Goal: Task Accomplishment & Management: Manage account settings

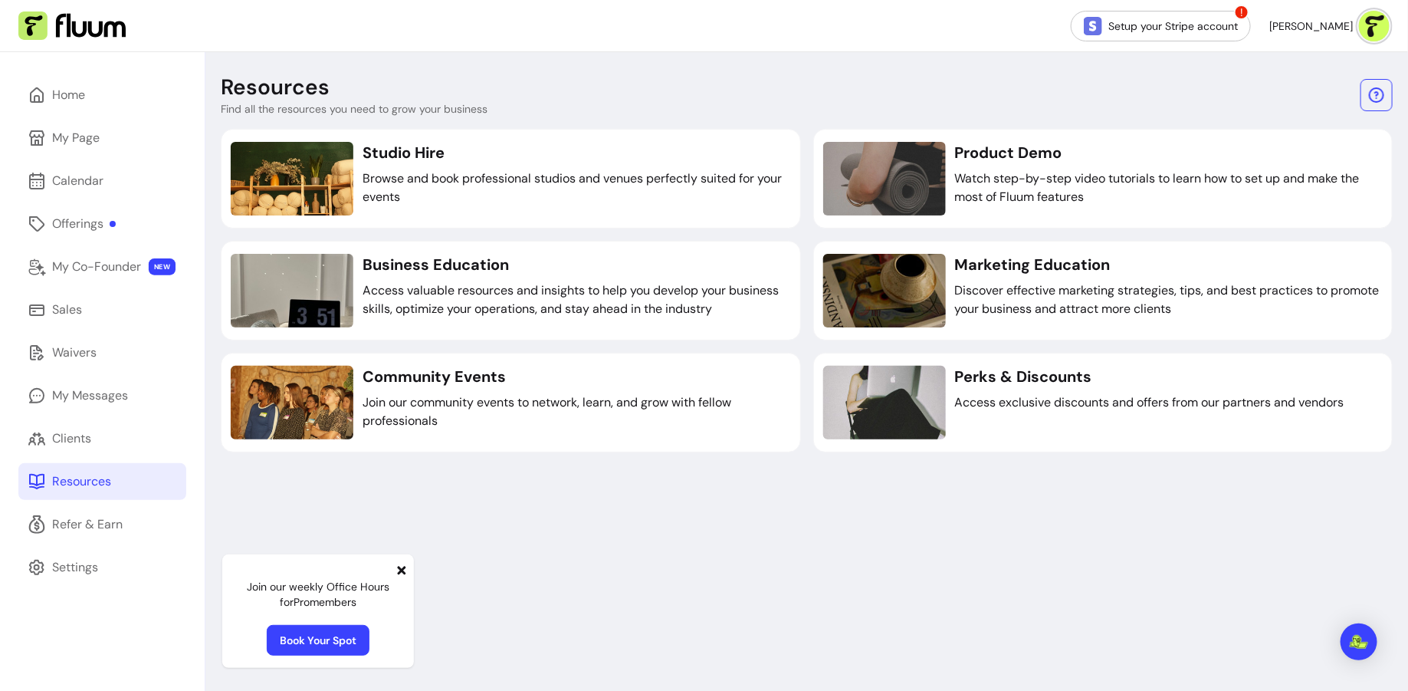
scroll to position [52, 0]
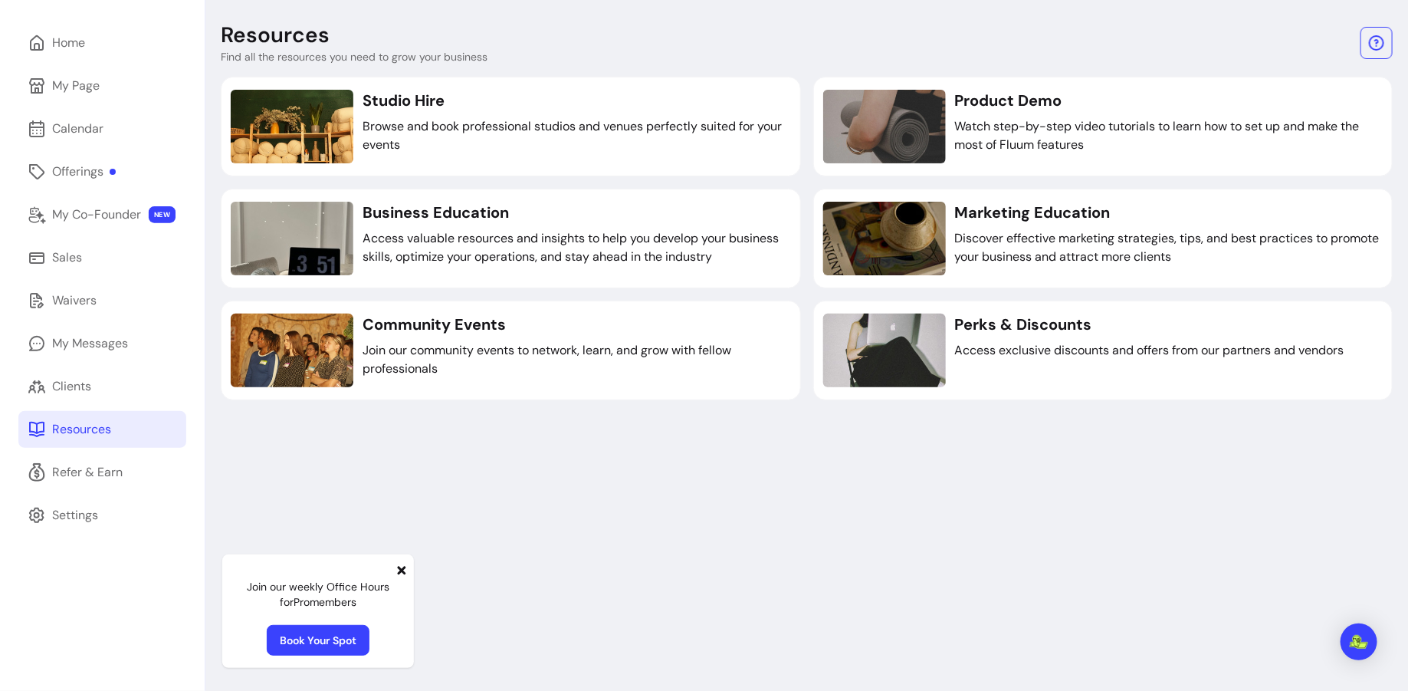
click at [398, 567] on icon at bounding box center [402, 570] width 12 height 12
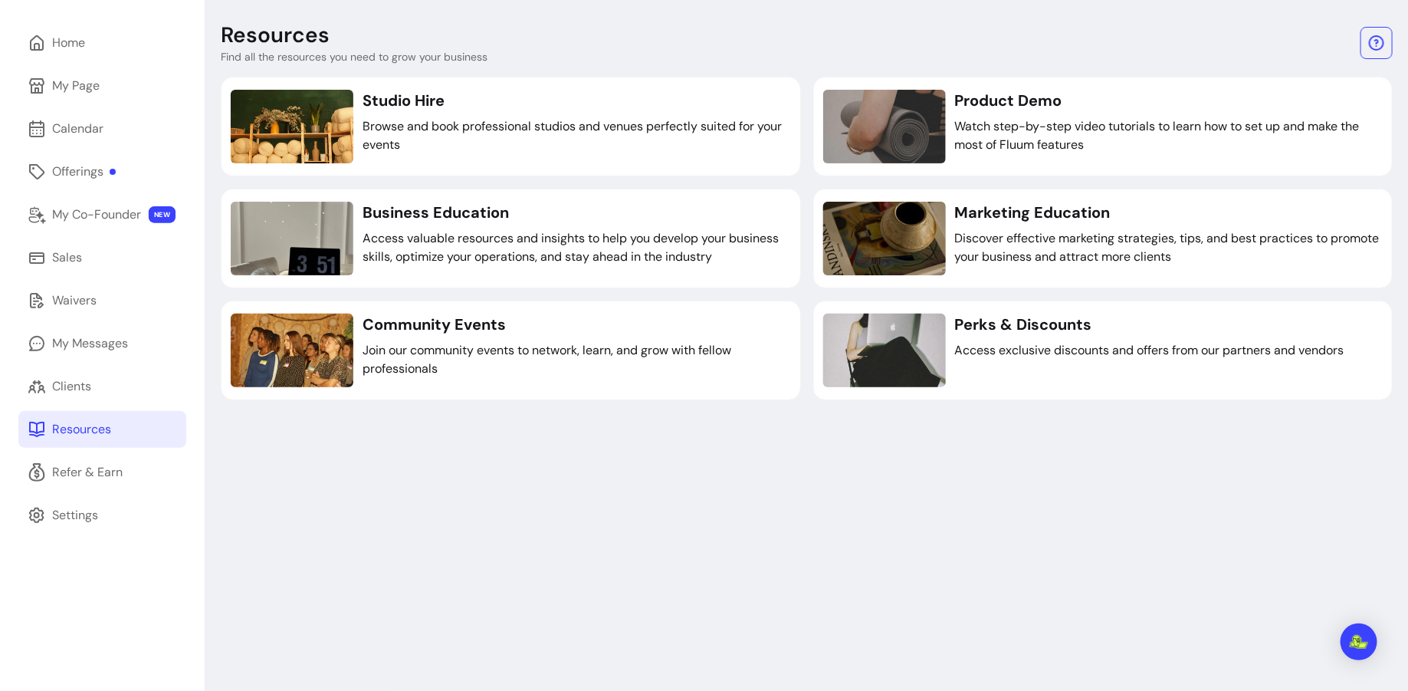
scroll to position [18, 0]
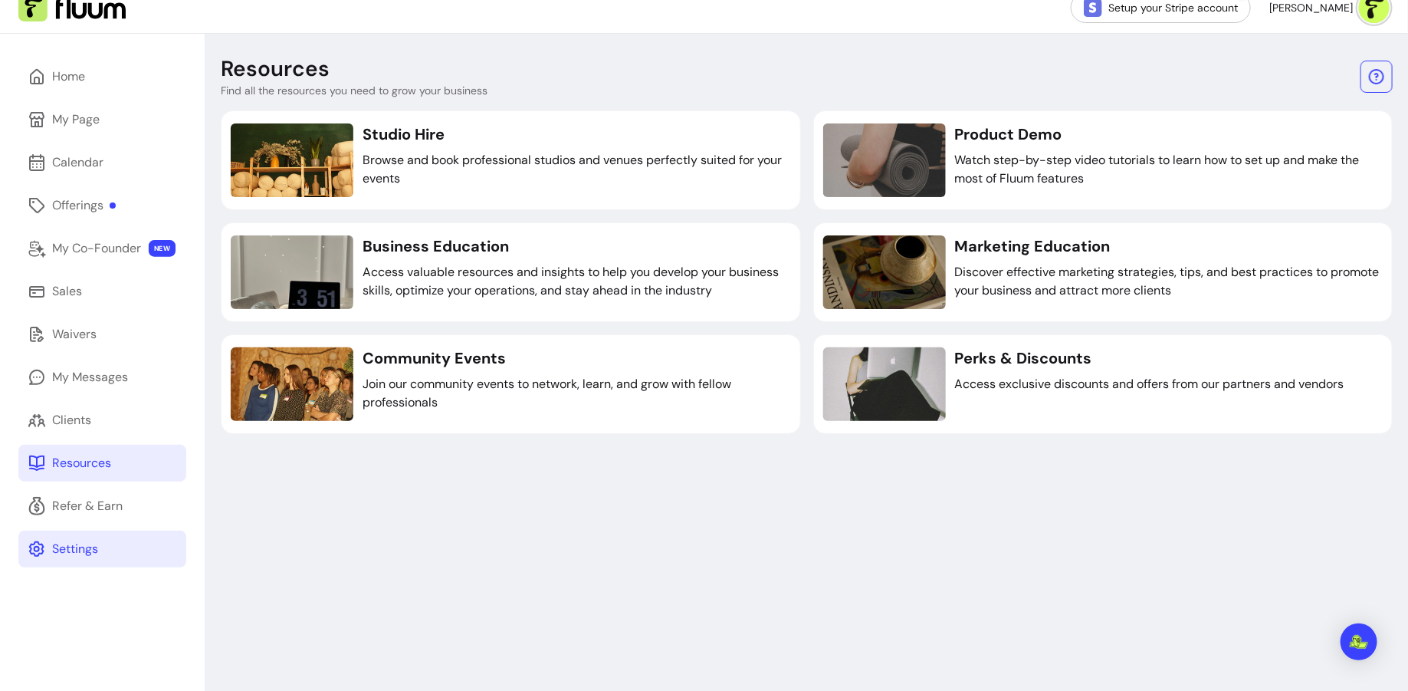
click at [107, 550] on link "Settings" at bounding box center [102, 548] width 168 height 37
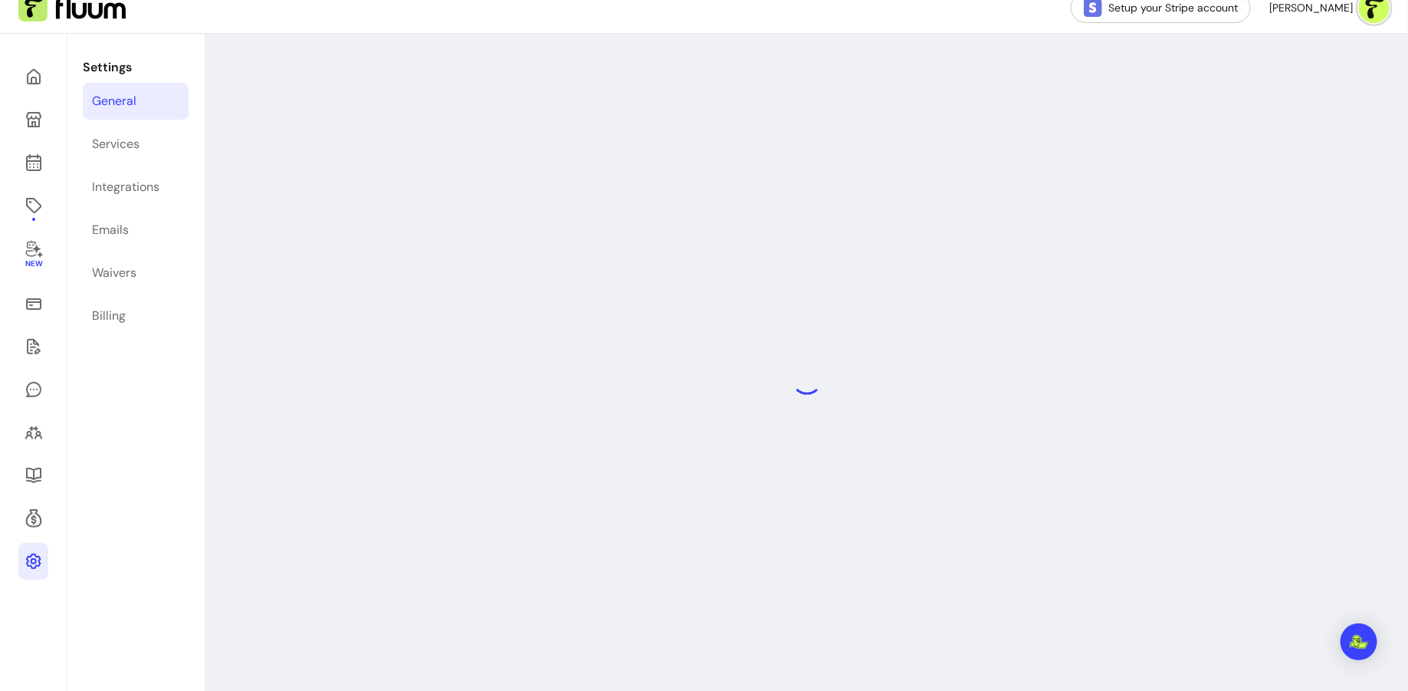
select select "**********"
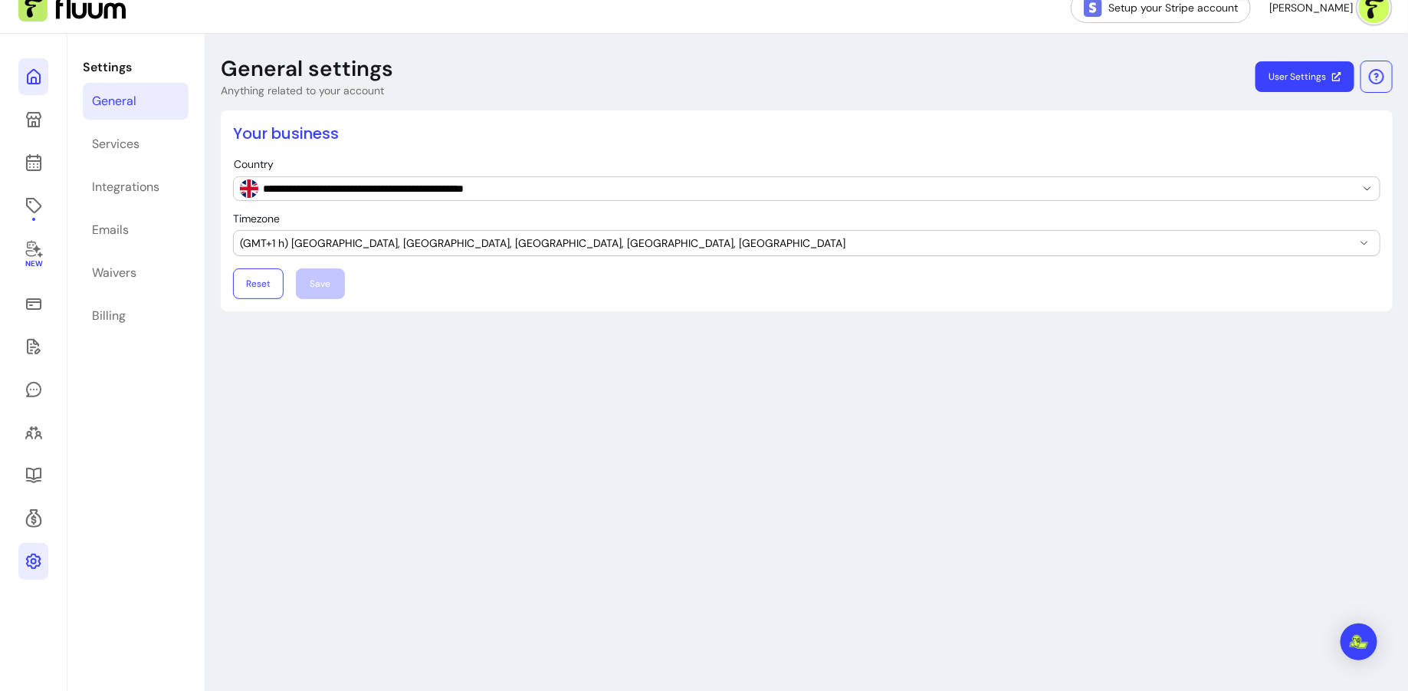
click at [41, 74] on icon at bounding box center [34, 76] width 18 height 18
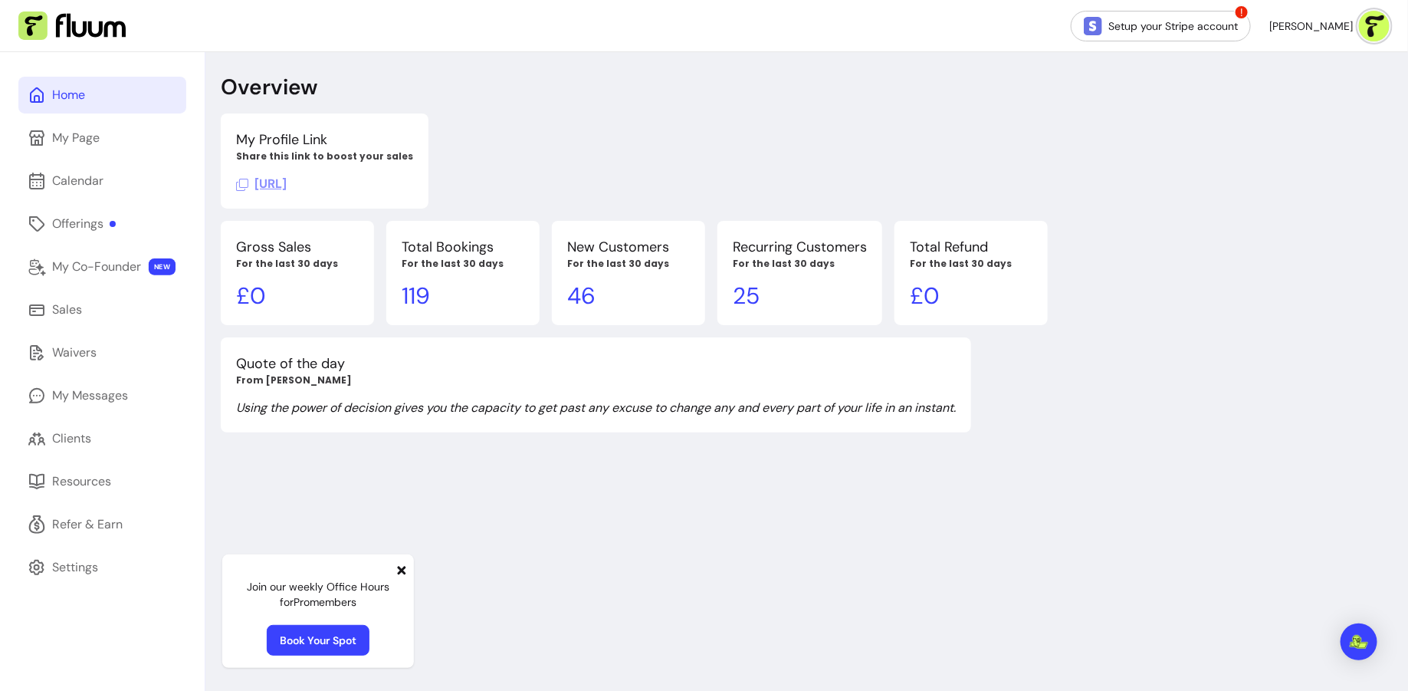
click at [1383, 17] on img at bounding box center [1374, 26] width 31 height 31
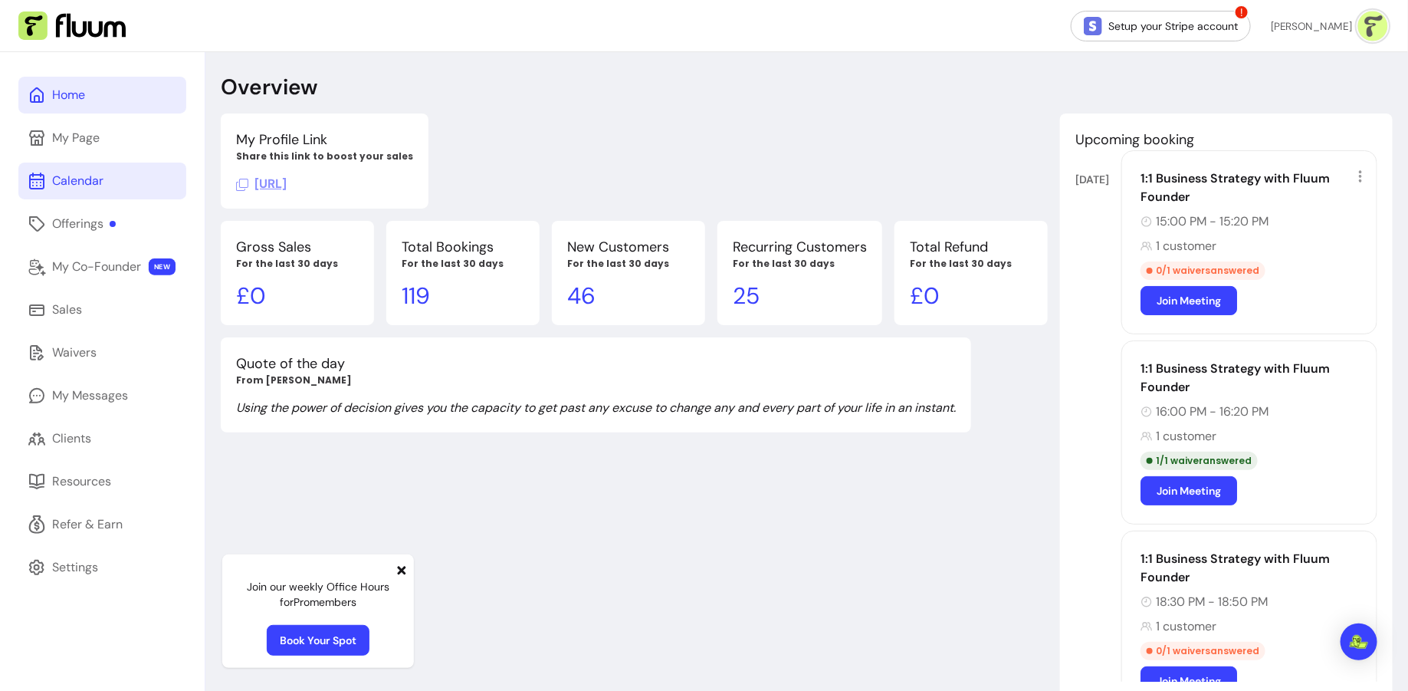
click at [102, 185] on div "Calendar" at bounding box center [77, 181] width 51 height 18
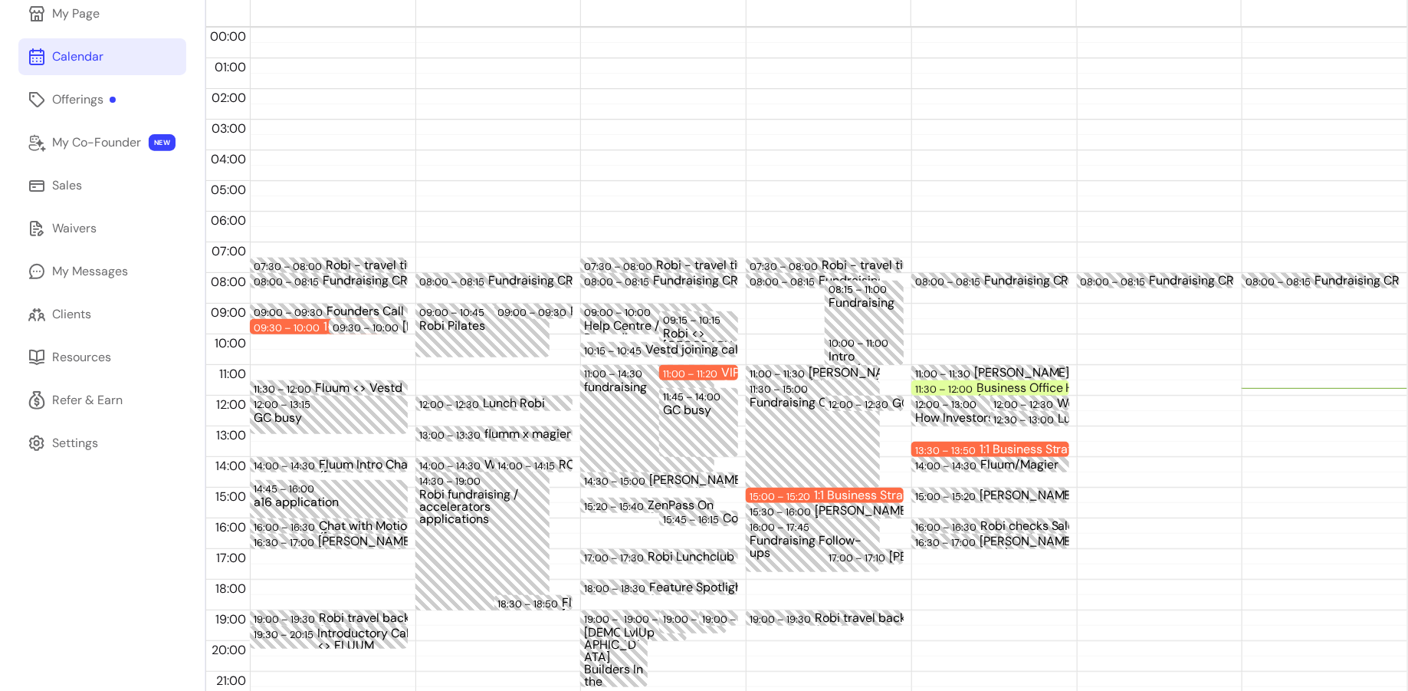
scroll to position [125, 0]
click at [1359, 274] on div "Fundraising CRM Update" at bounding box center [1390, 280] width 150 height 12
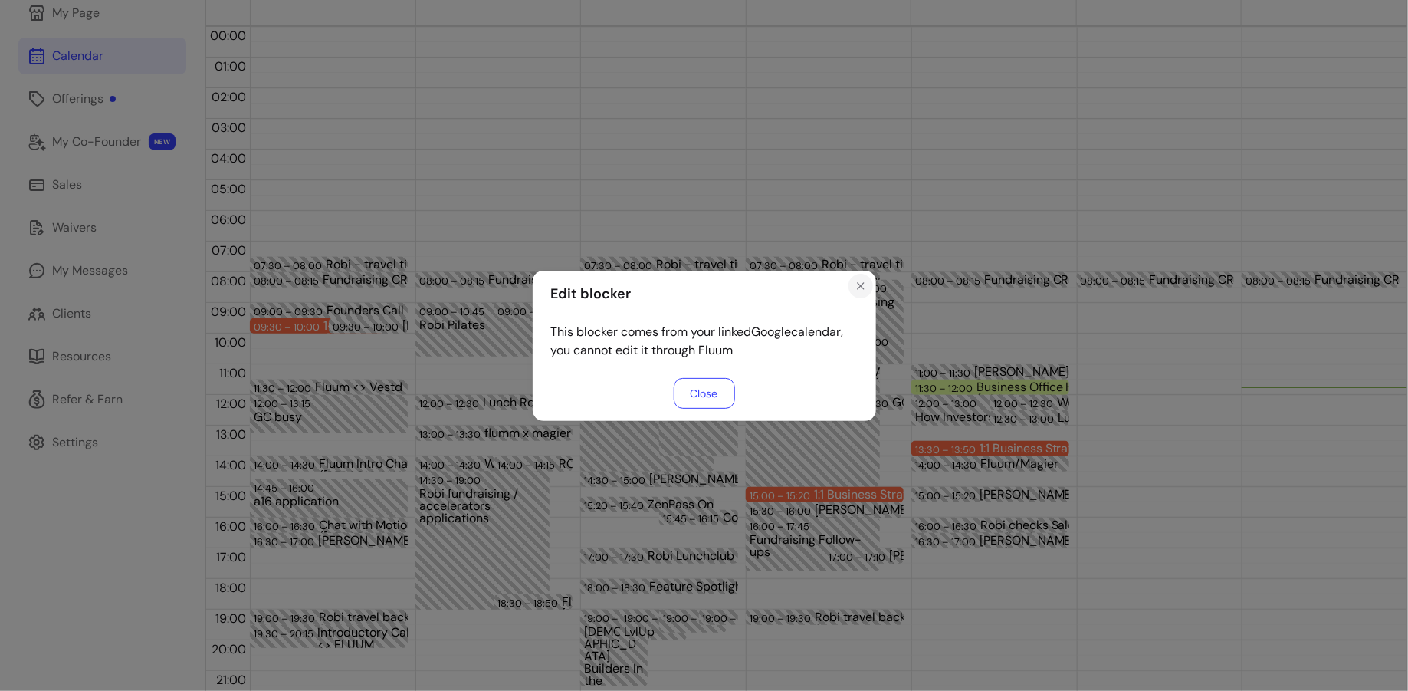
click at [851, 287] on button "Close" at bounding box center [861, 286] width 25 height 25
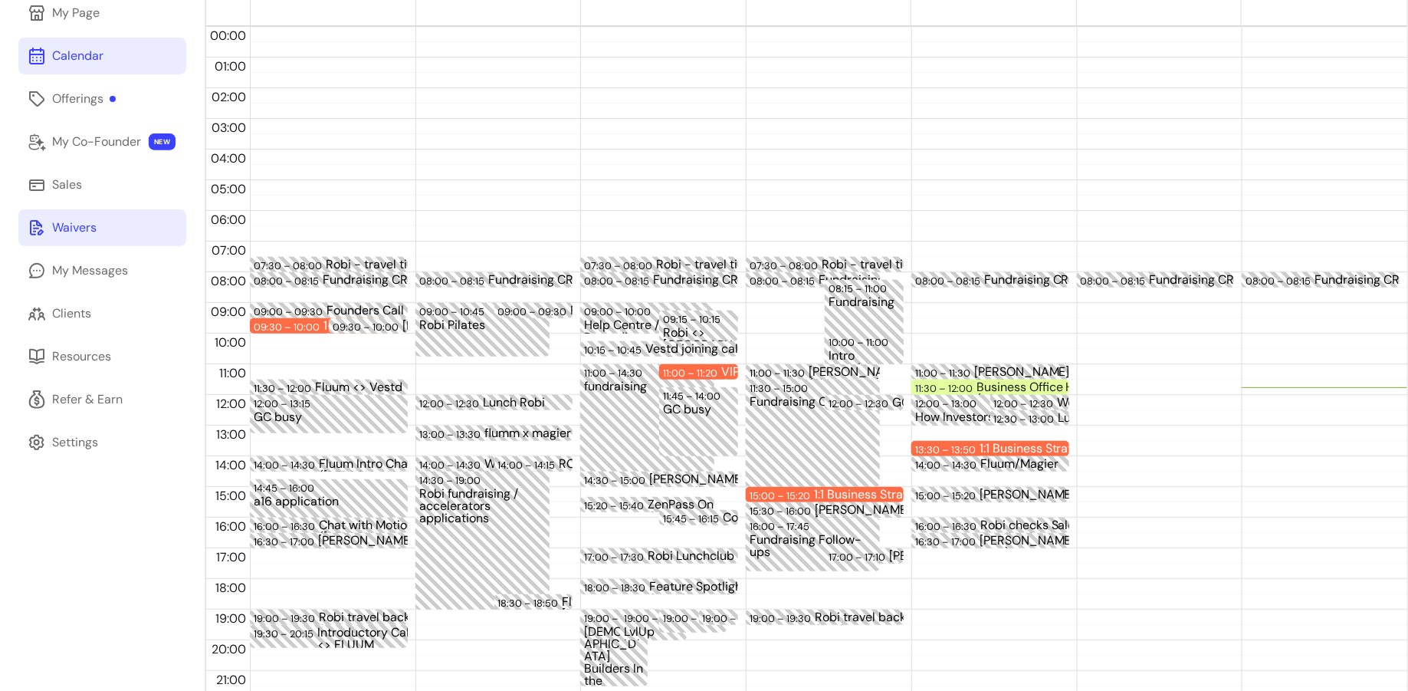
click at [94, 228] on div "Waivers" at bounding box center [74, 227] width 44 height 18
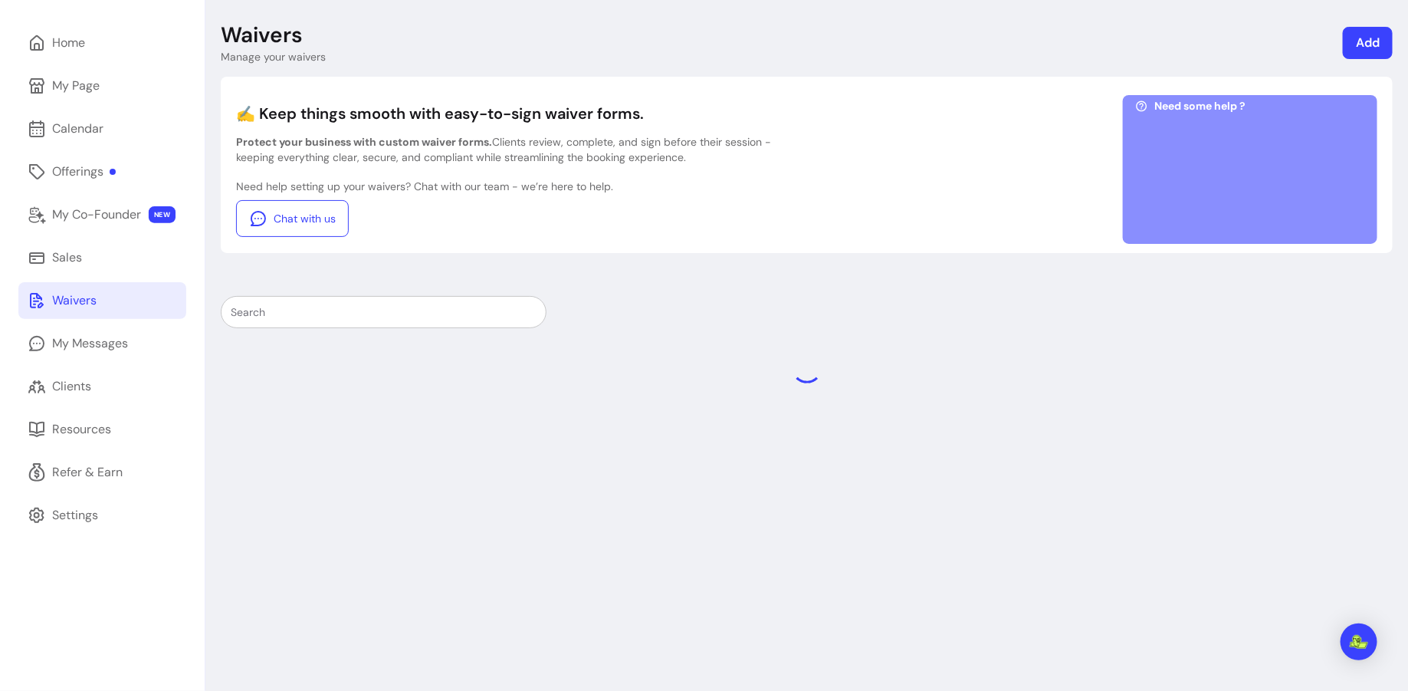
scroll to position [52, 0]
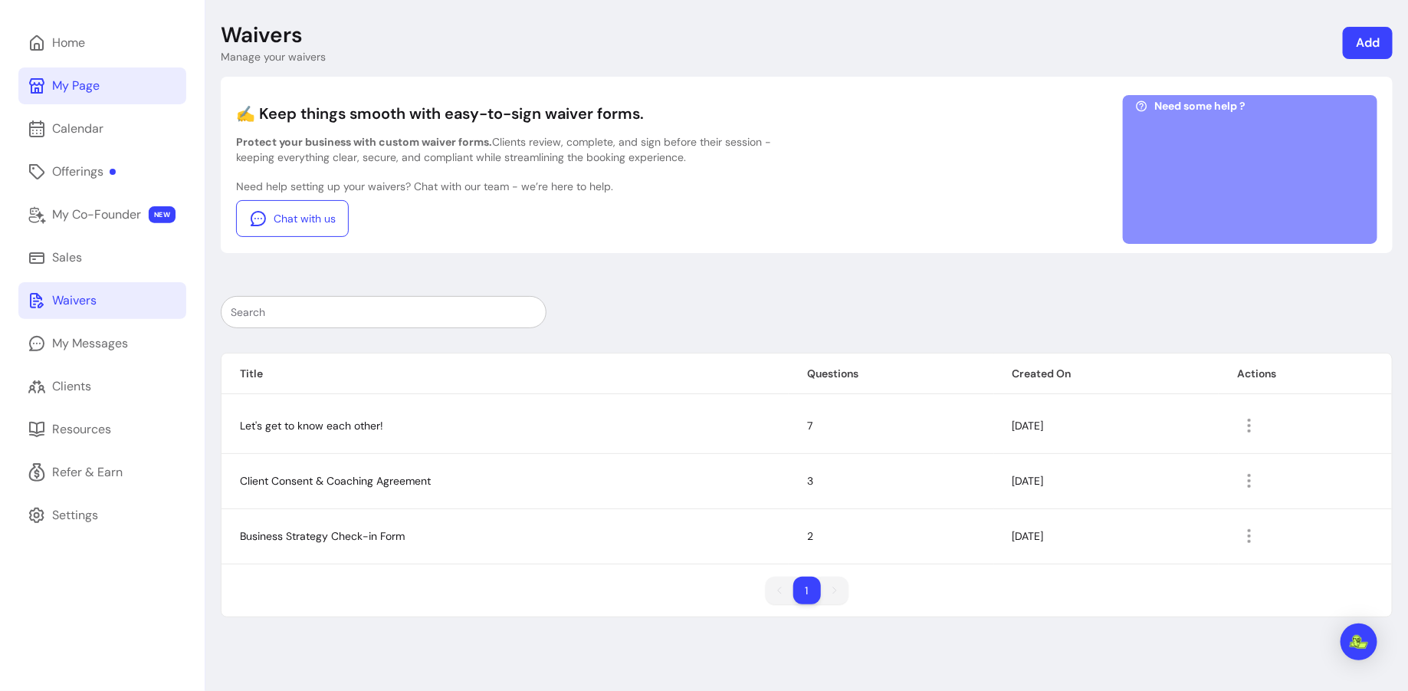
click at [125, 80] on link "My Page" at bounding box center [102, 85] width 168 height 37
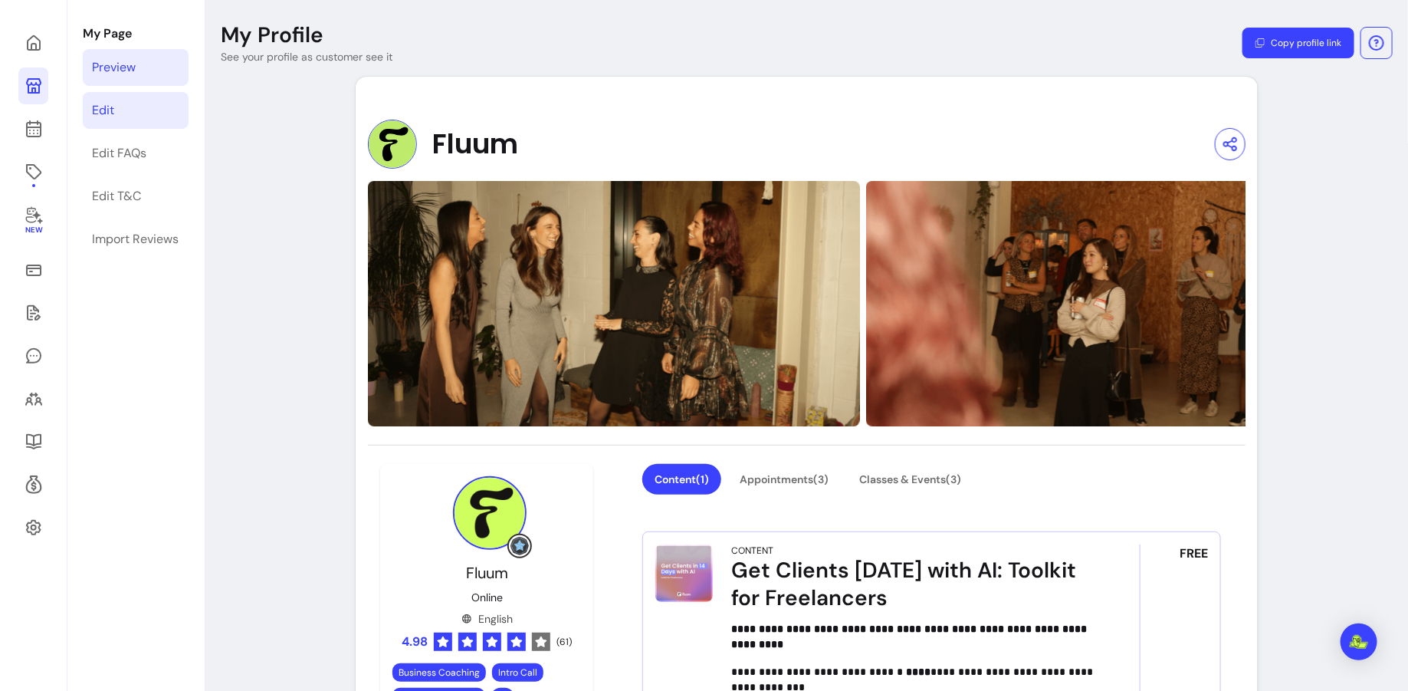
click at [121, 104] on link "Edit" at bounding box center [136, 110] width 106 height 37
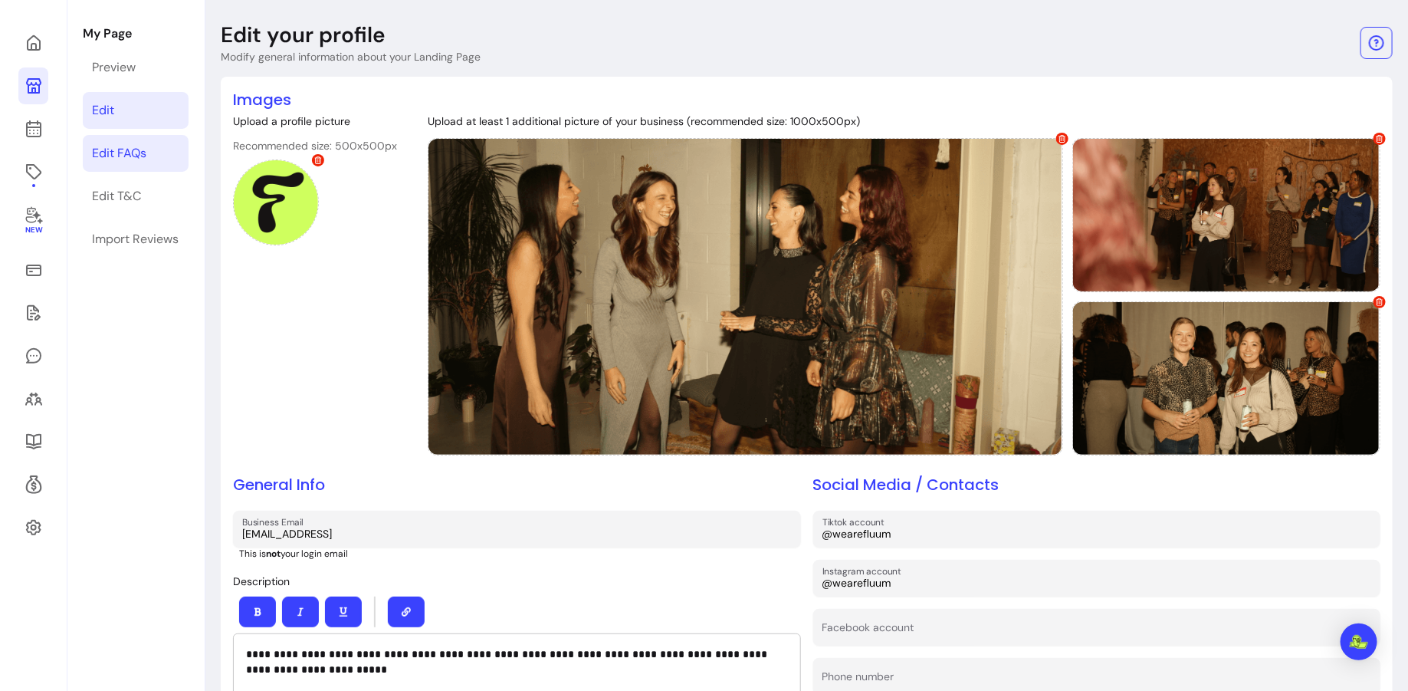
click at [166, 168] on link "Edit FAQs" at bounding box center [136, 153] width 106 height 37
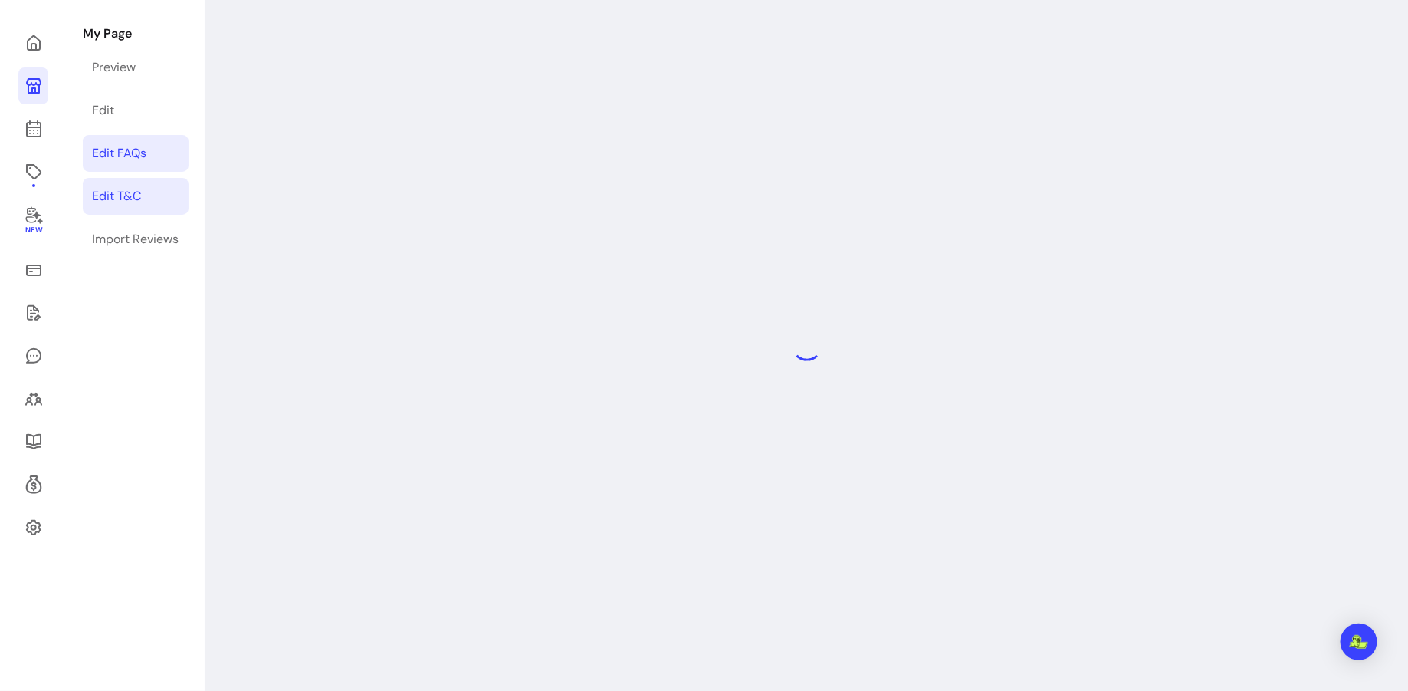
select select "*"
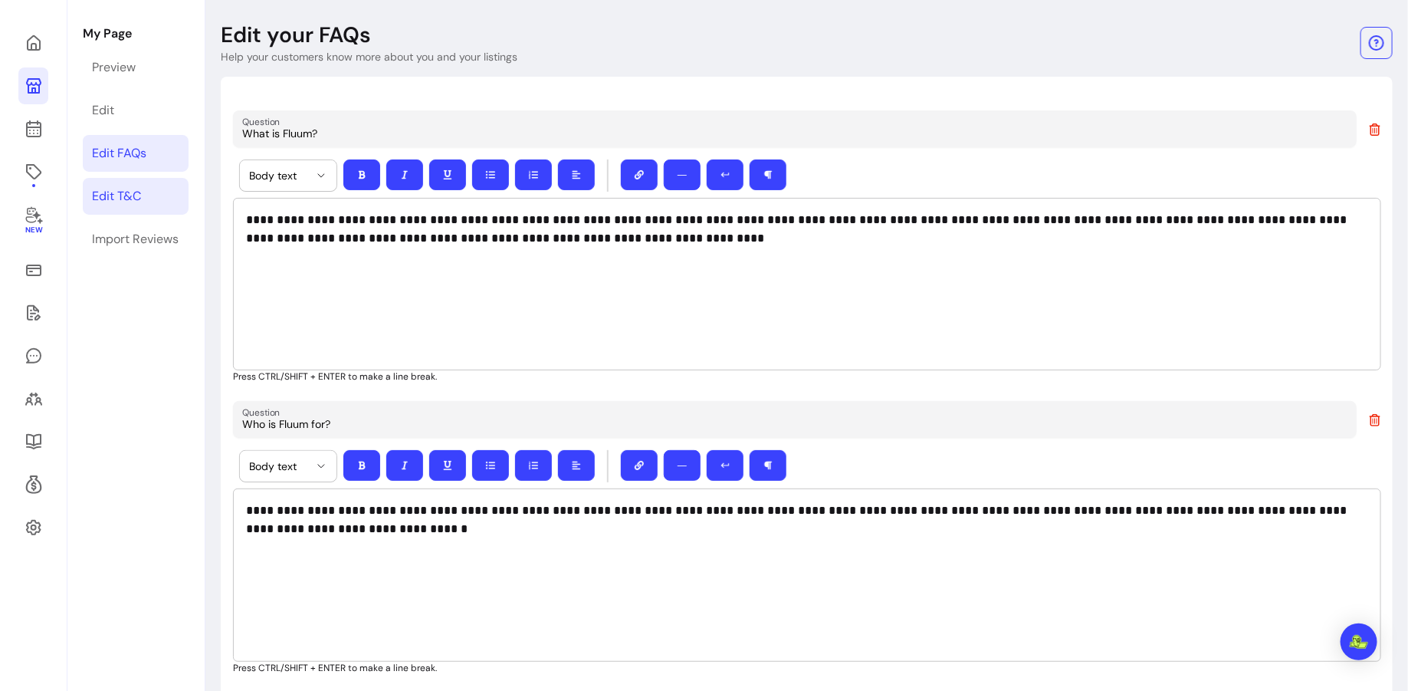
click at [147, 202] on link "Edit T&C" at bounding box center [136, 196] width 106 height 37
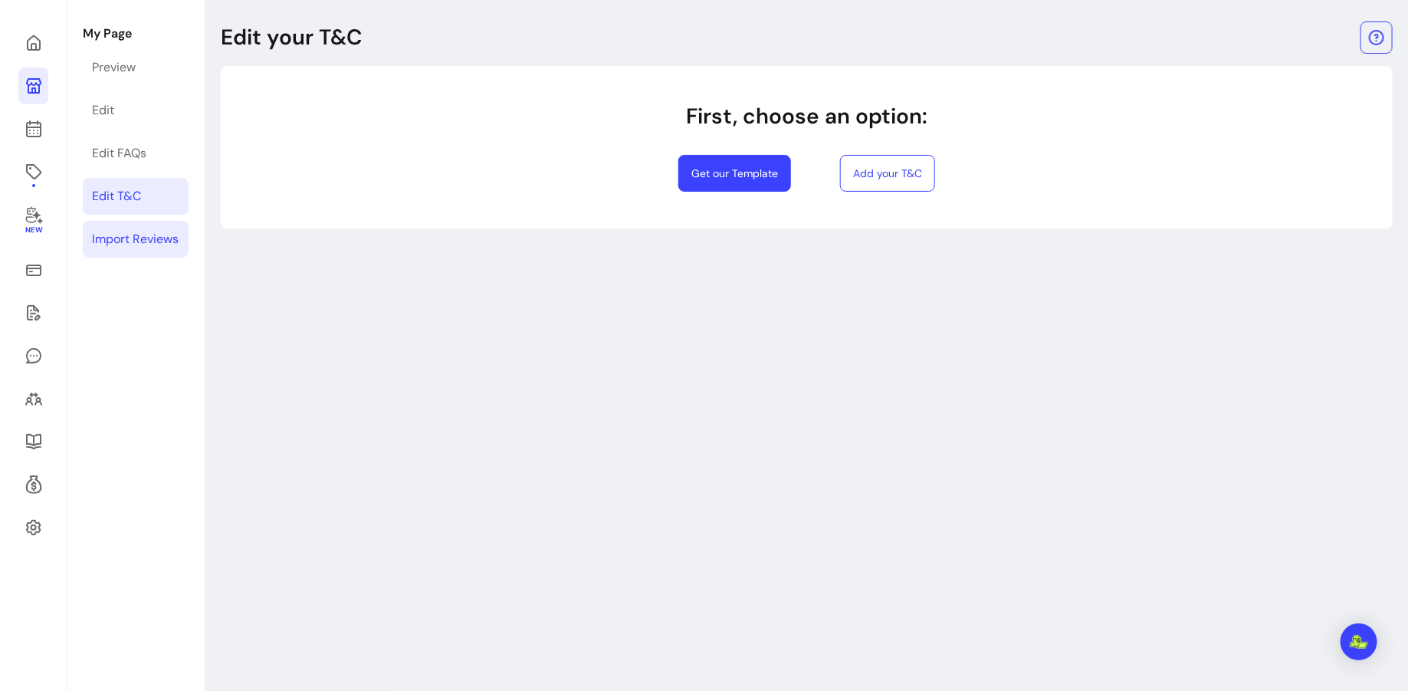
click at [140, 221] on link "Import Reviews" at bounding box center [136, 239] width 106 height 37
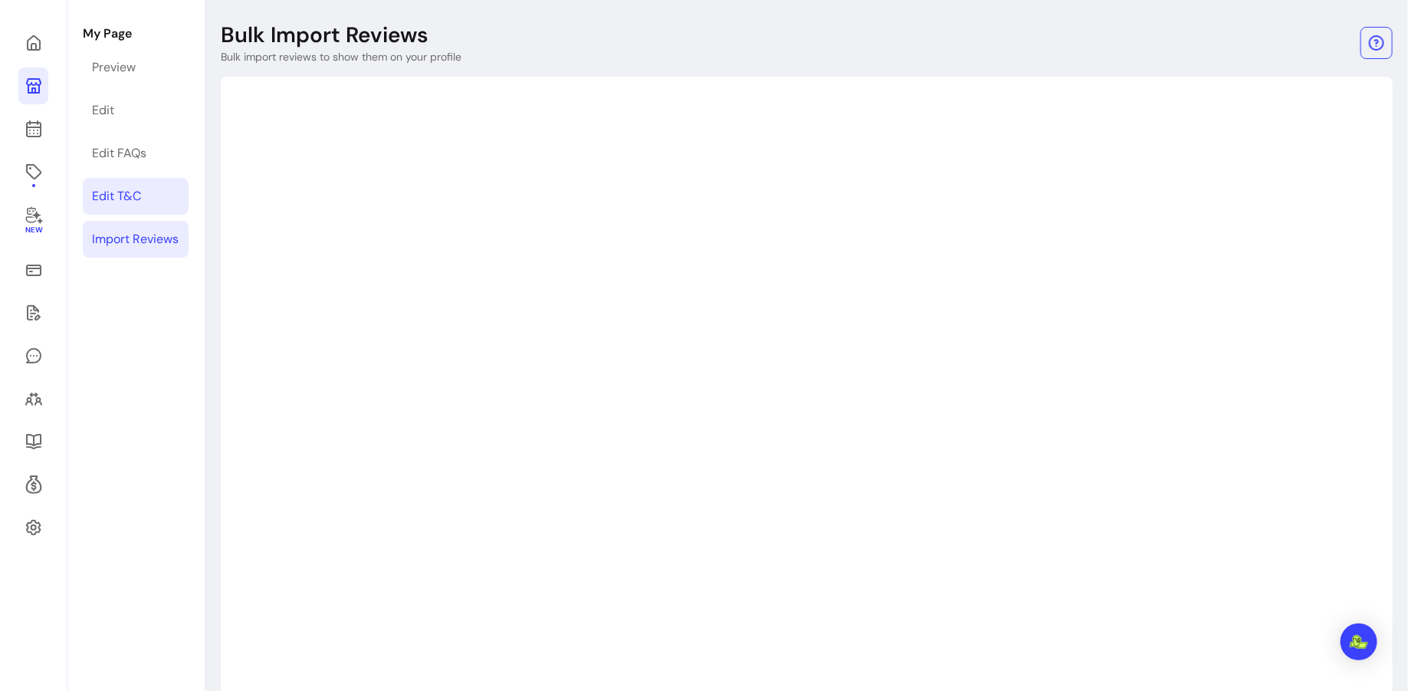
click at [144, 194] on link "Edit T&C" at bounding box center [136, 196] width 106 height 37
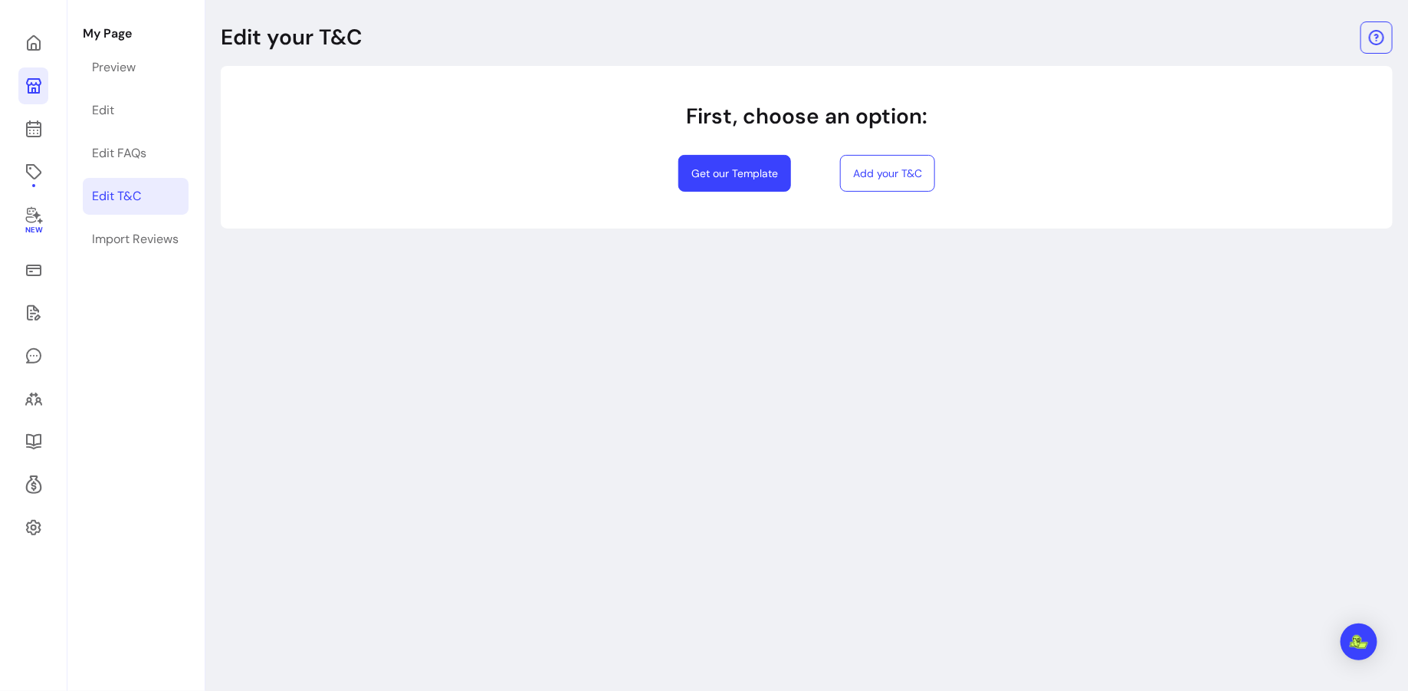
click at [144, 194] on link "Edit T&C" at bounding box center [136, 196] width 106 height 37
click at [153, 157] on link "Edit FAQs" at bounding box center [136, 153] width 106 height 37
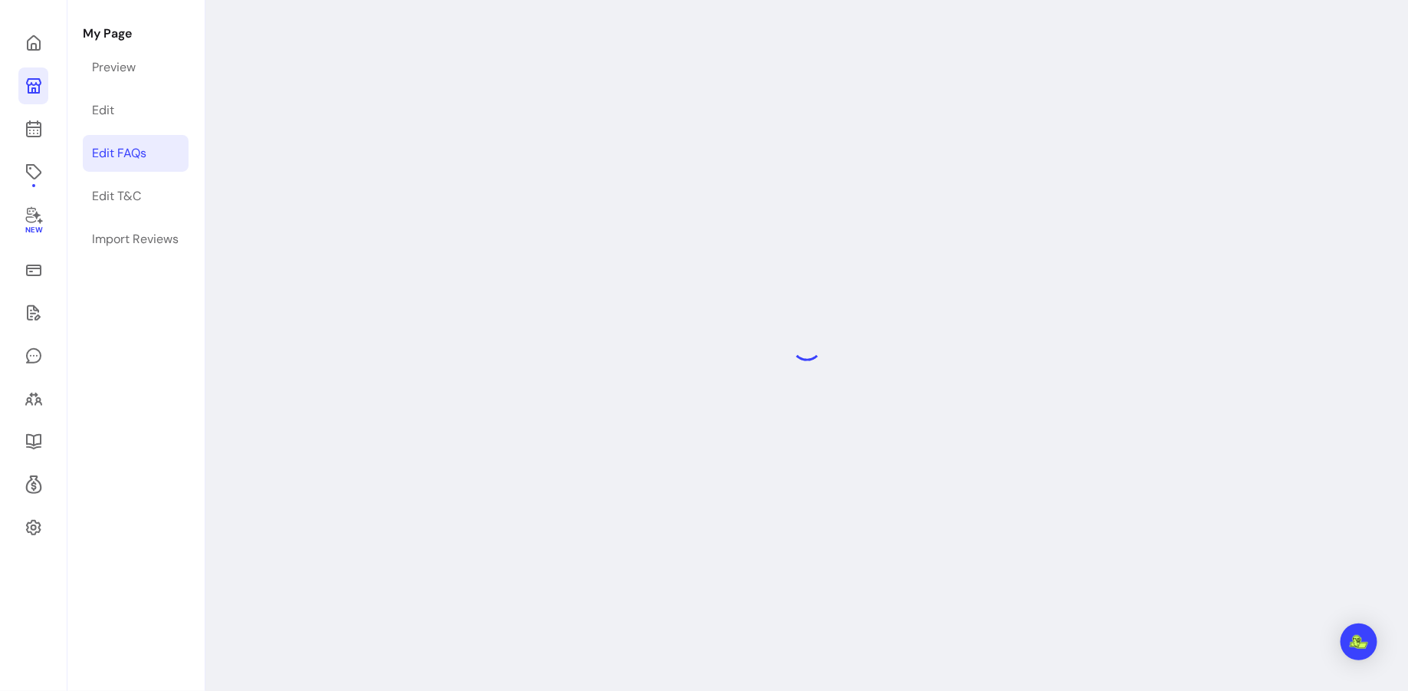
select select "*"
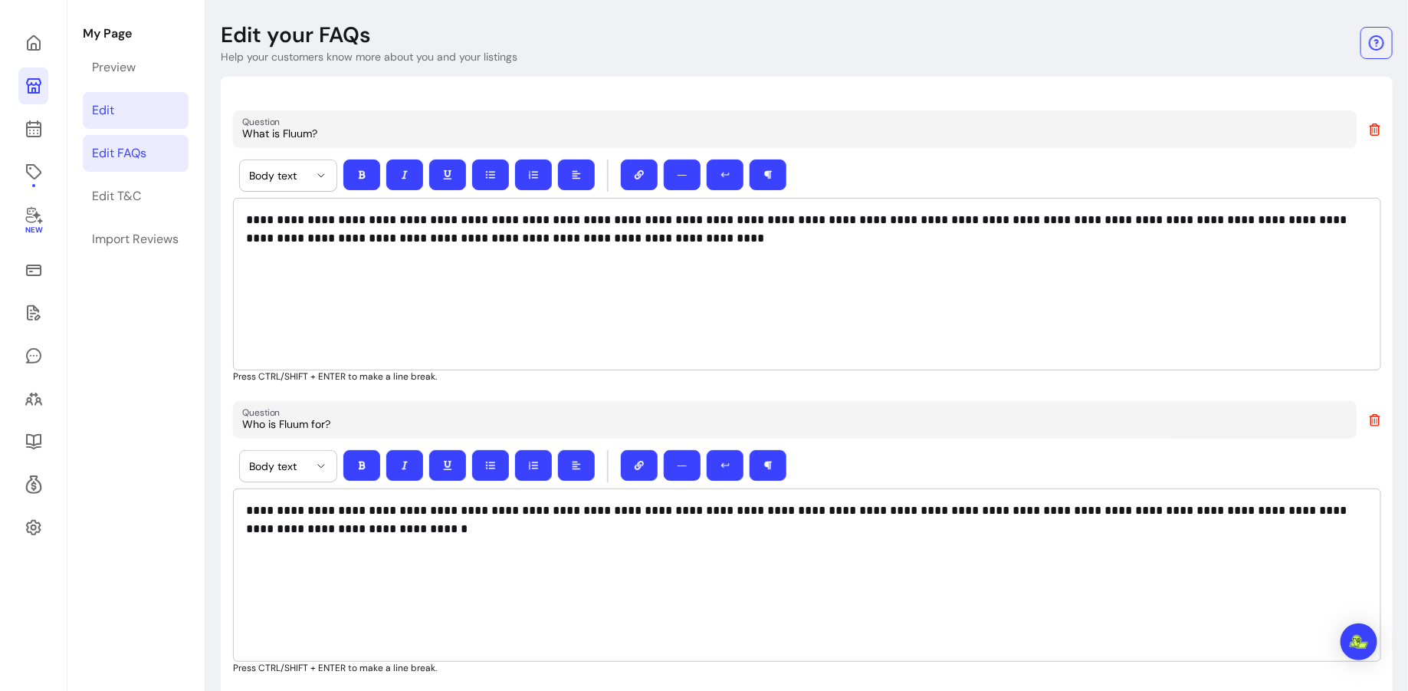
click at [139, 117] on link "Edit" at bounding box center [136, 110] width 106 height 37
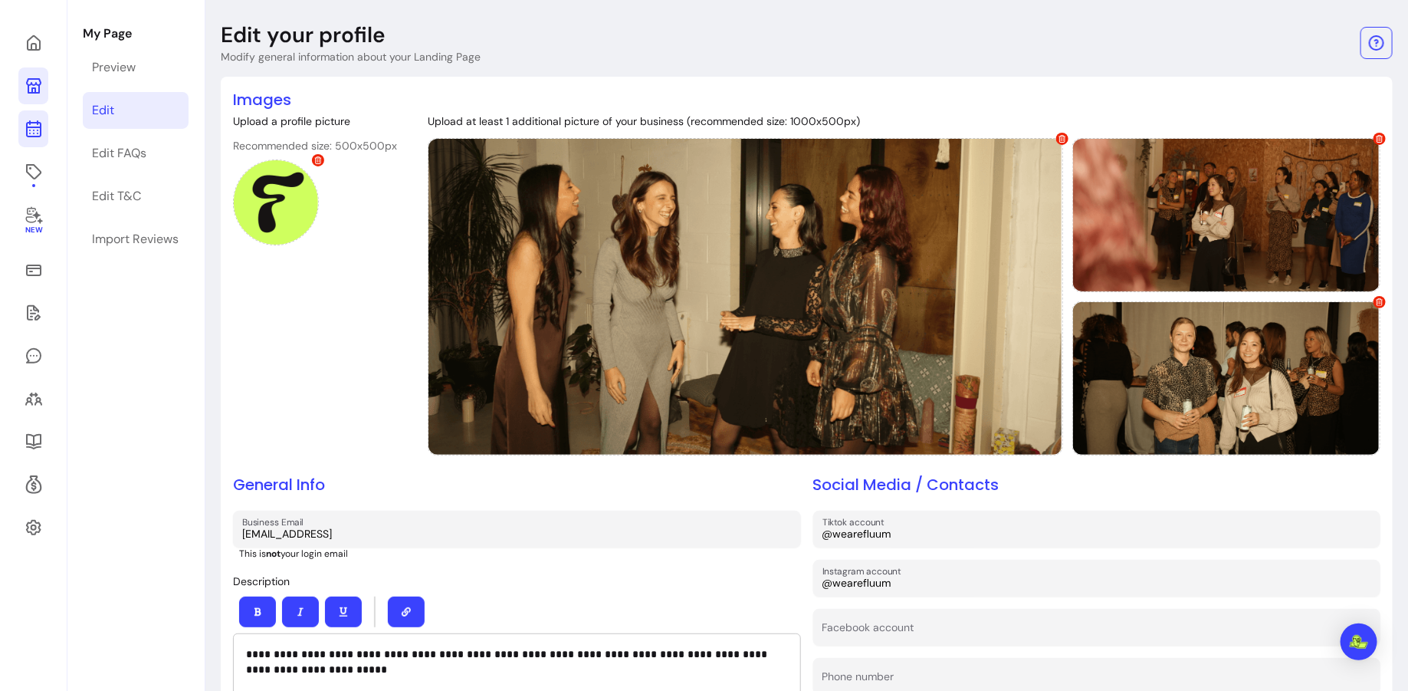
click at [32, 129] on icon at bounding box center [34, 129] width 18 height 18
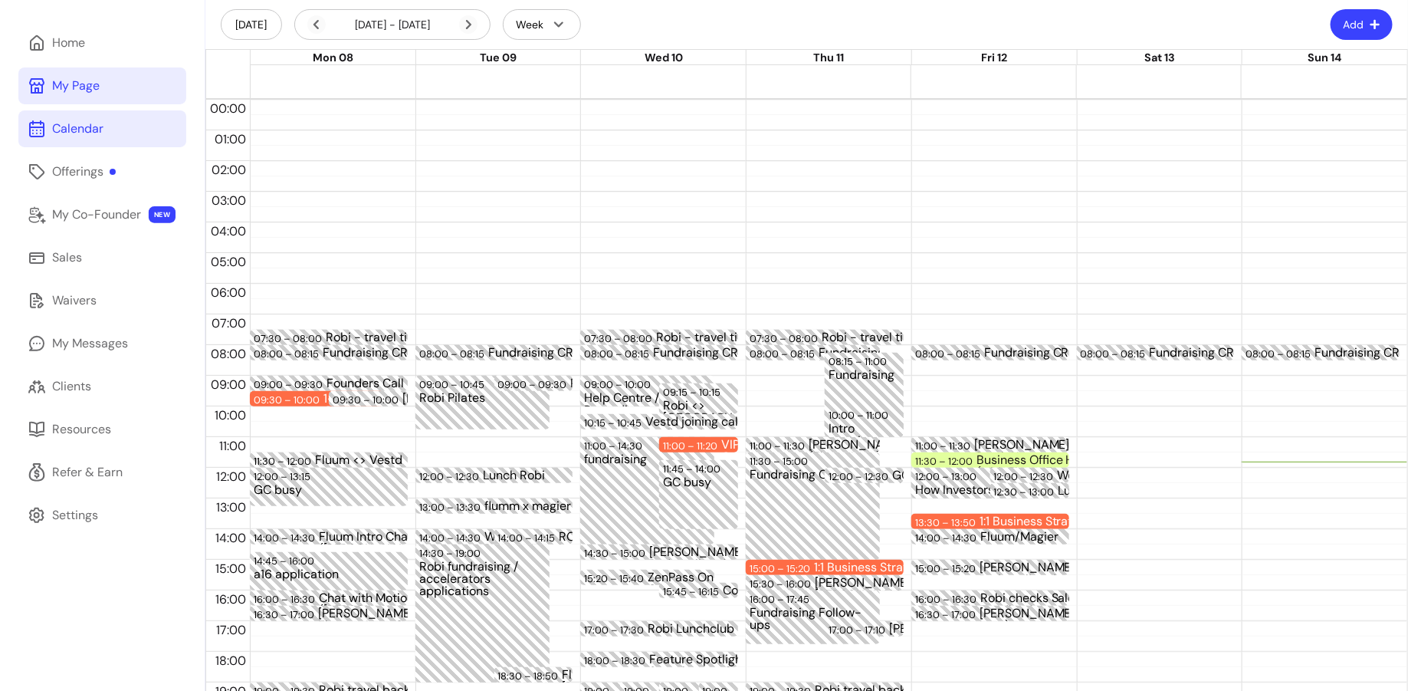
click at [76, 90] on div "My Page" at bounding box center [76, 86] width 48 height 18
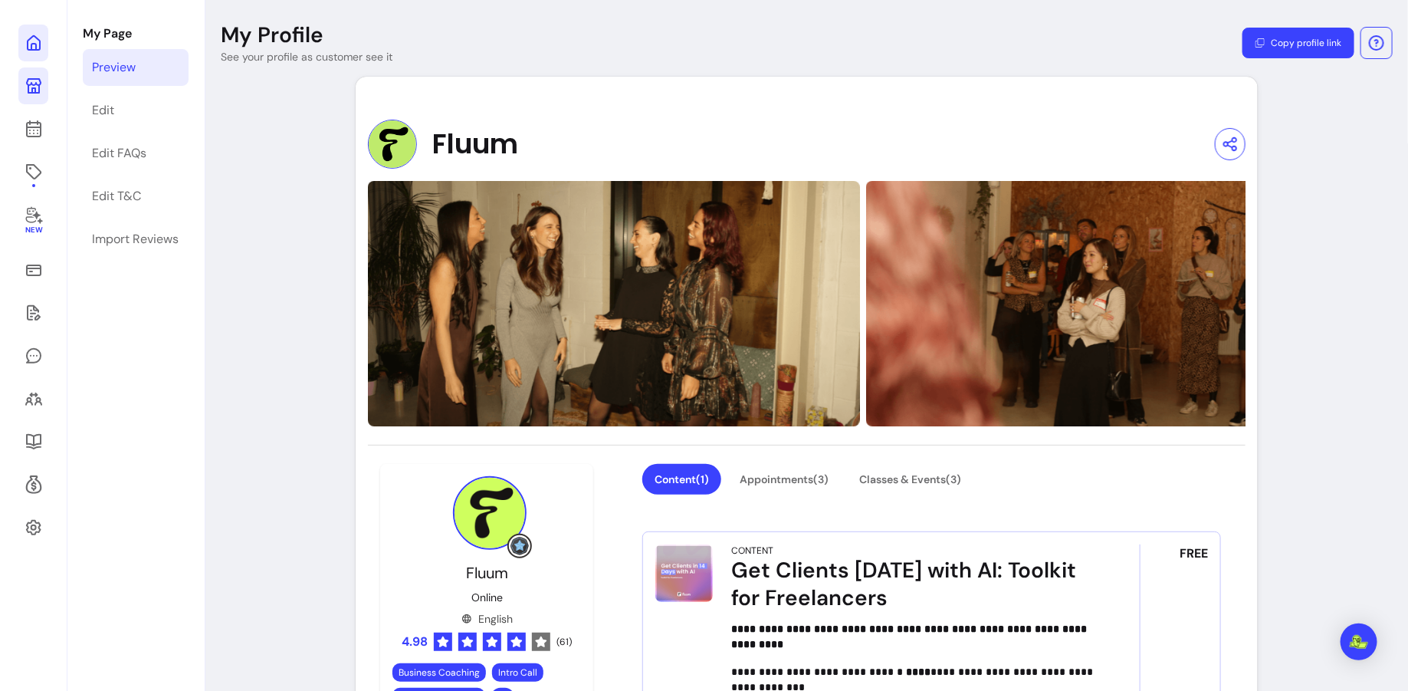
click at [41, 51] on icon at bounding box center [34, 43] width 18 height 18
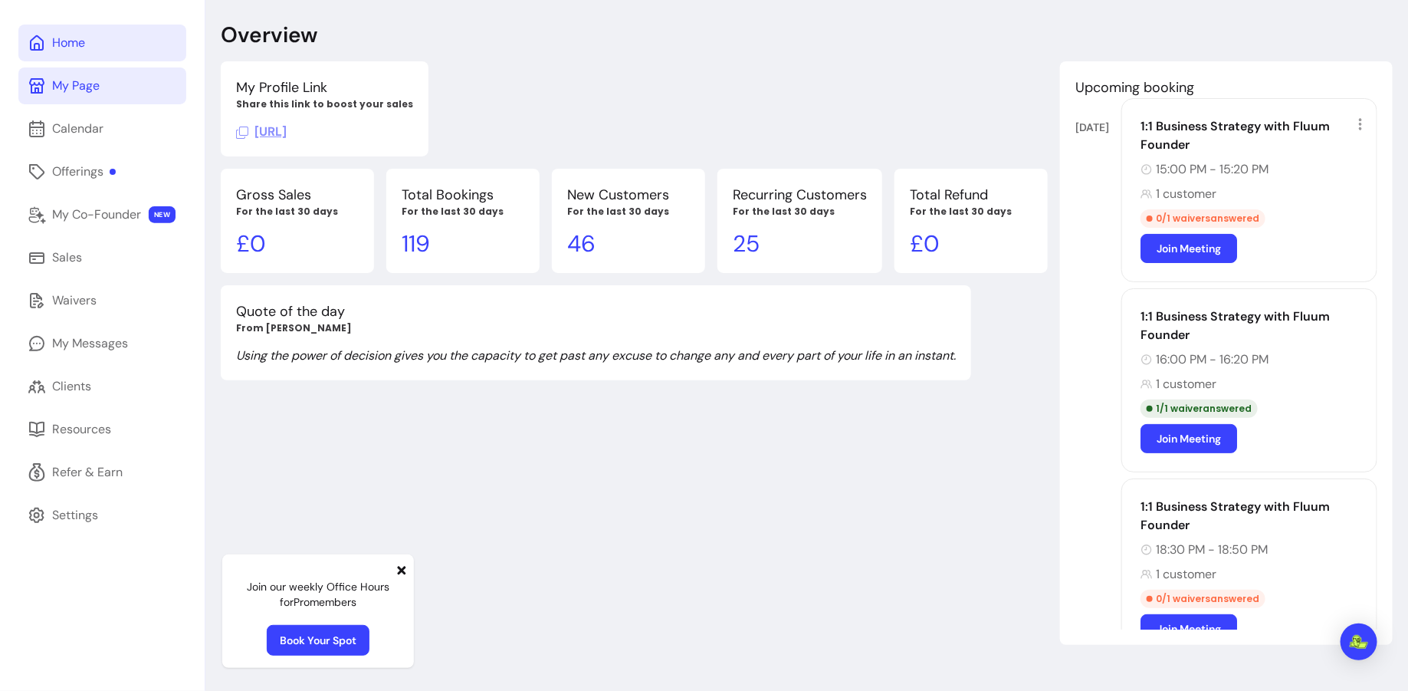
click at [49, 51] on link "Home" at bounding box center [102, 43] width 168 height 37
click at [124, 78] on link "My Page" at bounding box center [102, 85] width 168 height 37
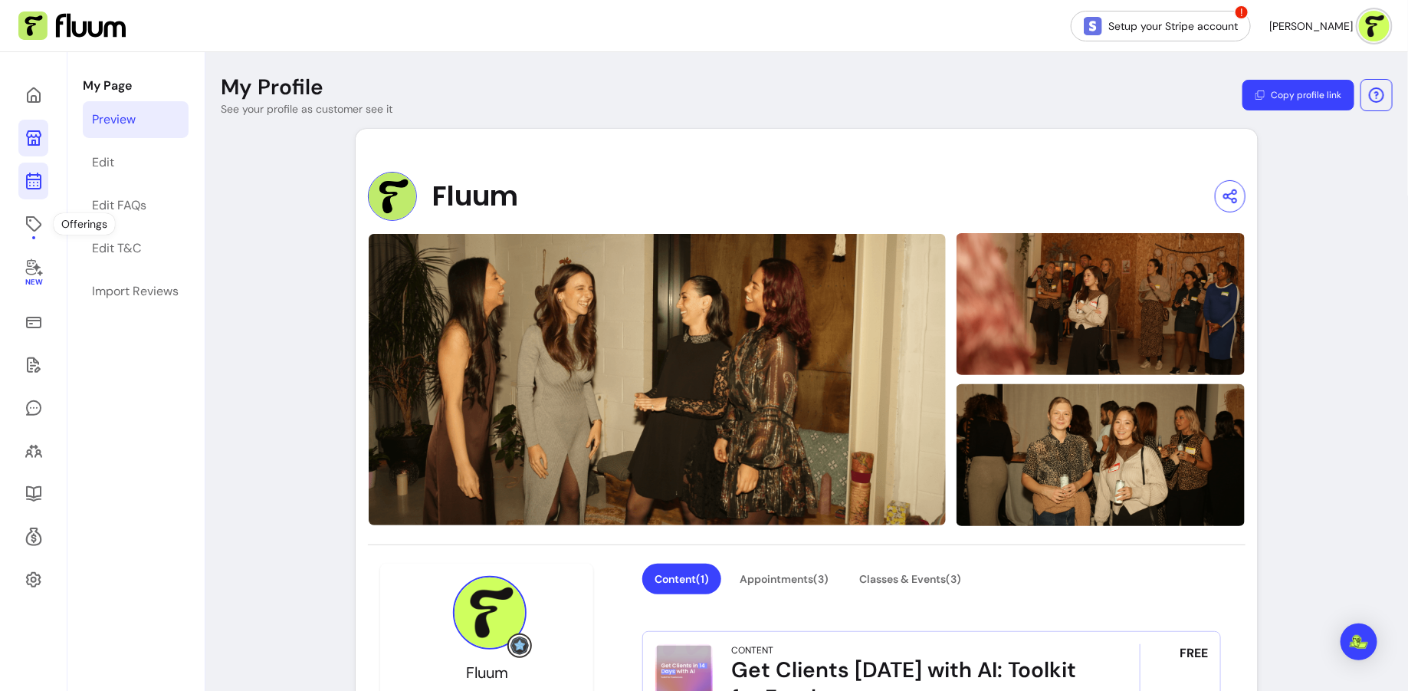
click at [36, 194] on link at bounding box center [33, 181] width 30 height 37
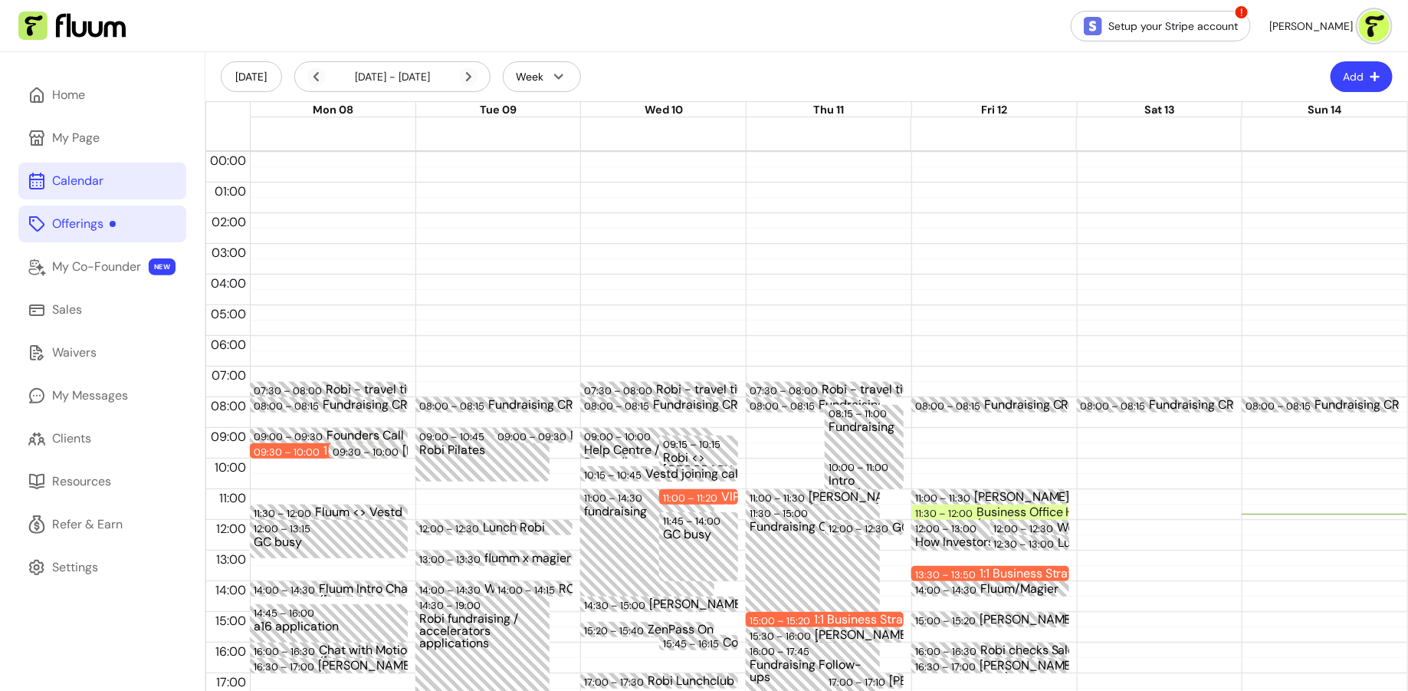
click at [38, 230] on icon at bounding box center [36, 223] width 15 height 15
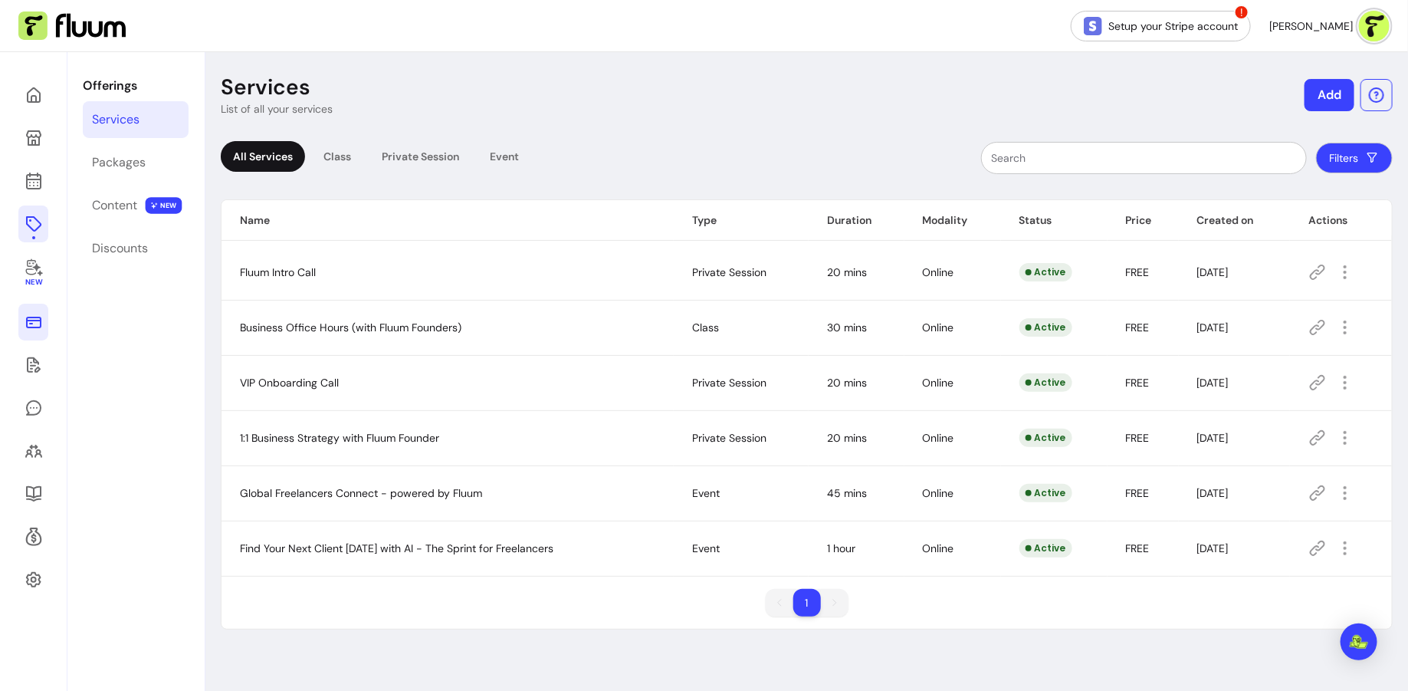
click at [27, 333] on link at bounding box center [33, 322] width 30 height 37
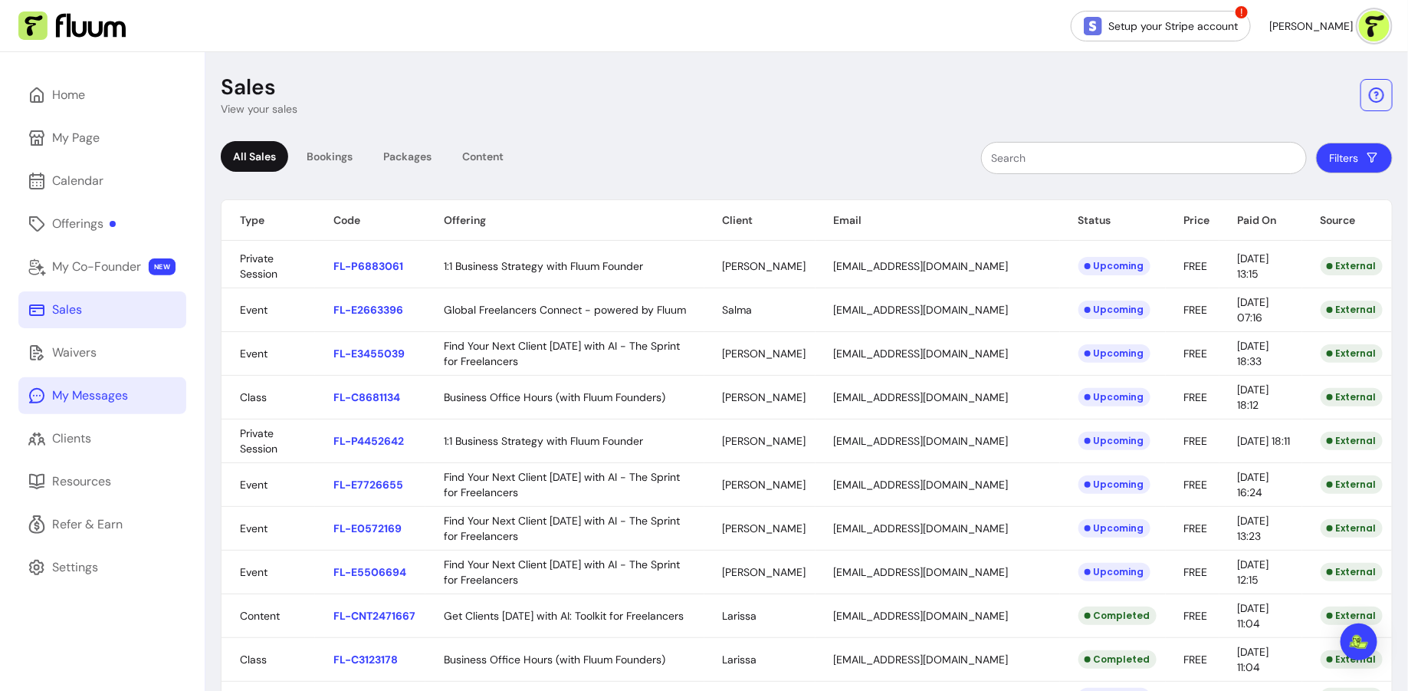
click at [100, 393] on div "My Messages" at bounding box center [90, 395] width 76 height 18
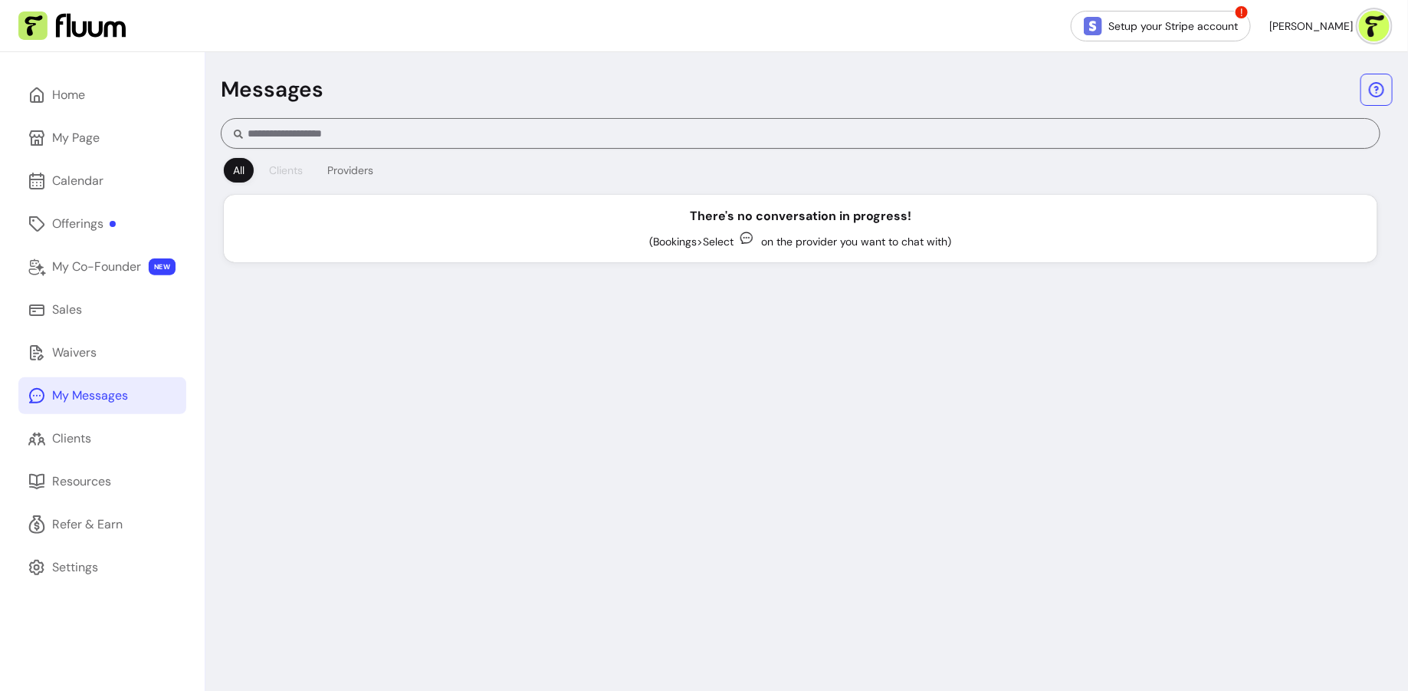
click at [295, 169] on div "Clients" at bounding box center [286, 170] width 34 height 15
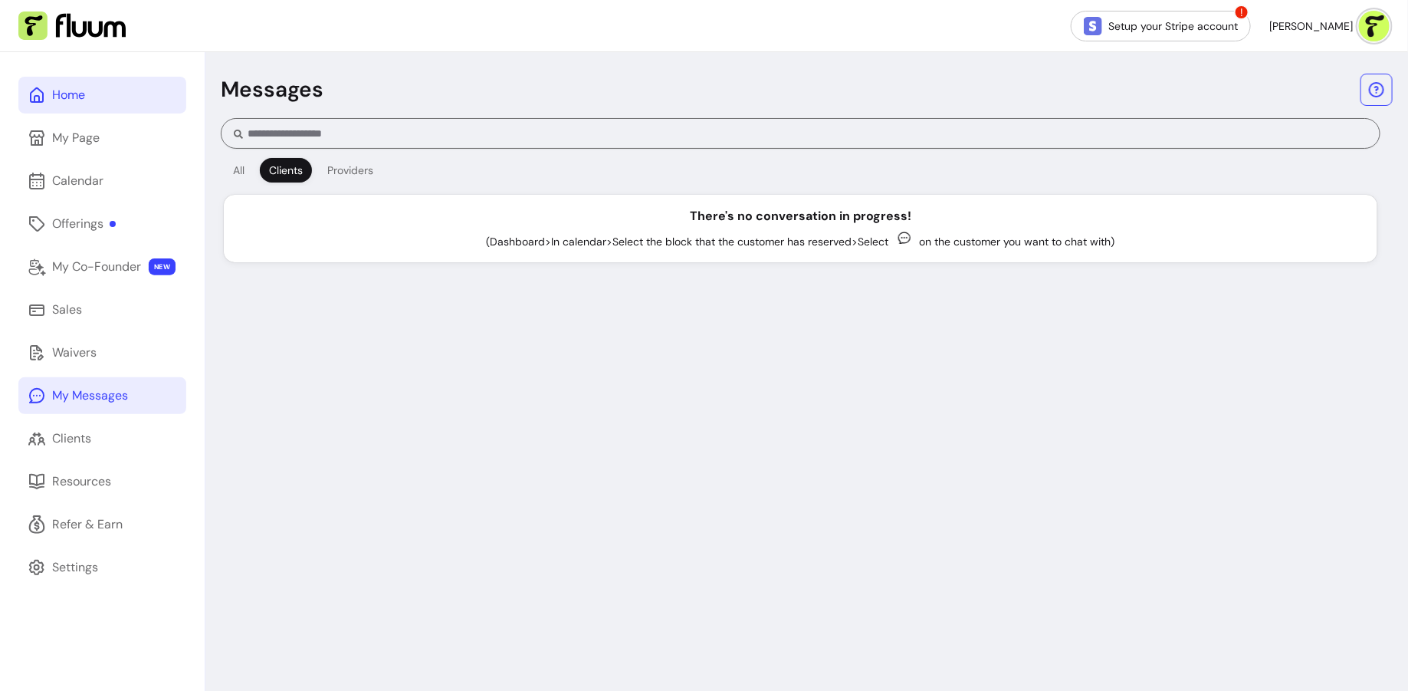
click at [140, 95] on link "Home" at bounding box center [102, 95] width 168 height 37
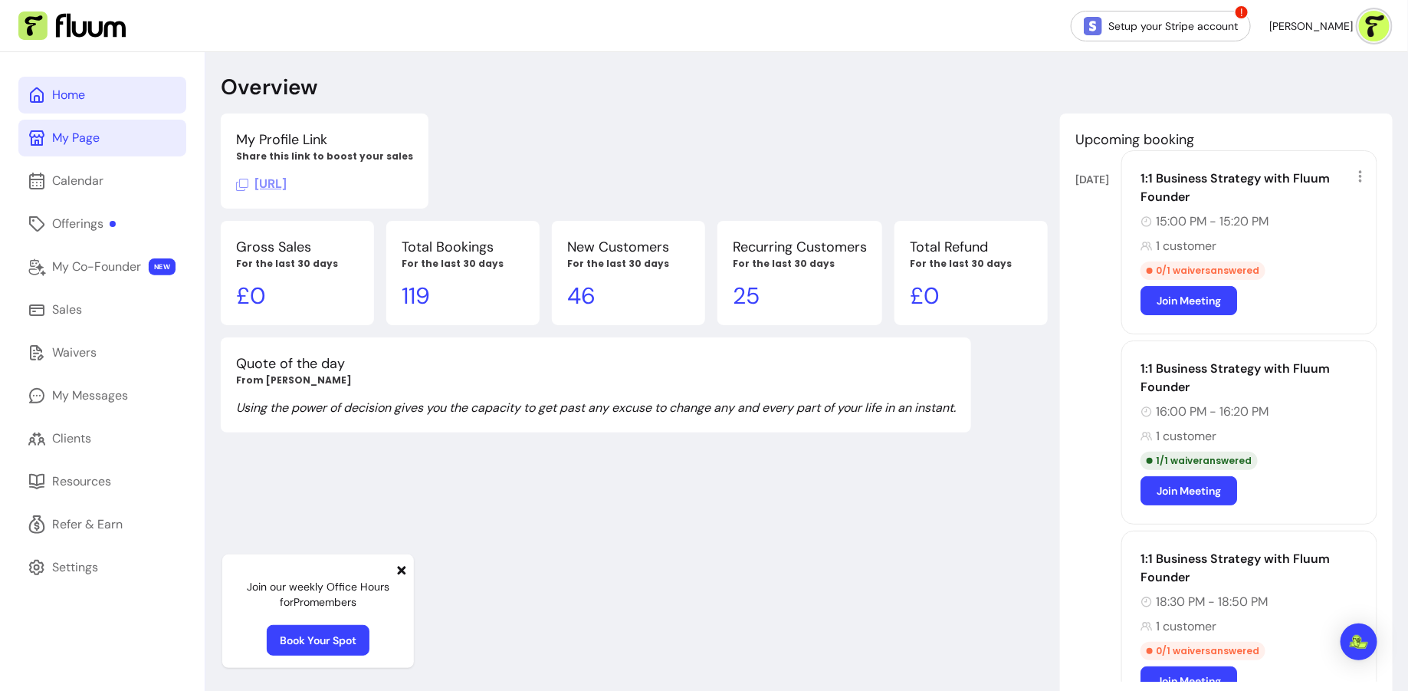
click at [117, 153] on link "My Page" at bounding box center [102, 138] width 168 height 37
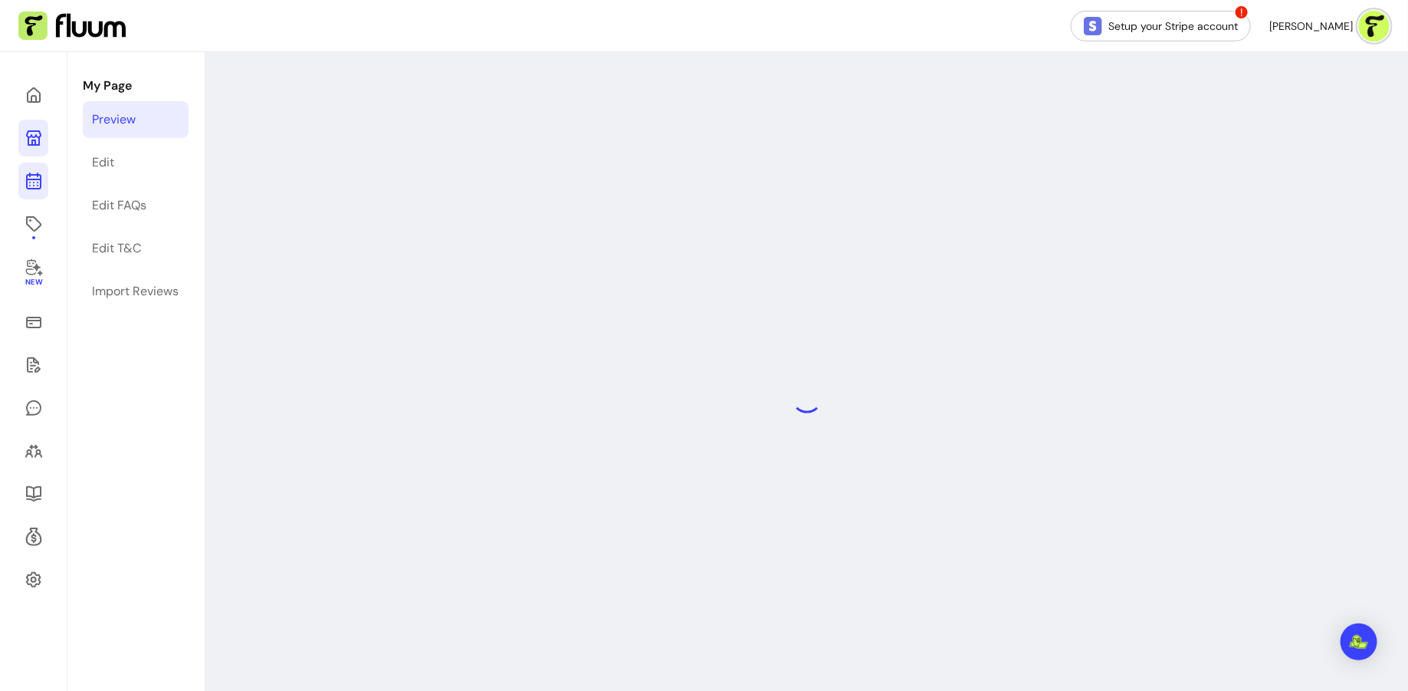
click at [38, 183] on icon at bounding box center [34, 181] width 18 height 18
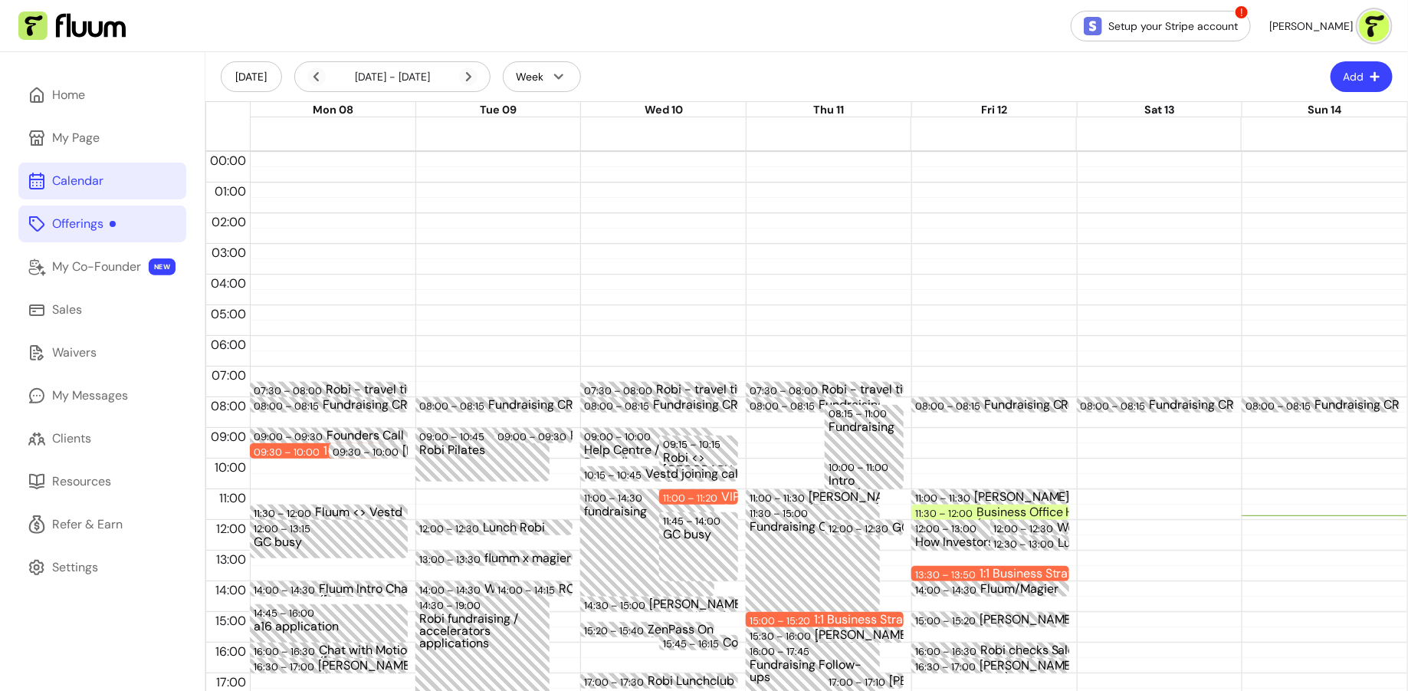
click at [53, 214] on link "Offerings" at bounding box center [102, 223] width 168 height 37
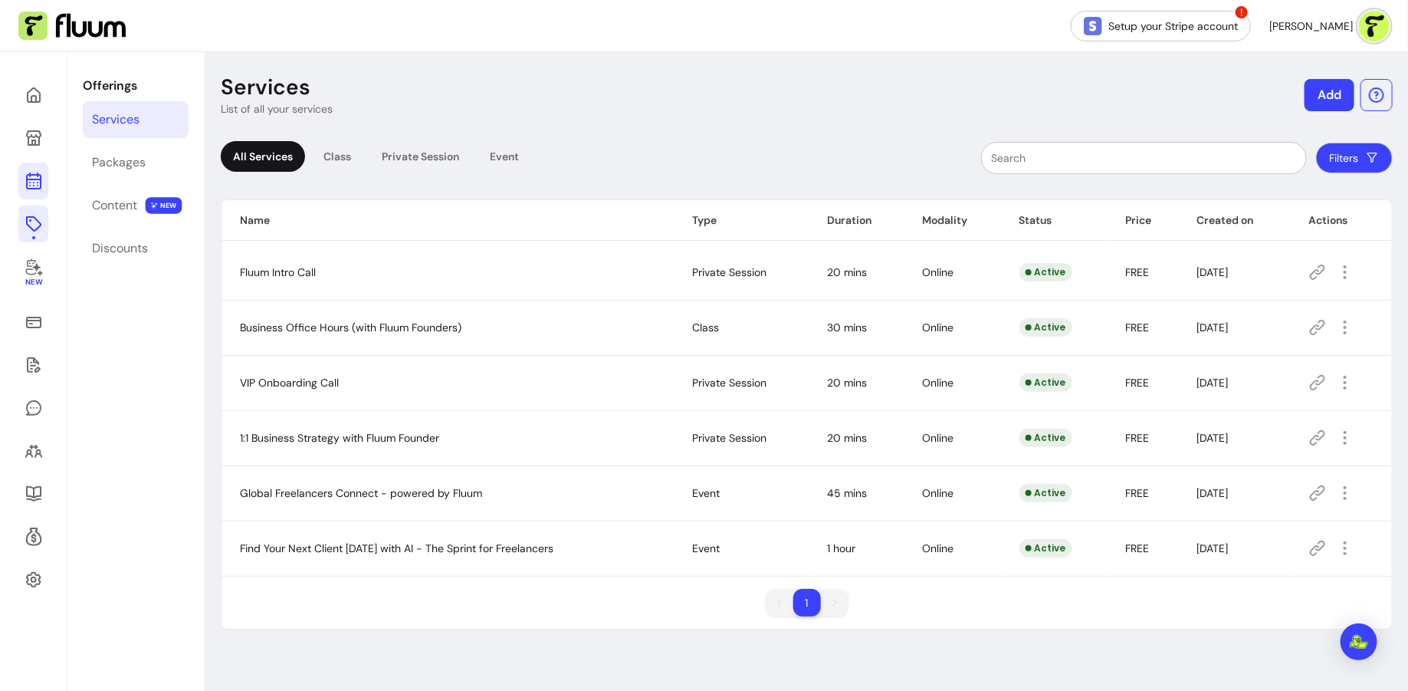
click at [31, 177] on icon at bounding box center [34, 181] width 18 height 18
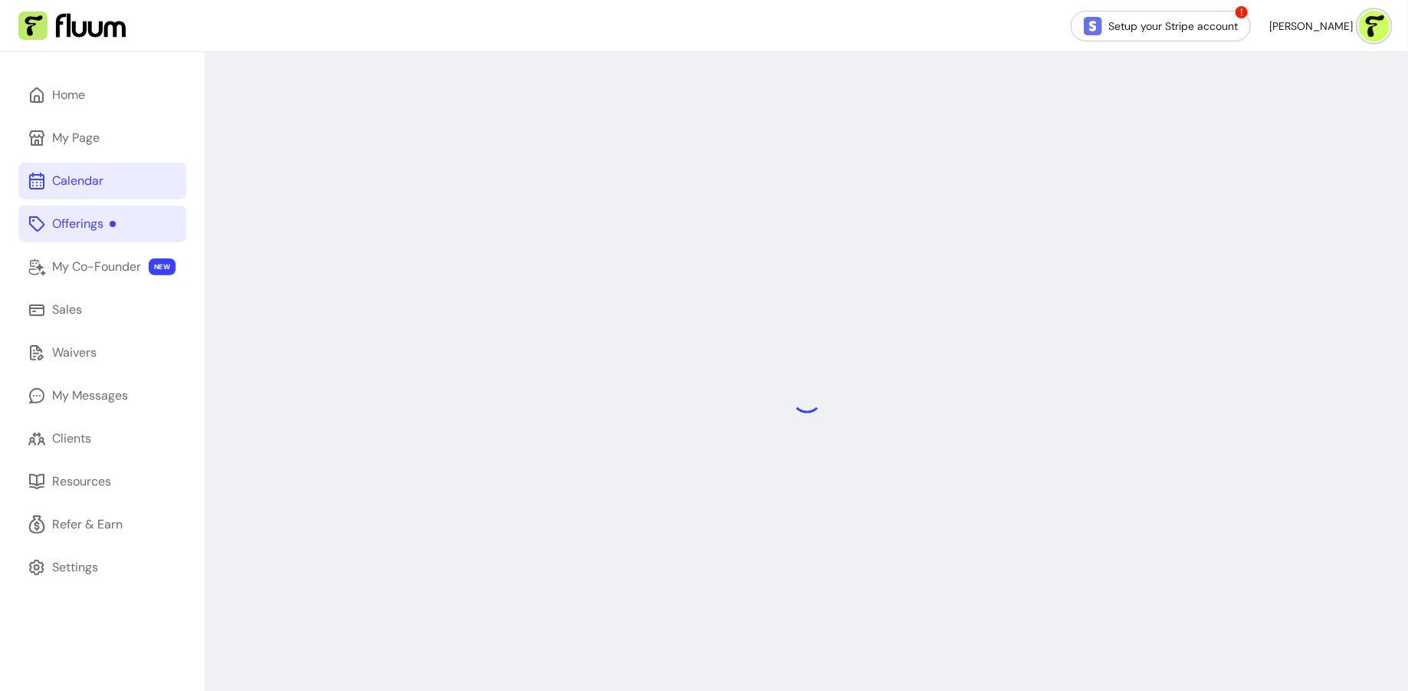
click at [59, 222] on div "Offerings" at bounding box center [84, 224] width 64 height 18
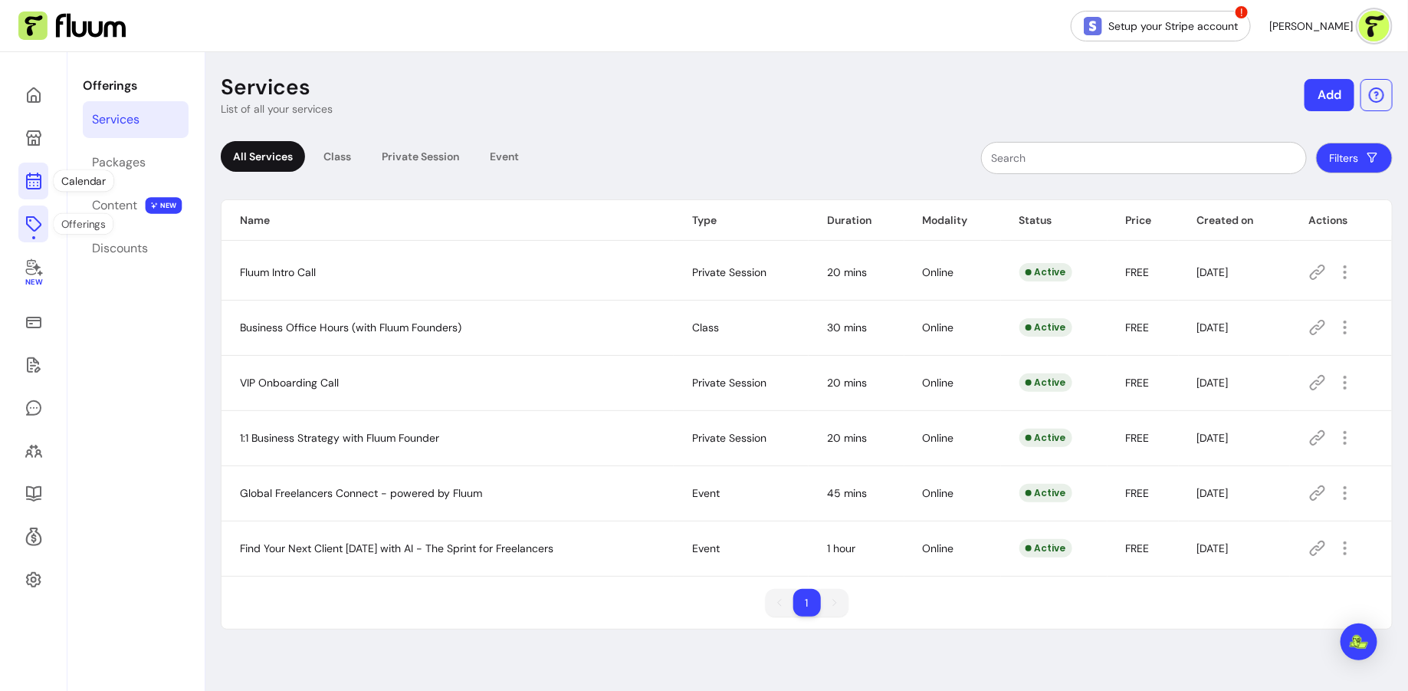
click at [29, 193] on link at bounding box center [33, 181] width 30 height 37
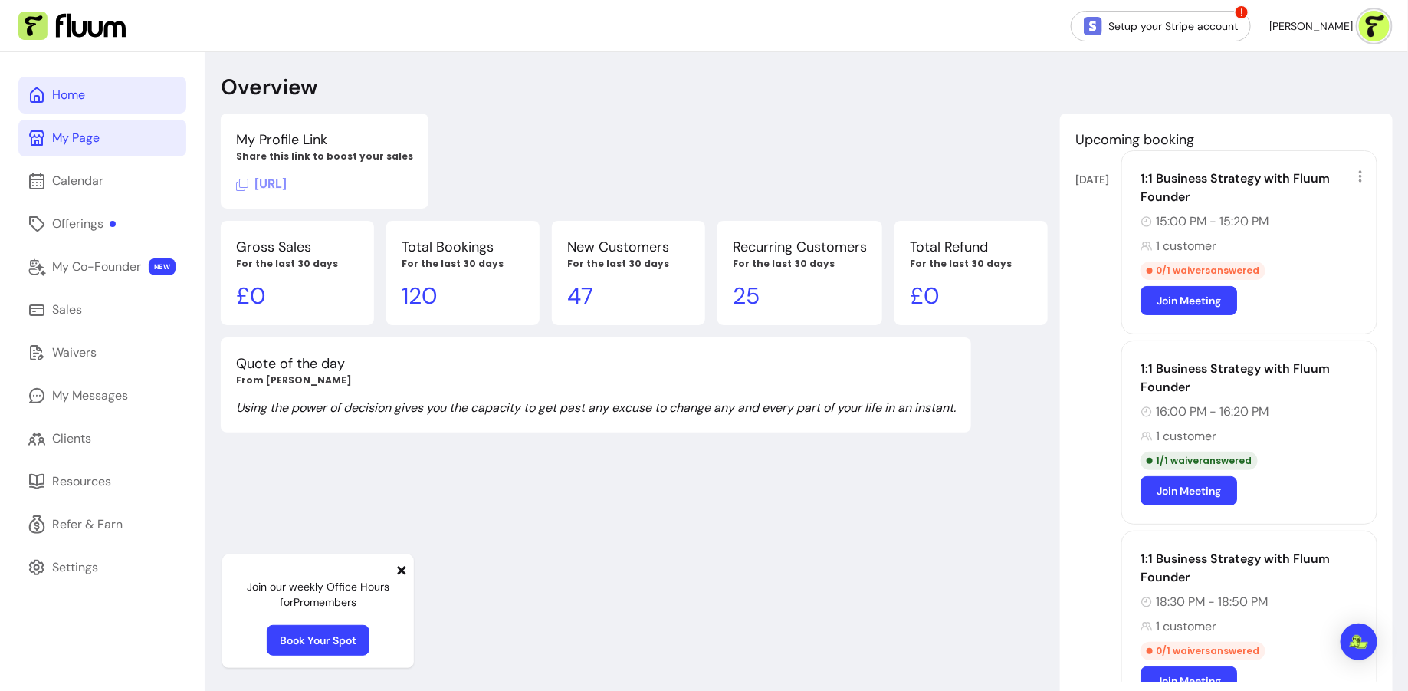
click at [110, 134] on link "My Page" at bounding box center [102, 138] width 168 height 37
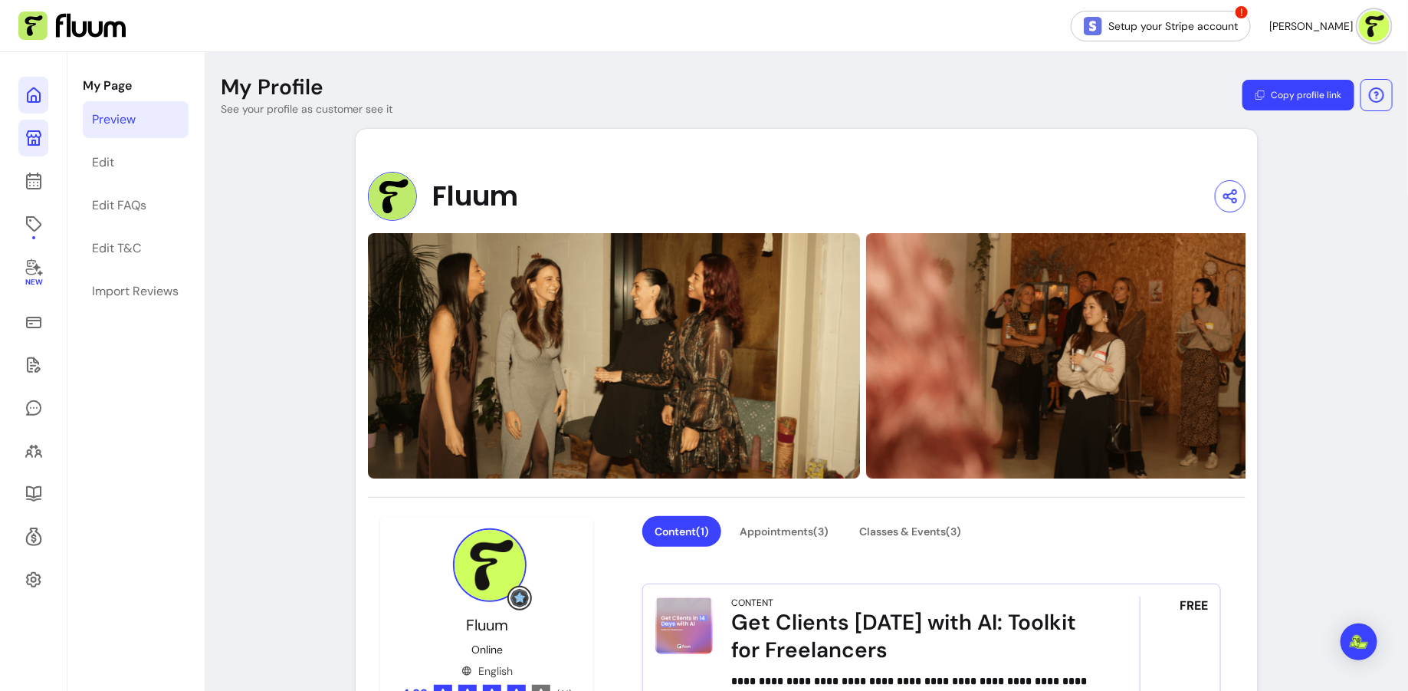
click at [34, 97] on icon at bounding box center [34, 95] width 18 height 18
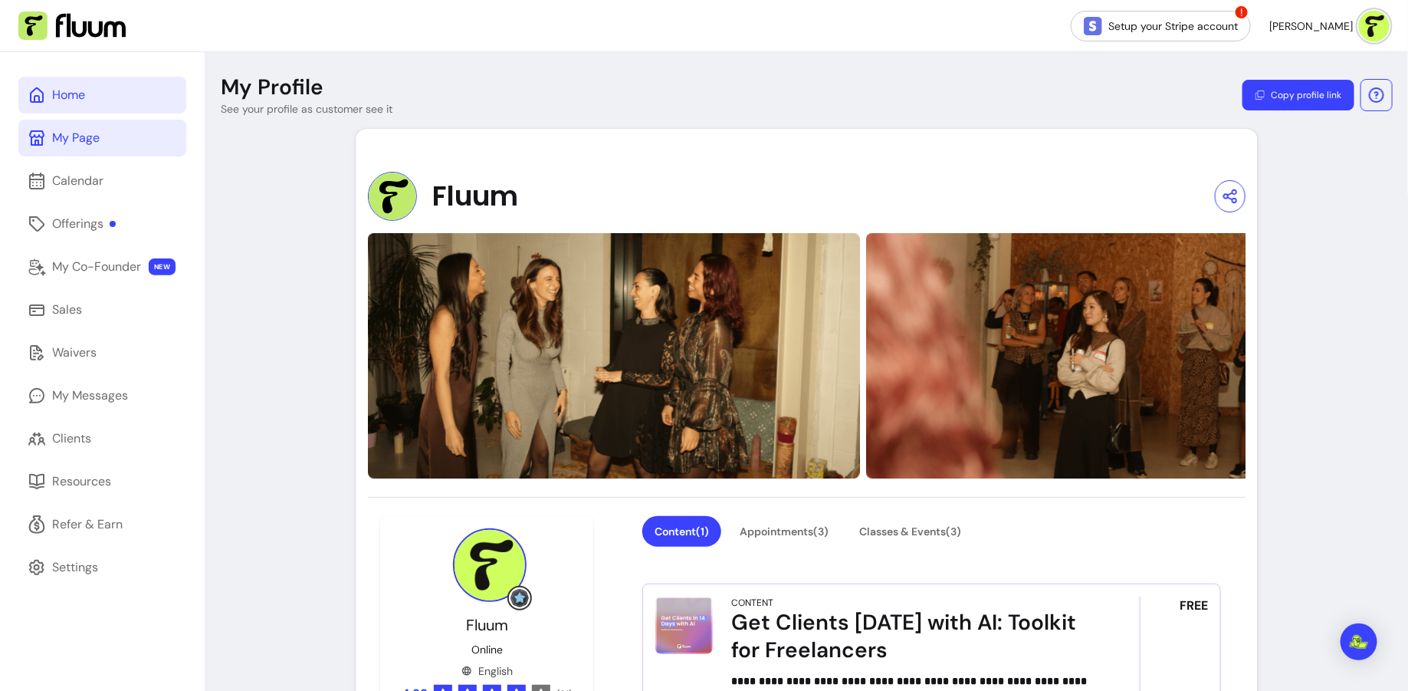
click at [80, 95] on div "Home" at bounding box center [68, 95] width 33 height 18
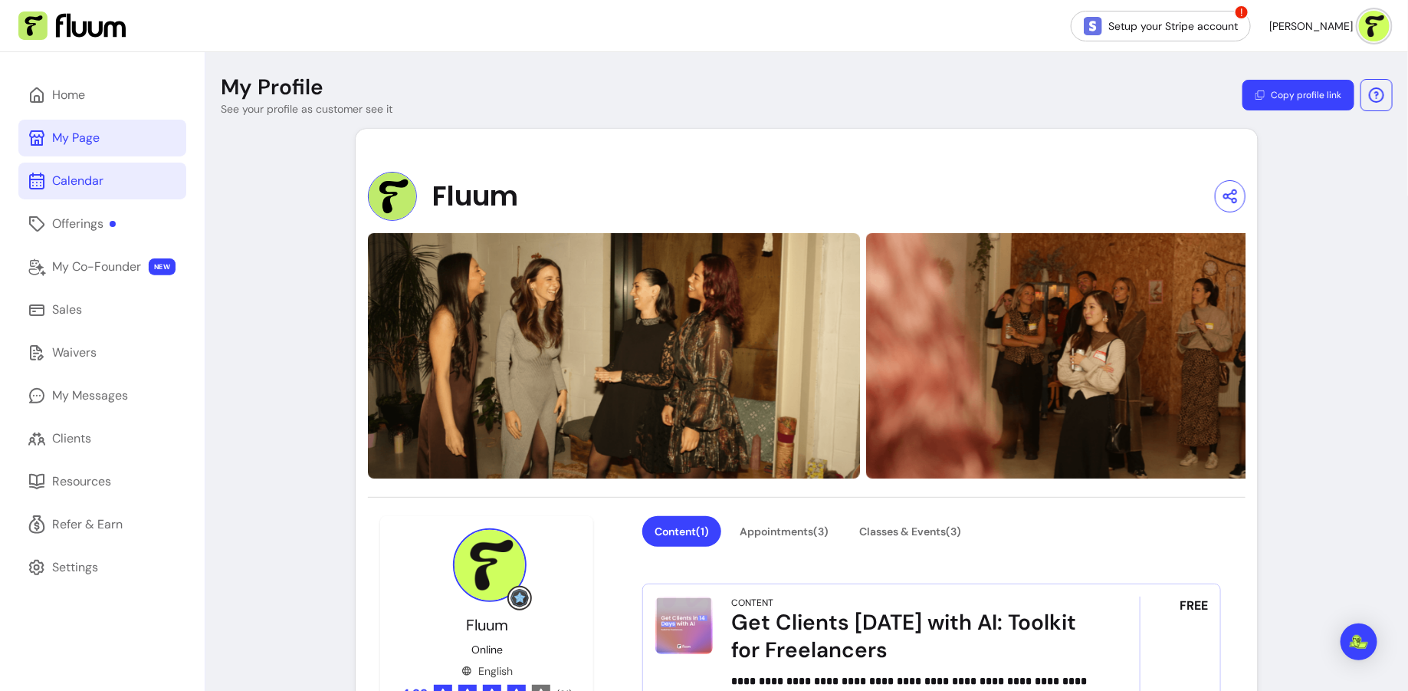
click at [116, 195] on link "Calendar" at bounding box center [102, 181] width 168 height 37
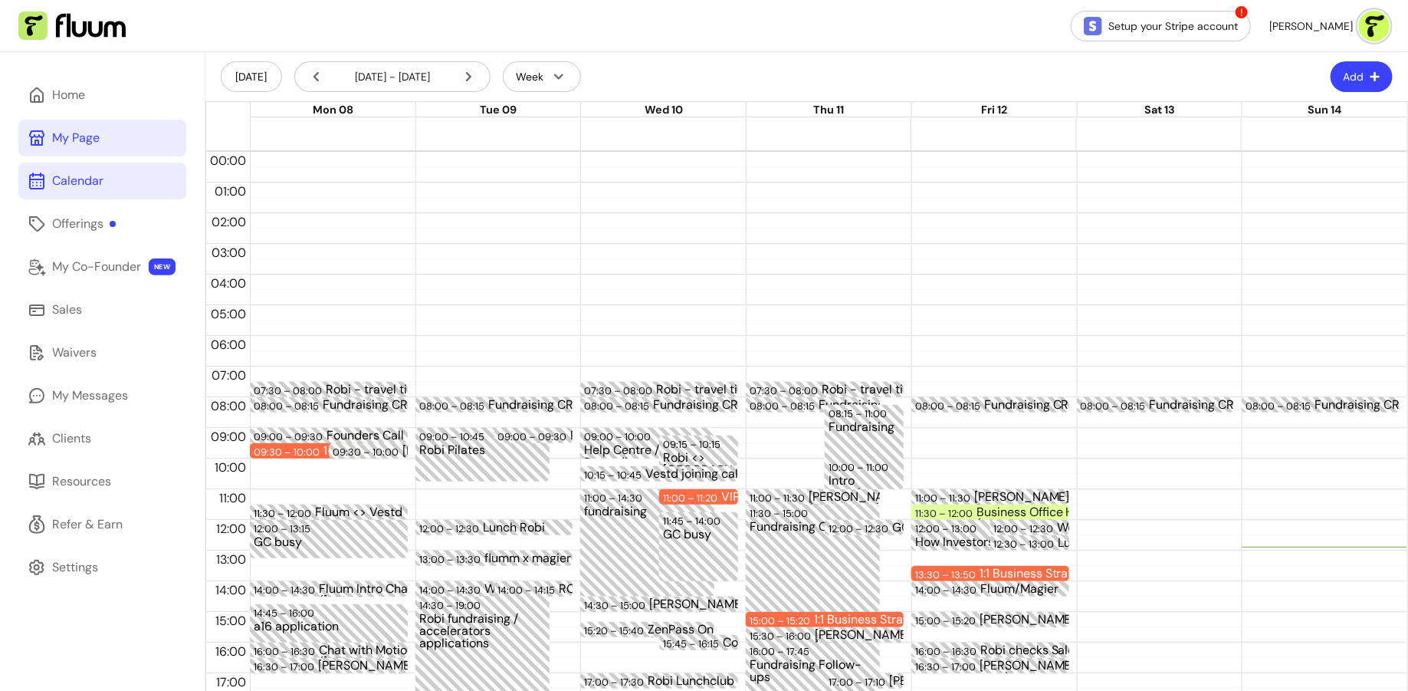
click at [110, 137] on link "My Page" at bounding box center [102, 138] width 168 height 37
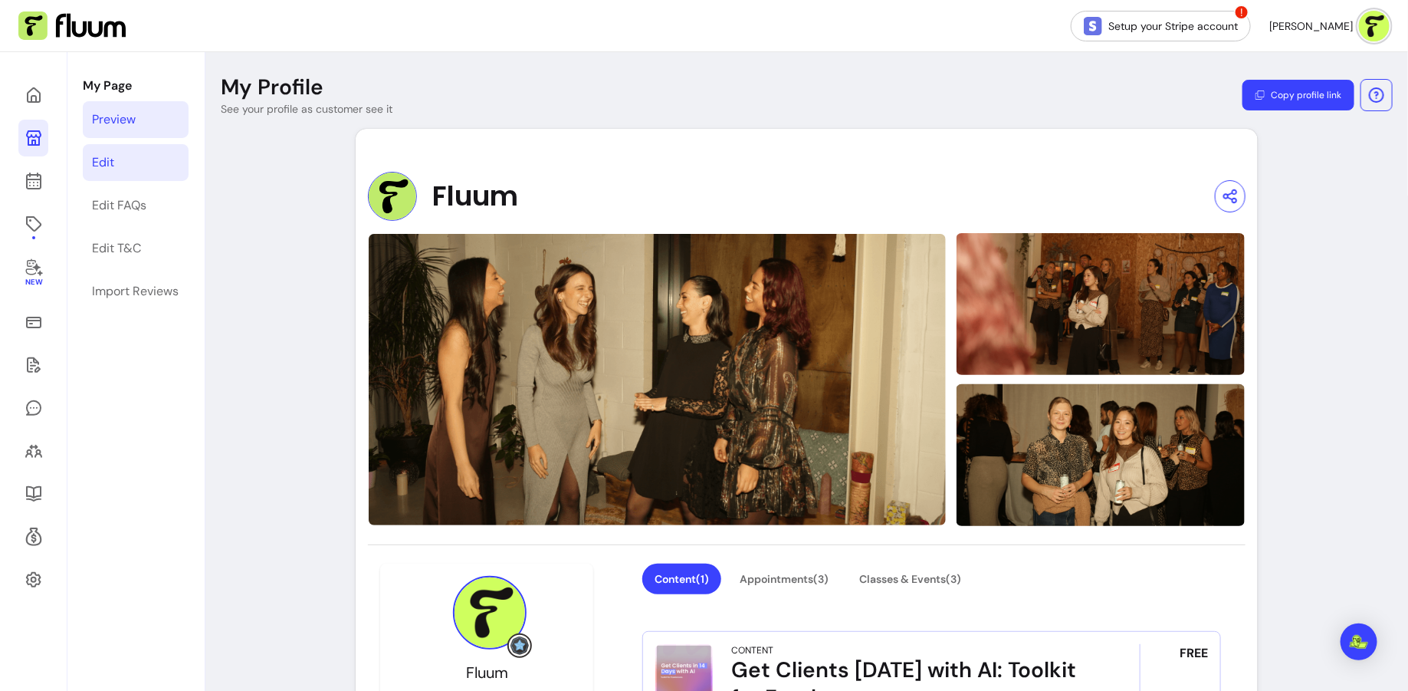
click at [145, 165] on link "Edit" at bounding box center [136, 162] width 106 height 37
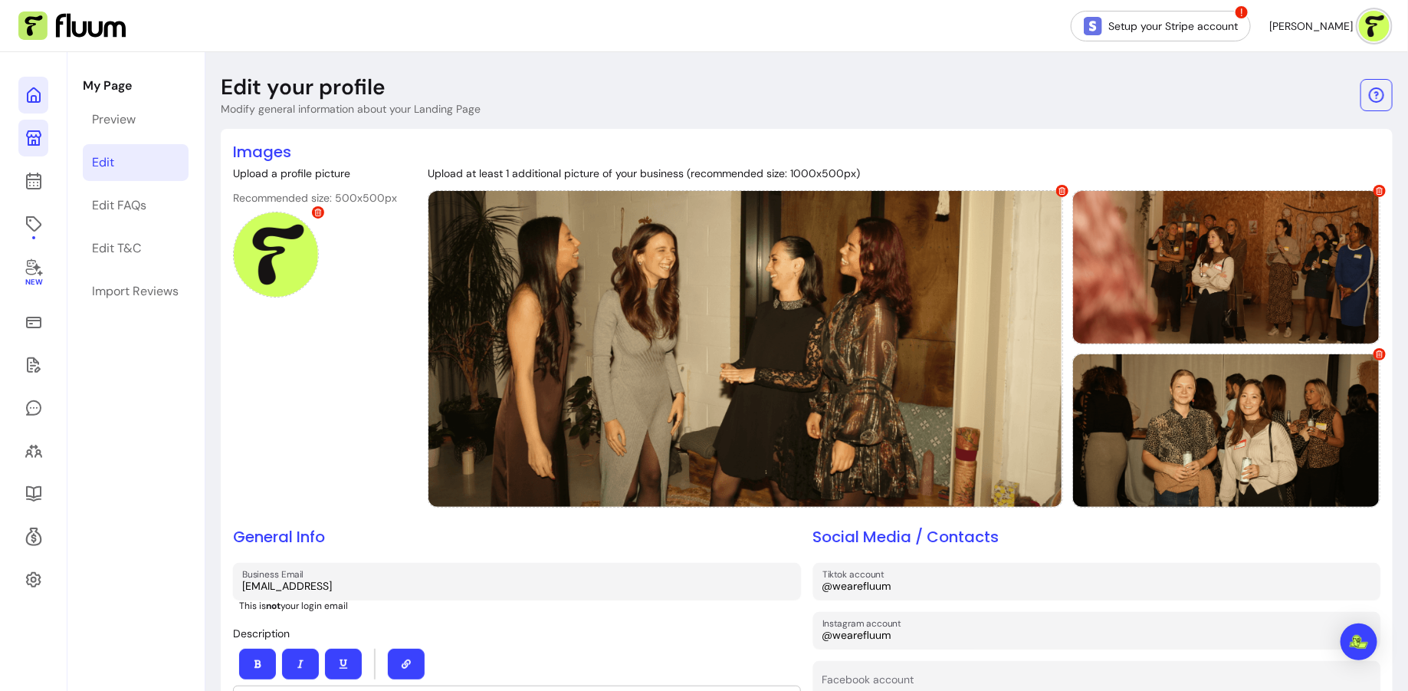
click at [31, 97] on icon at bounding box center [155, 75] width 260 height 218
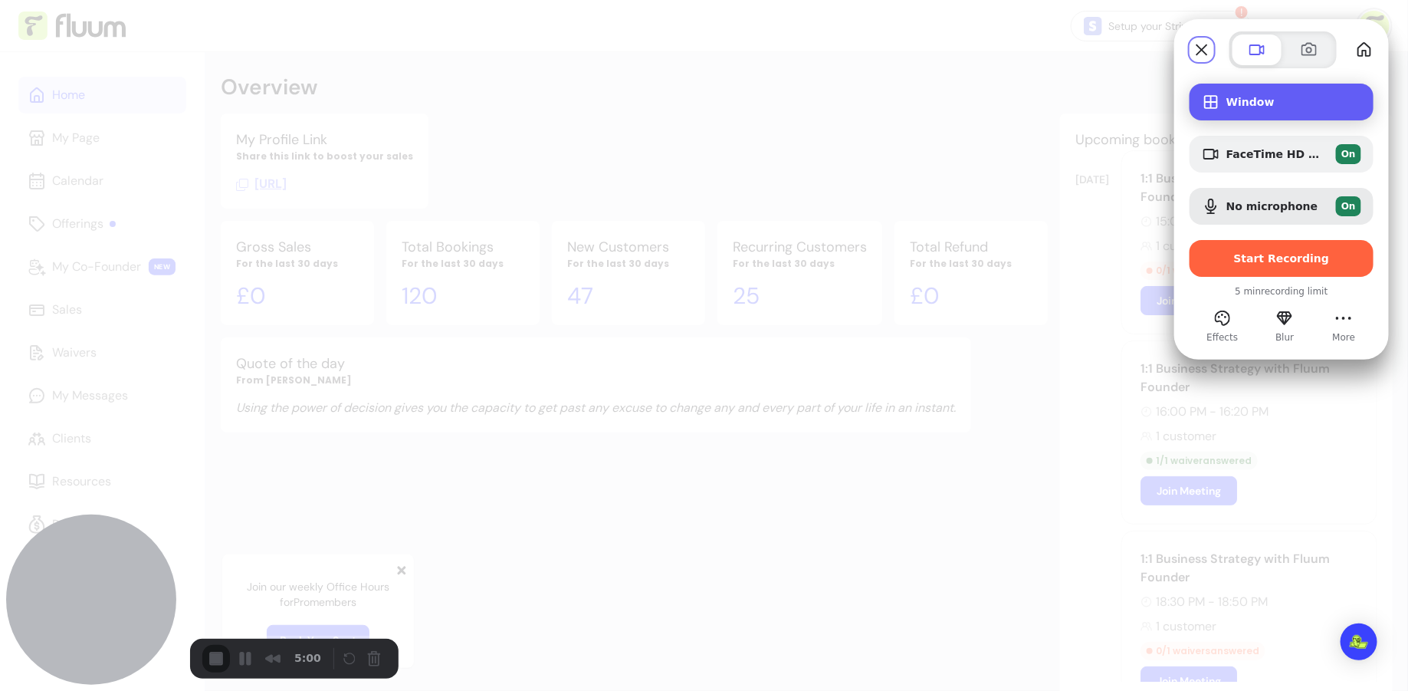
click at [1254, 94] on div "Window" at bounding box center [1282, 102] width 184 height 37
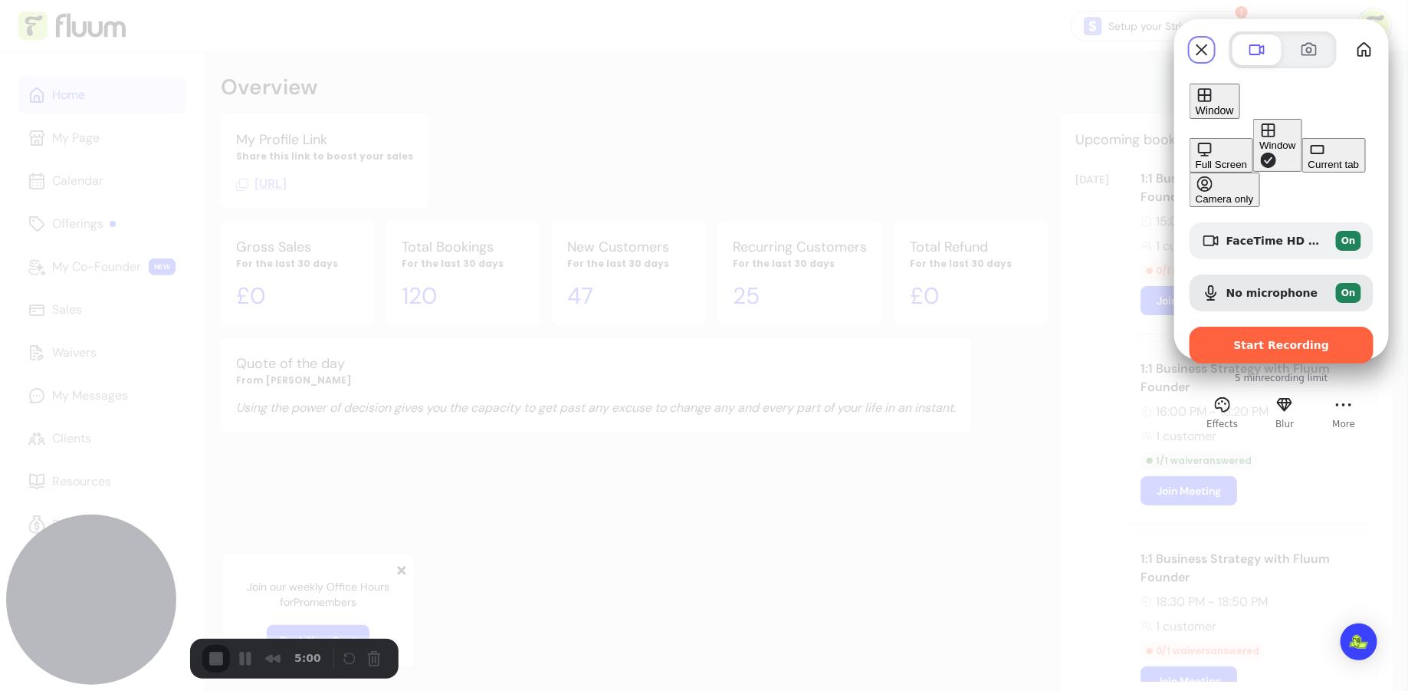
click at [1309, 170] on div "Current tab" at bounding box center [1334, 164] width 51 height 11
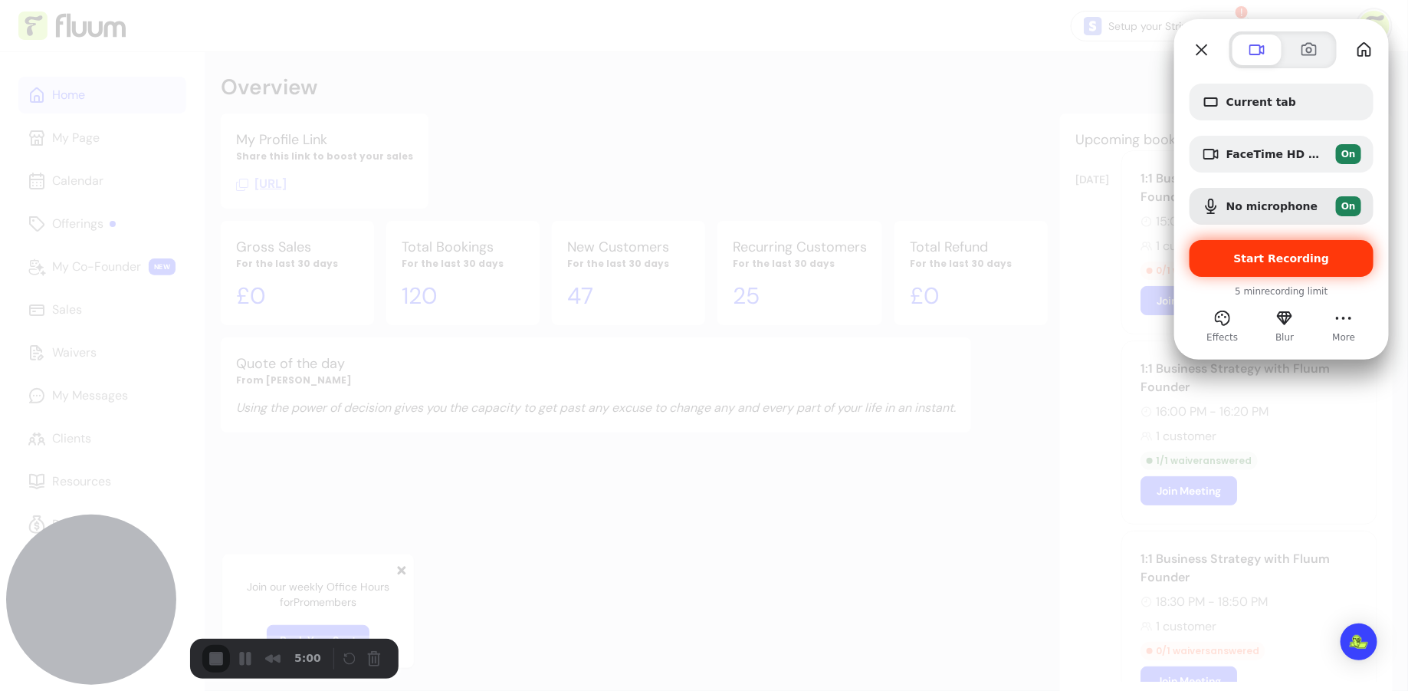
click at [1284, 263] on span "Start Recording" at bounding box center [1282, 258] width 96 height 12
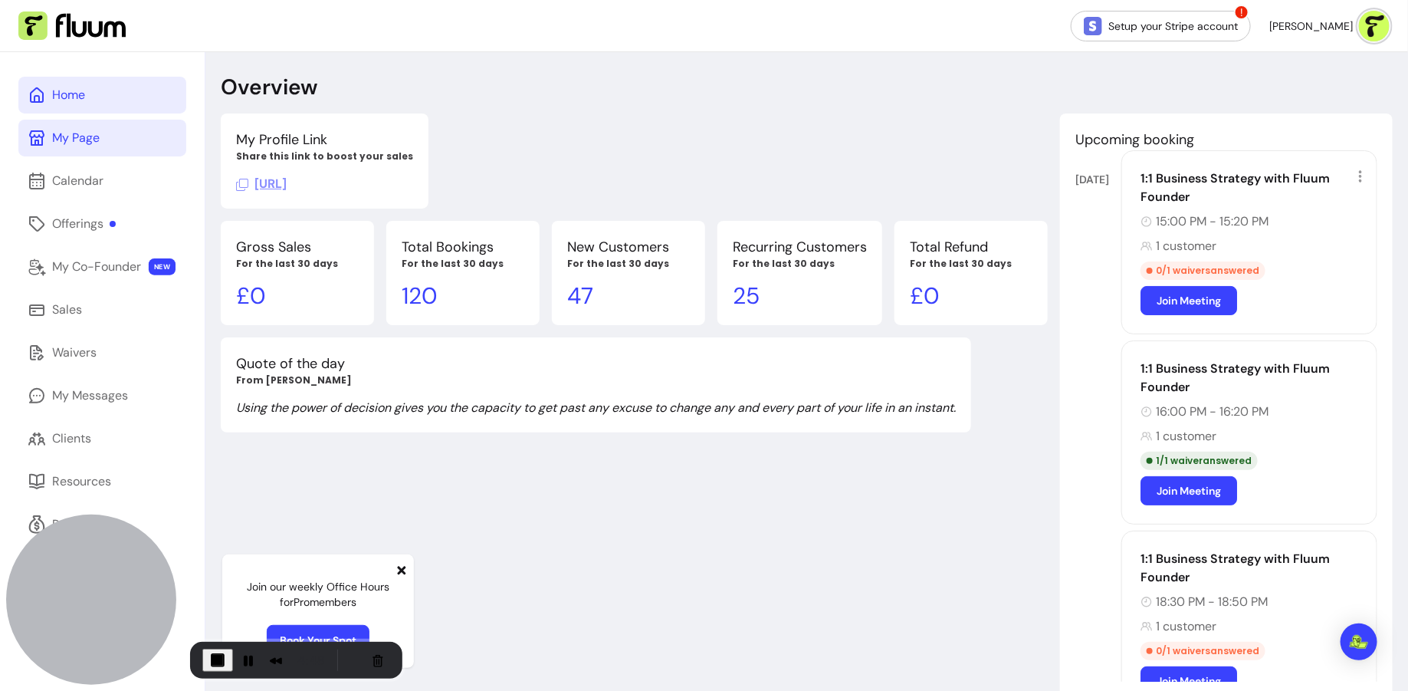
click at [120, 140] on link "My Page" at bounding box center [102, 138] width 168 height 37
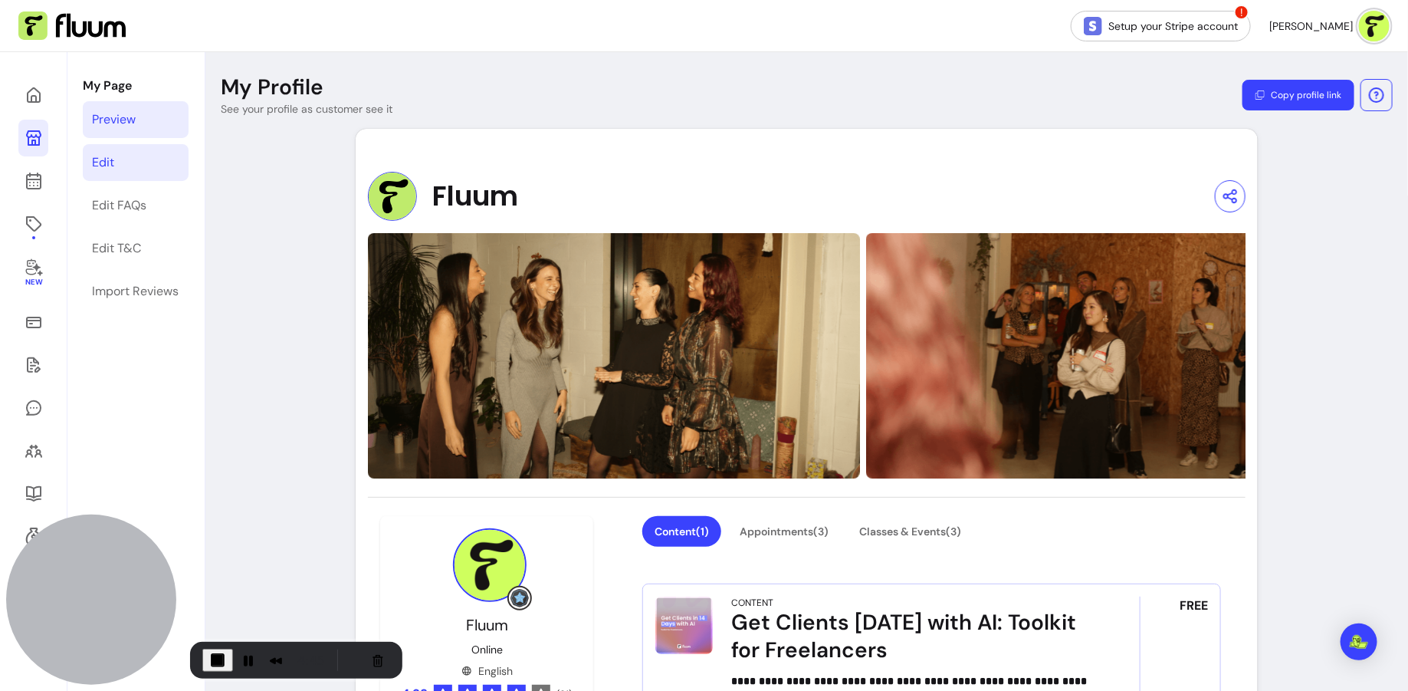
click at [156, 162] on link "Edit" at bounding box center [136, 162] width 106 height 37
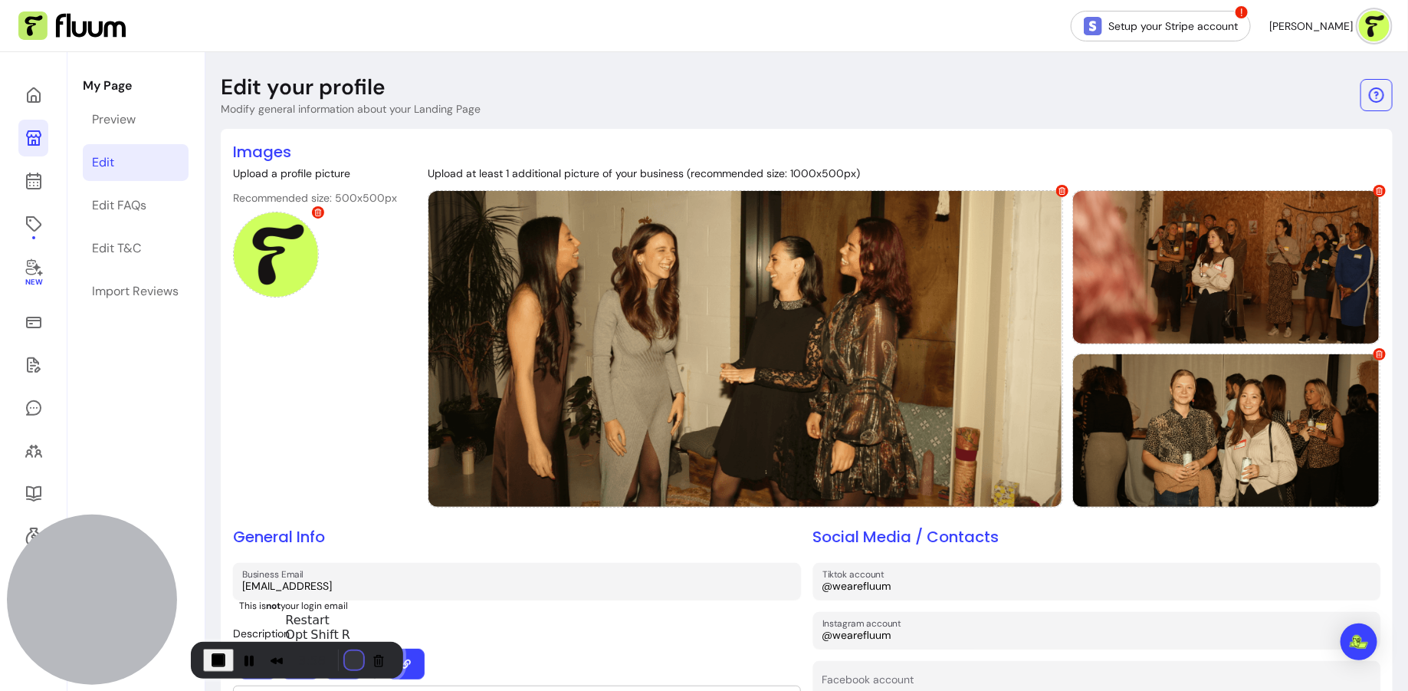
click at [345, 660] on button "Restart Recording" at bounding box center [354, 660] width 18 height 18
click at [37, 96] on icon at bounding box center [34, 95] width 18 height 18
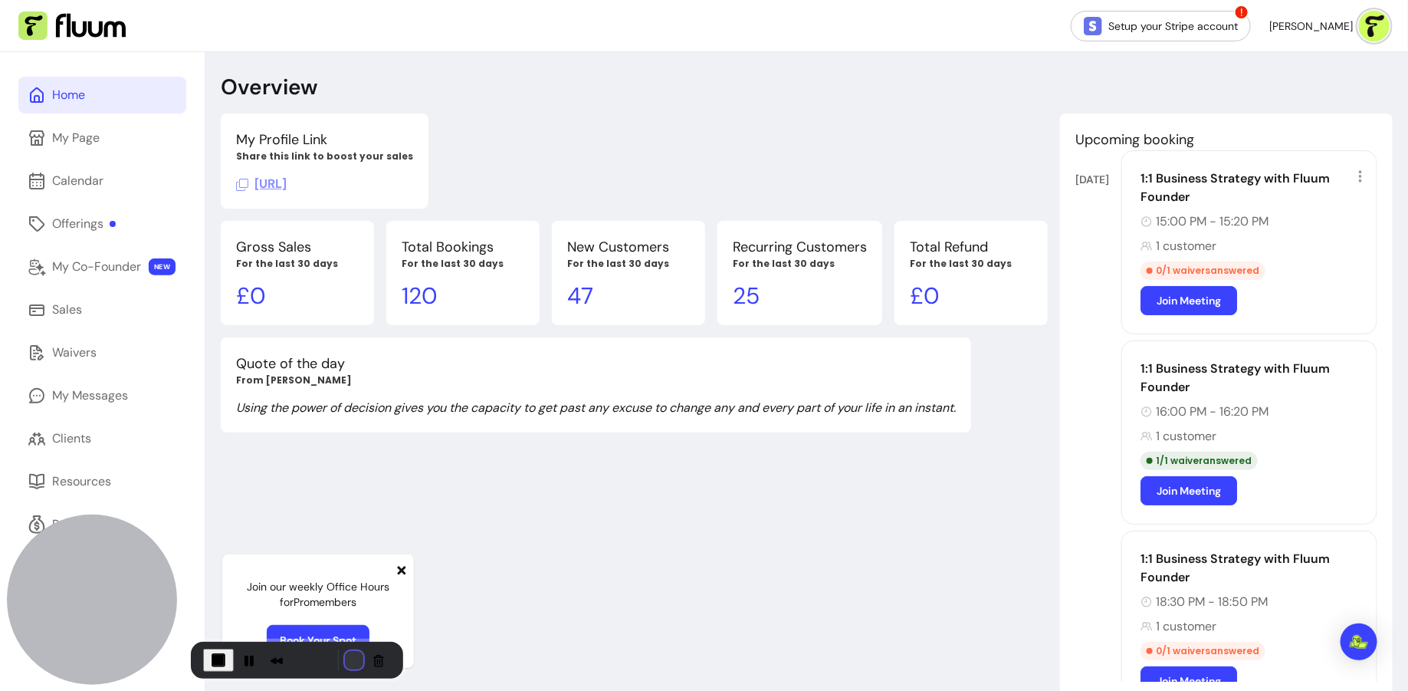
click at [345, 655] on button "Restart Recording" at bounding box center [354, 660] width 18 height 18
click at [98, 145] on div "My Page" at bounding box center [76, 138] width 48 height 18
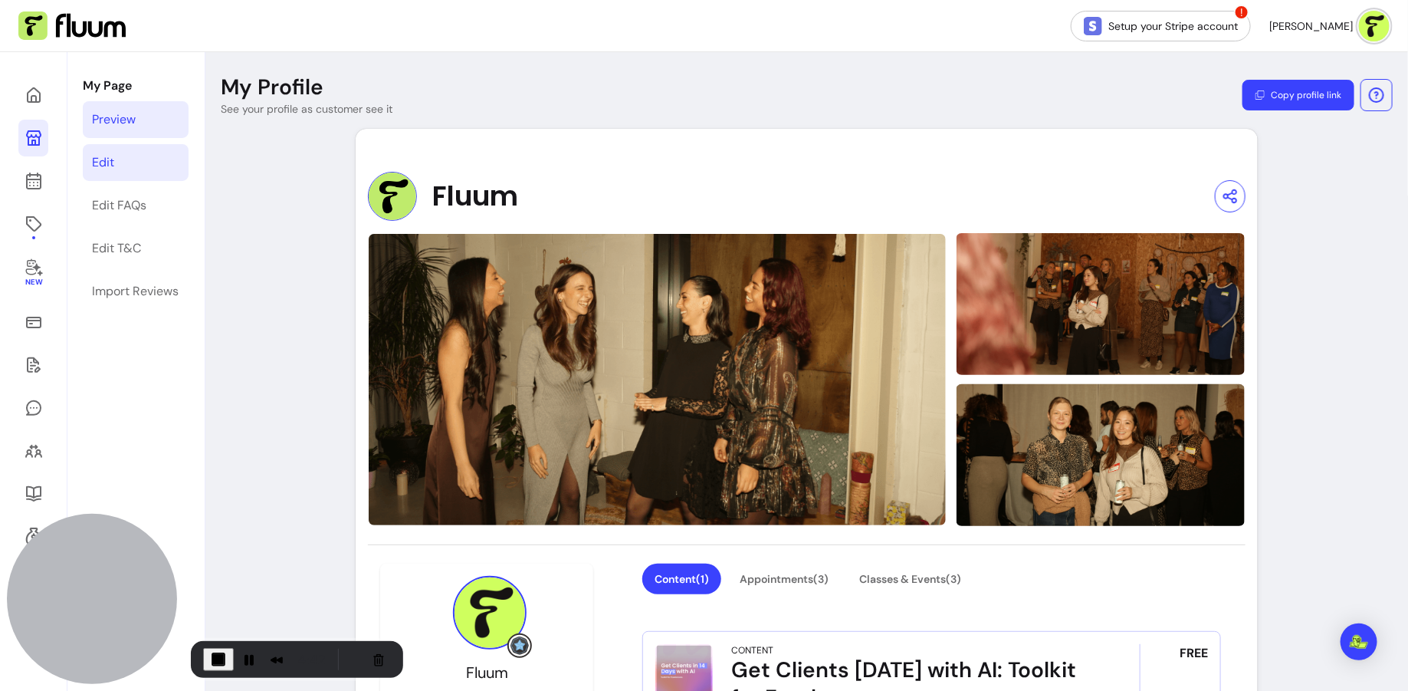
click at [119, 166] on link "Edit" at bounding box center [136, 162] width 106 height 37
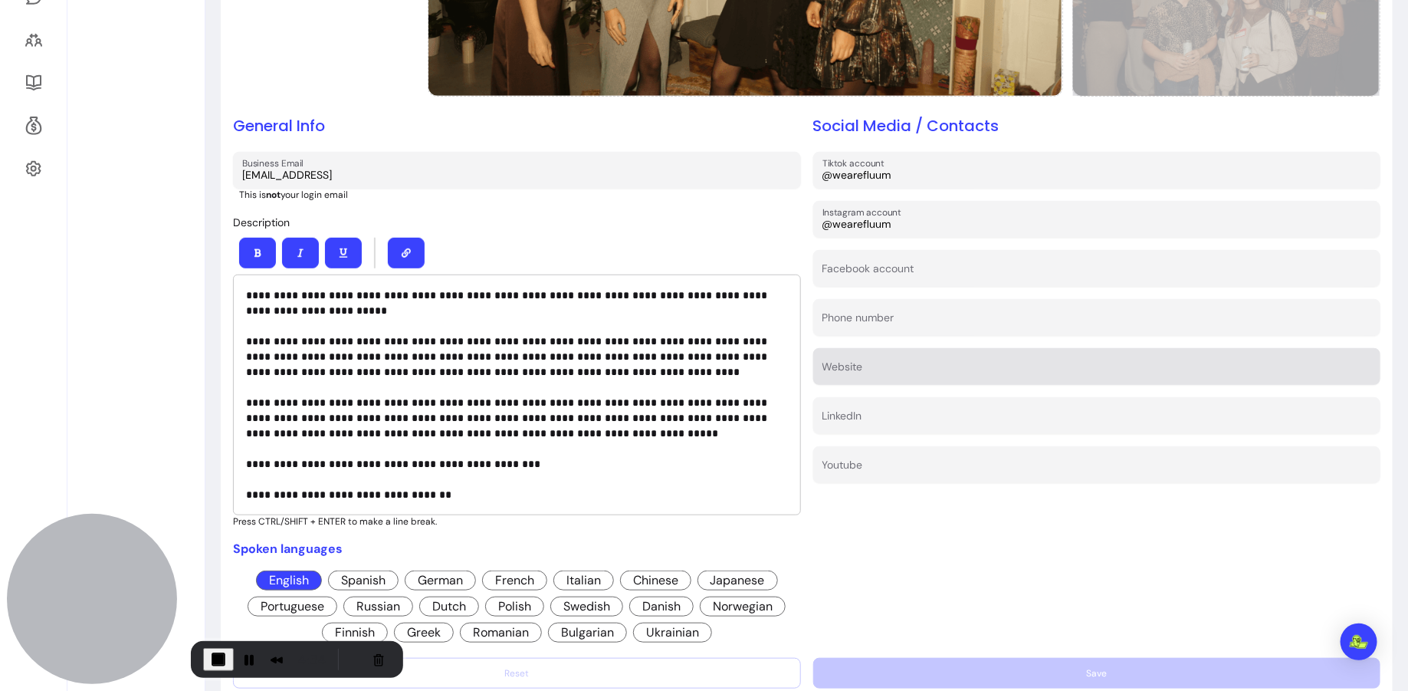
scroll to position [419, 0]
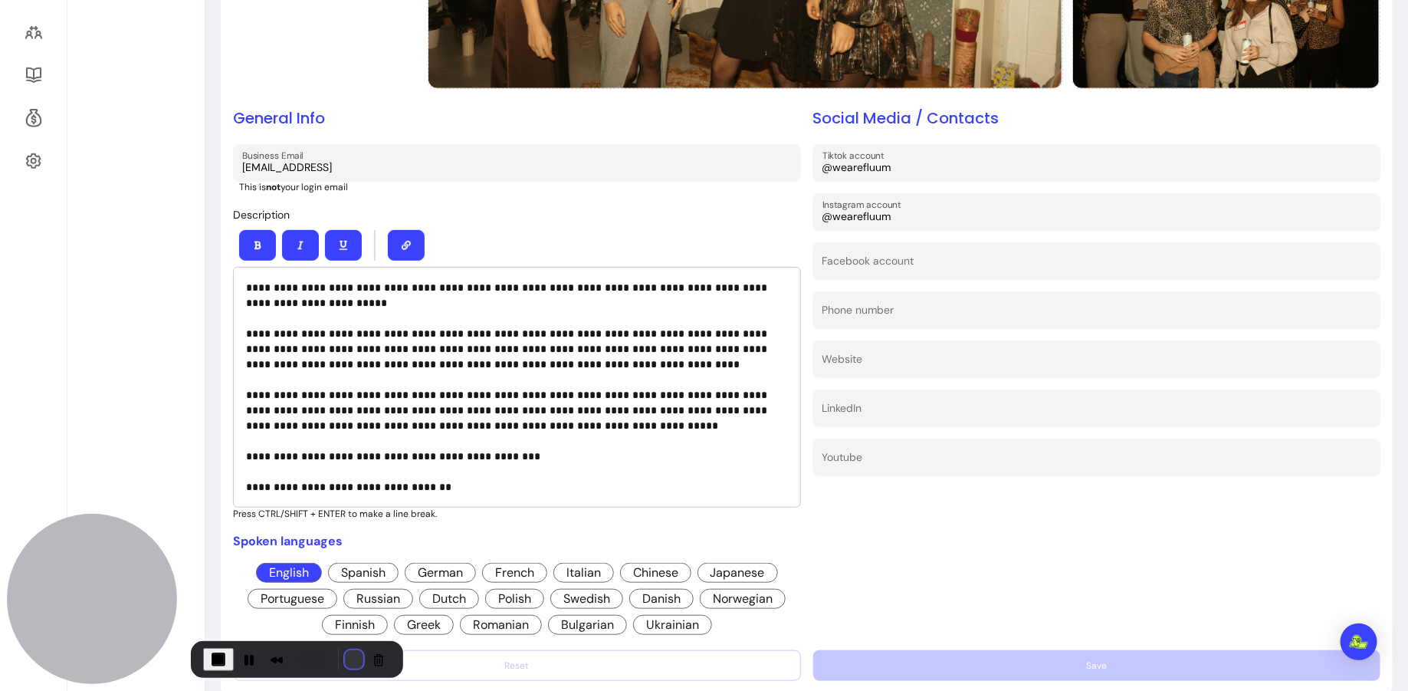
click at [352, 654] on button "Restart Recording" at bounding box center [354, 659] width 18 height 18
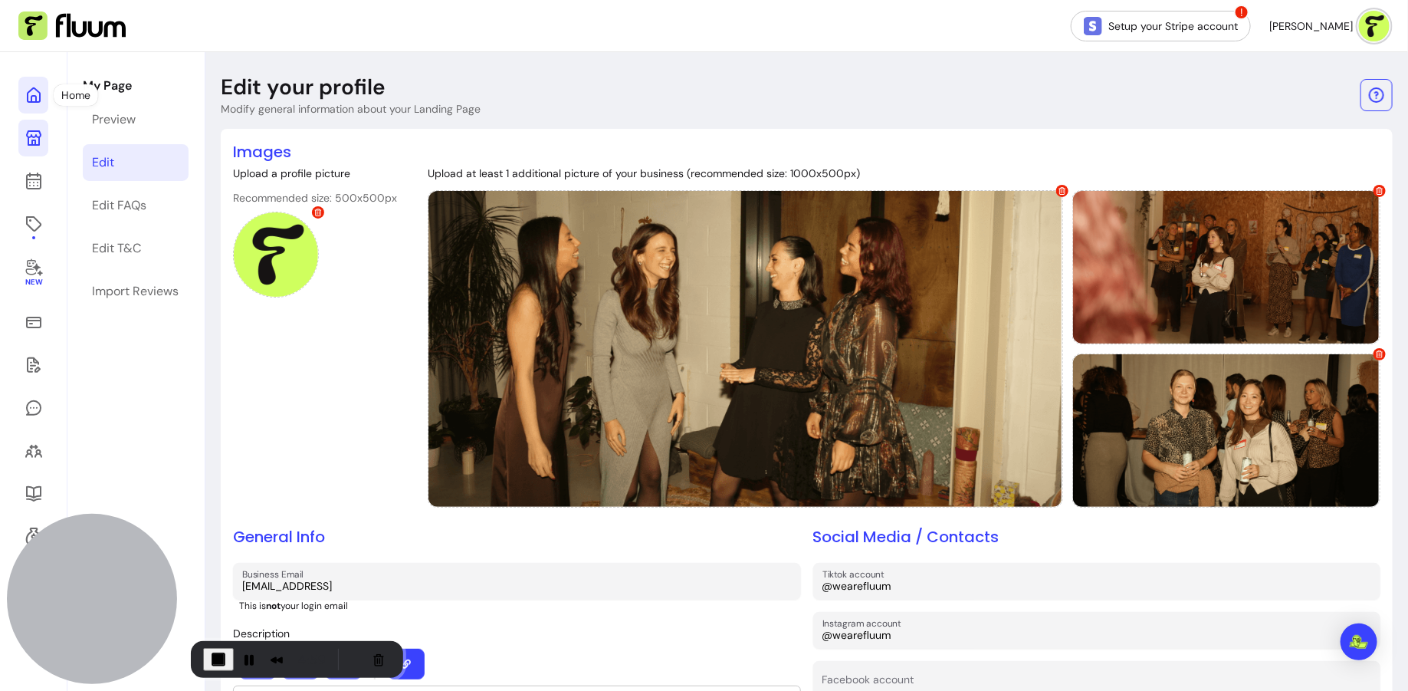
click at [34, 95] on icon at bounding box center [155, 75] width 260 height 218
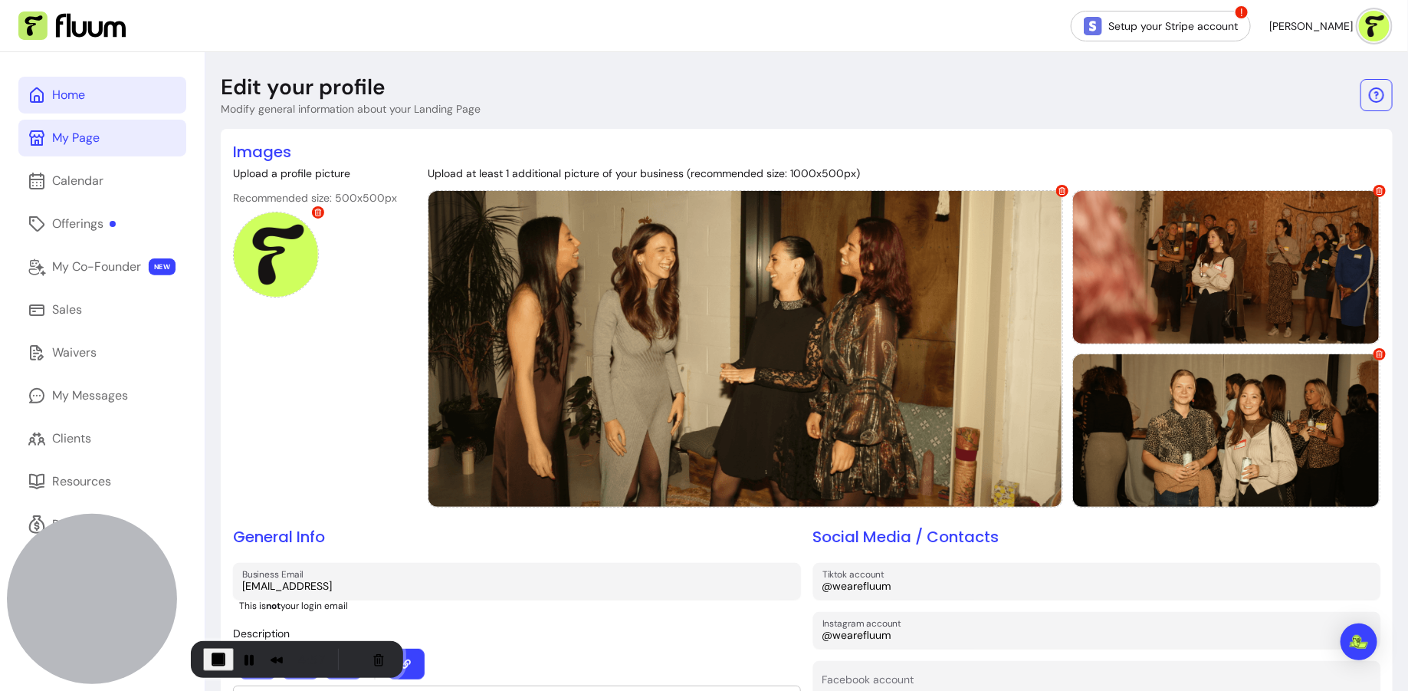
click at [118, 95] on link "Home" at bounding box center [102, 95] width 168 height 37
click at [66, 97] on div "Home" at bounding box center [68, 95] width 33 height 18
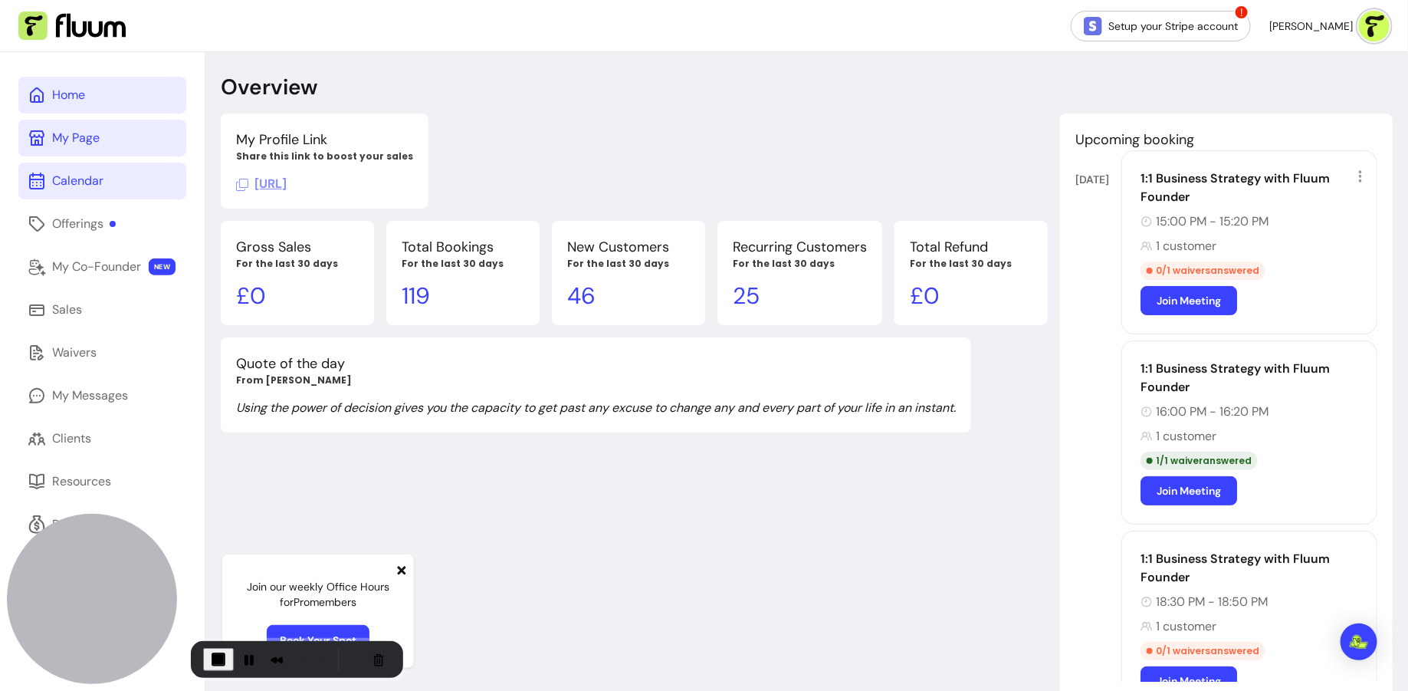
click at [92, 196] on link "Calendar" at bounding box center [102, 181] width 168 height 37
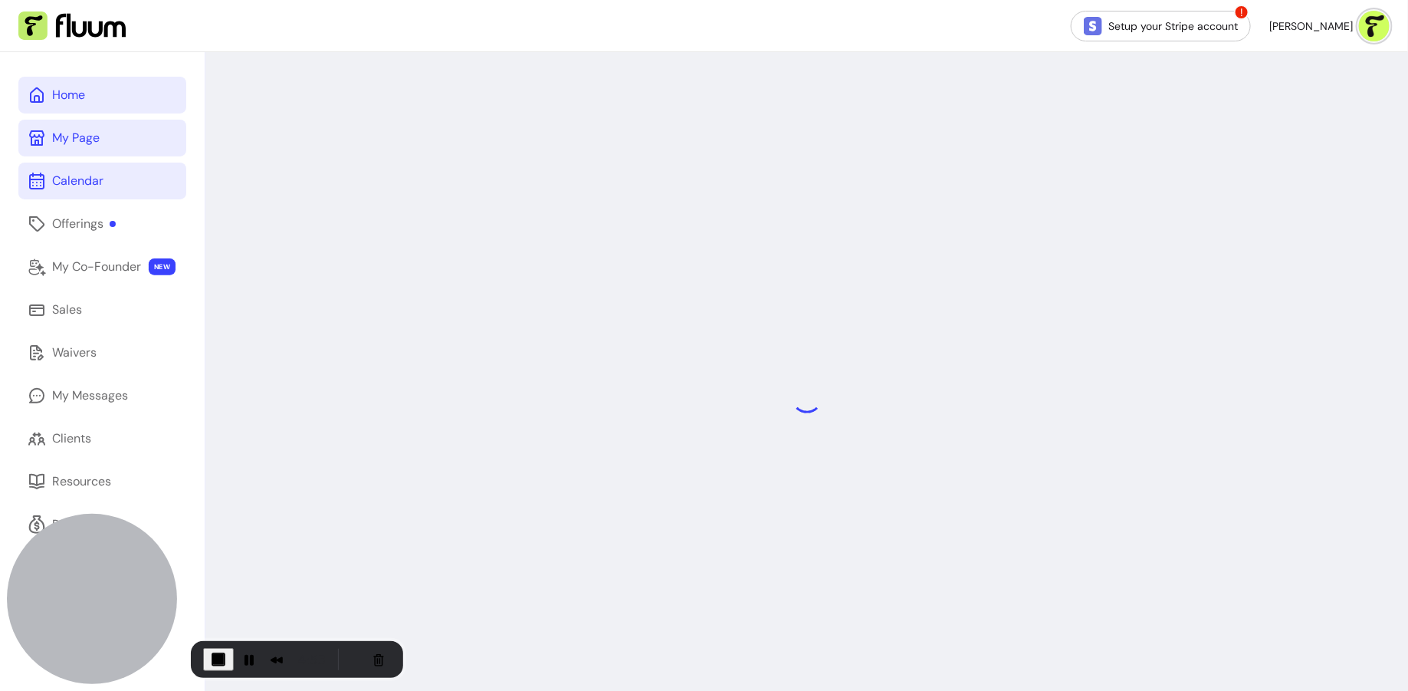
click at [97, 93] on link "Home" at bounding box center [102, 95] width 168 height 37
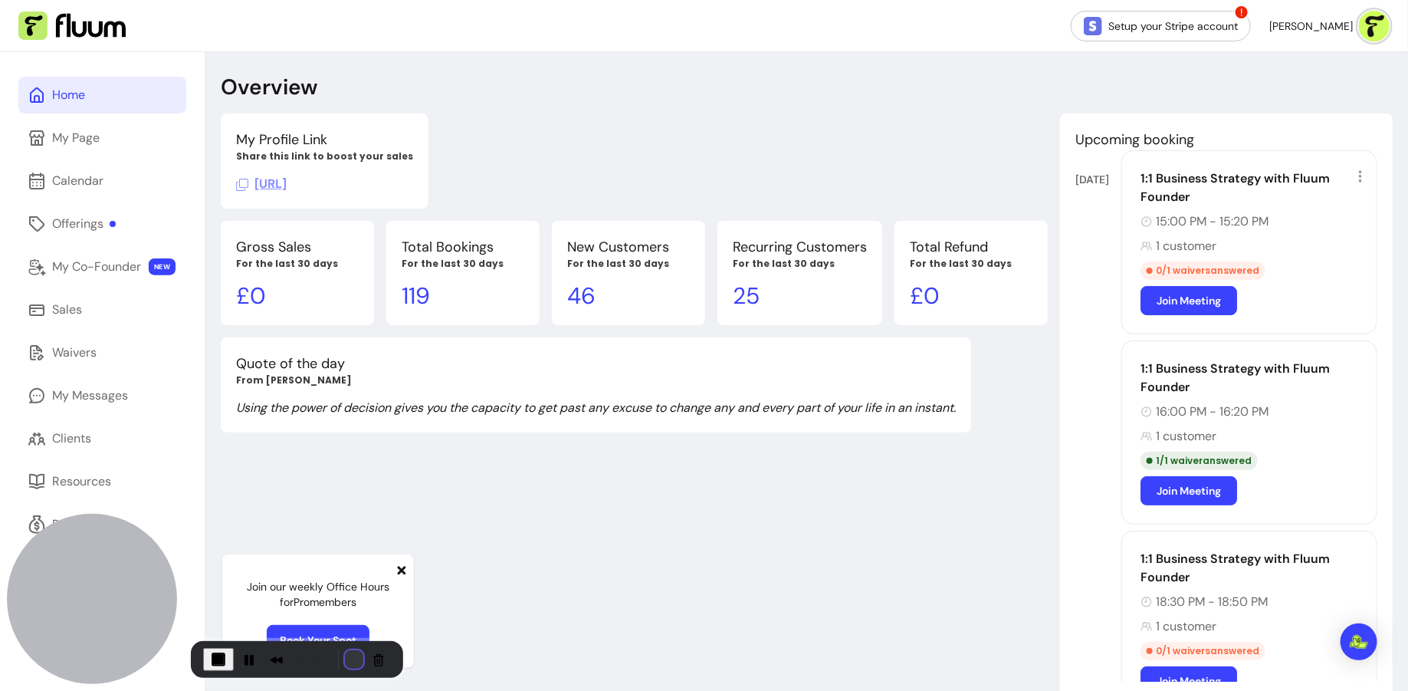
click at [352, 662] on button "Restart Recording" at bounding box center [354, 659] width 18 height 18
click at [136, 138] on link "My Page" at bounding box center [102, 138] width 168 height 37
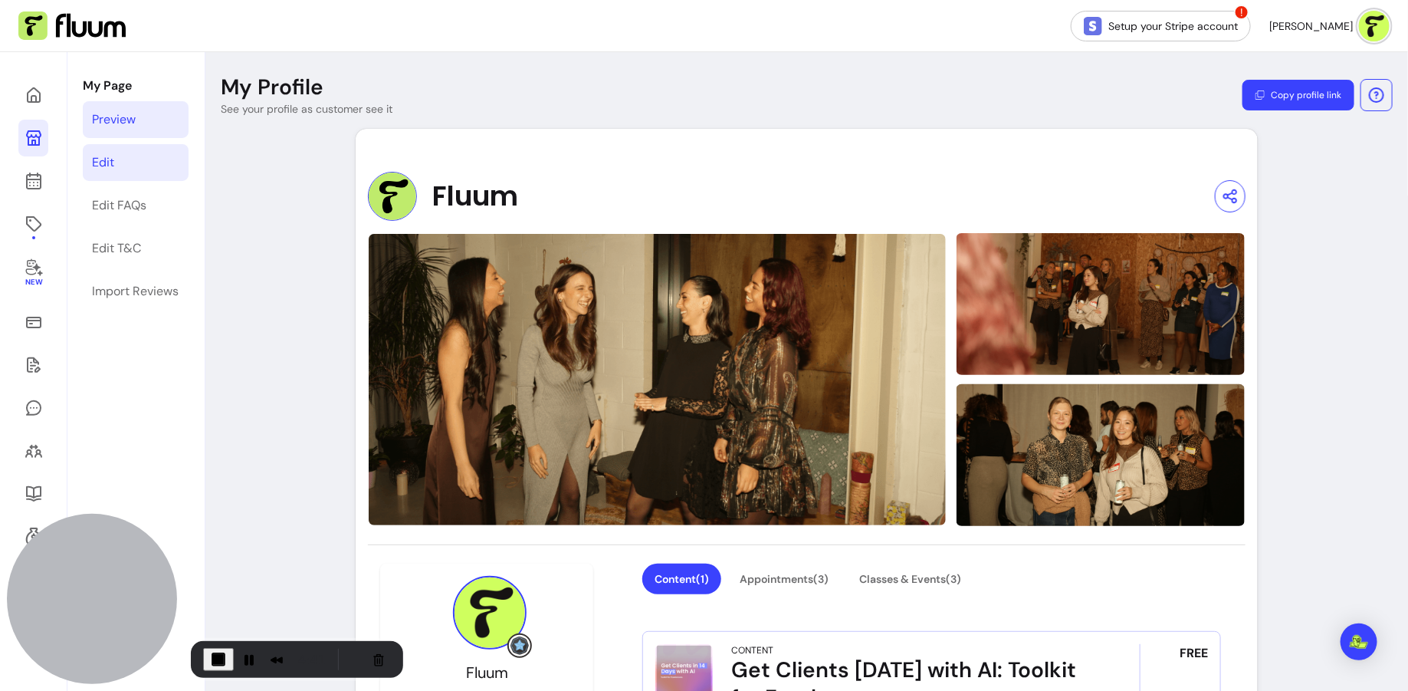
click at [136, 167] on link "Edit" at bounding box center [136, 162] width 106 height 37
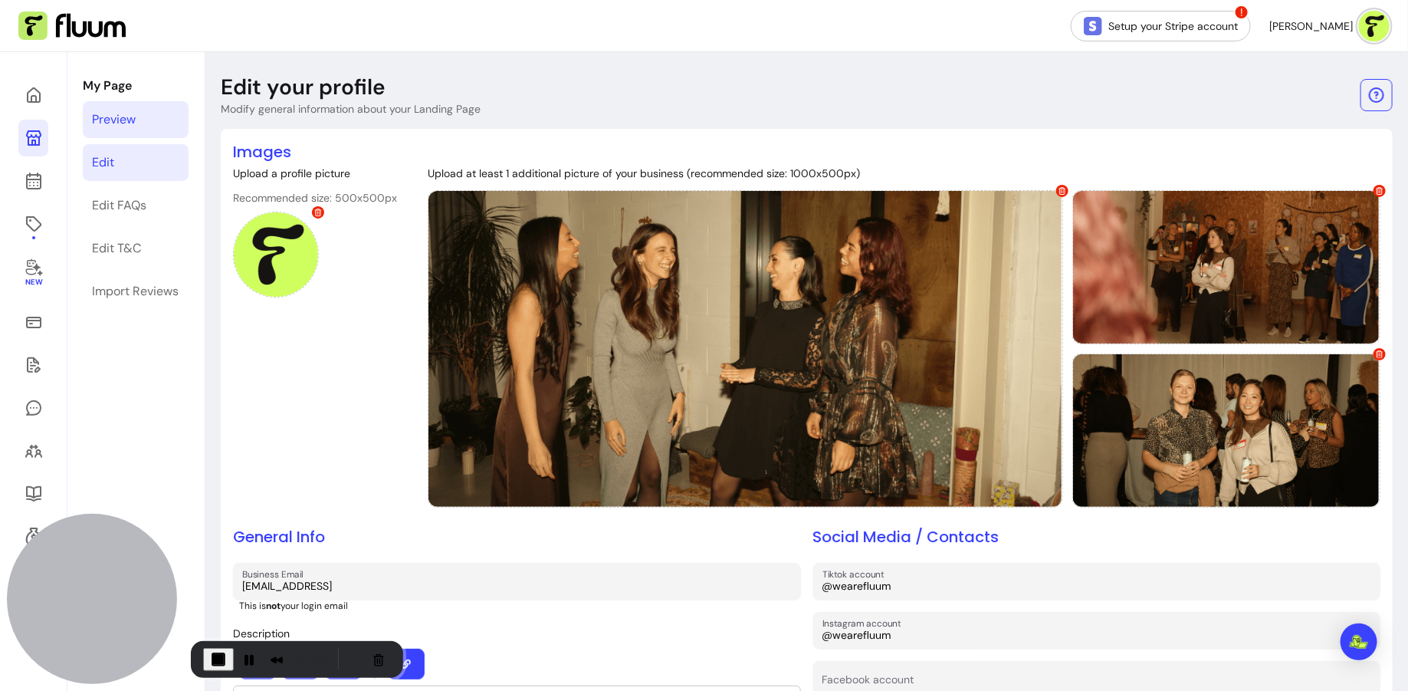
click at [129, 114] on div "Preview" at bounding box center [114, 119] width 44 height 18
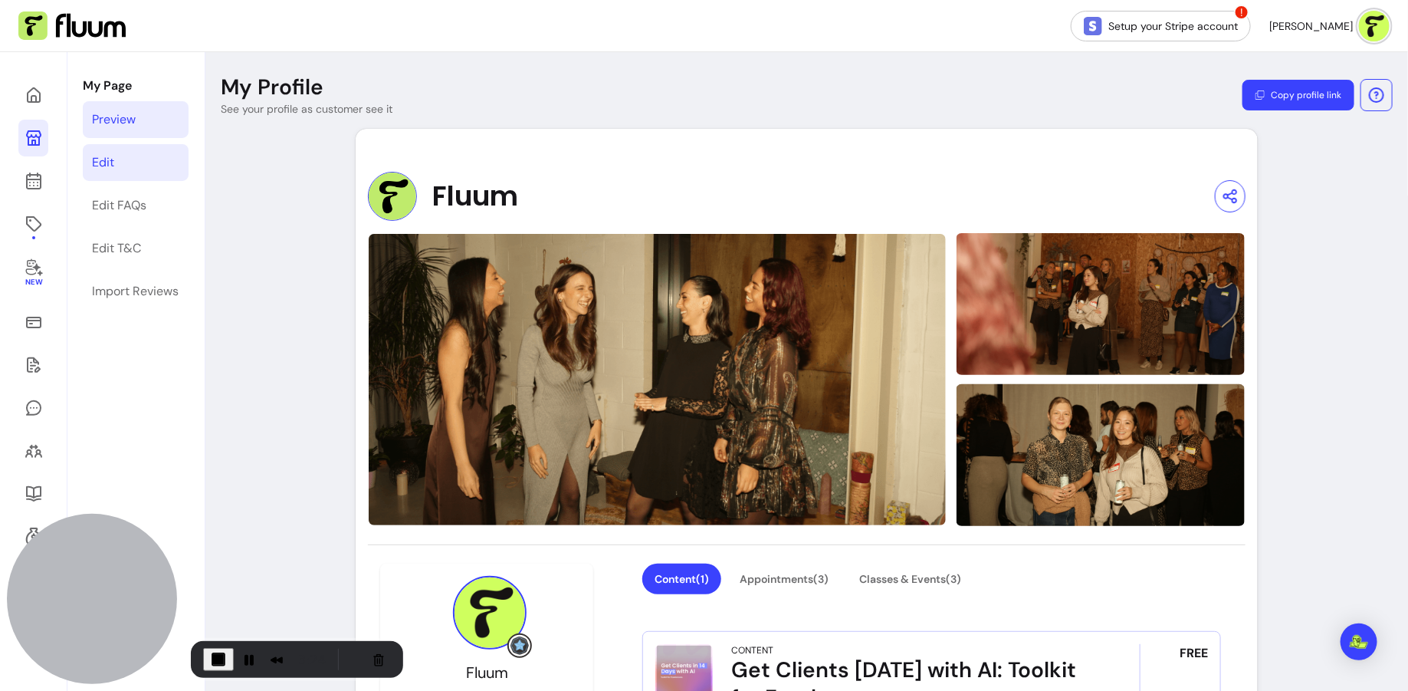
click at [137, 166] on link "Edit" at bounding box center [136, 162] width 106 height 37
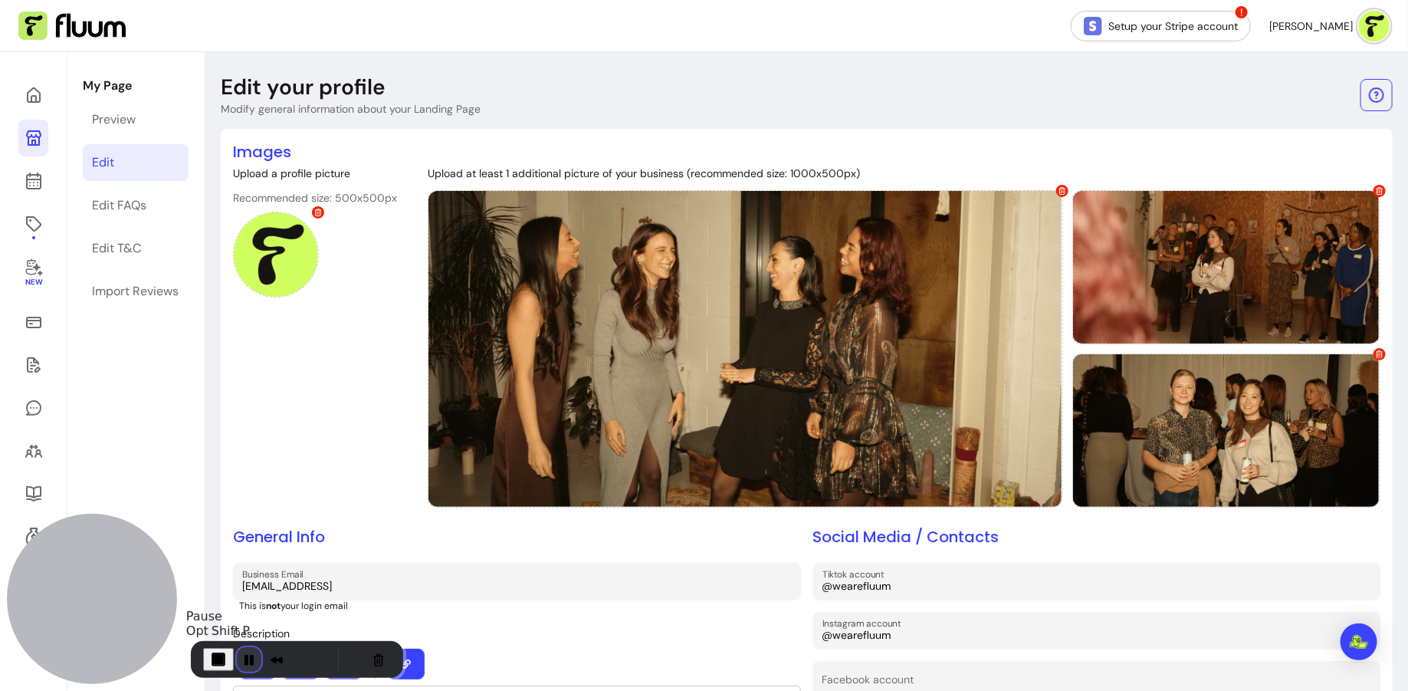
click at [250, 662] on button "Pause Recording" at bounding box center [249, 659] width 25 height 25
click at [41, 228] on icon at bounding box center [34, 224] width 18 height 18
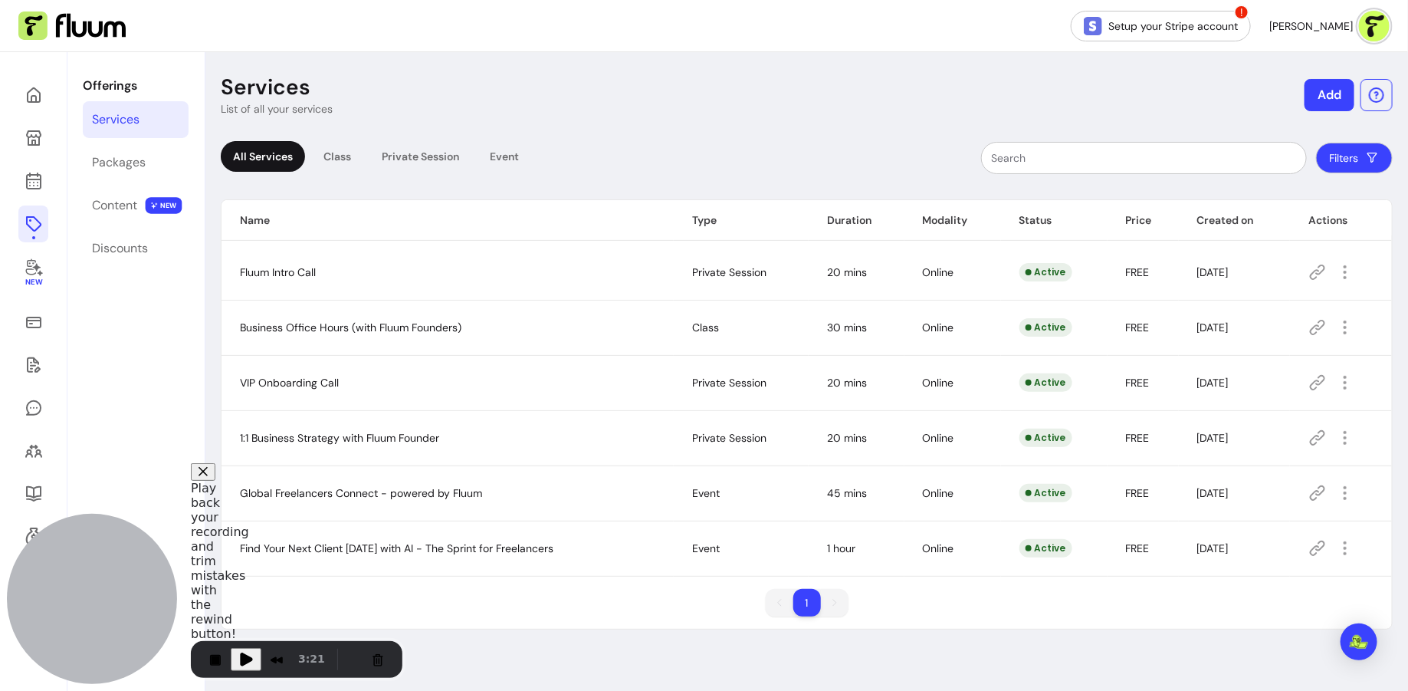
click at [1329, 95] on button "Add" at bounding box center [1330, 95] width 50 height 32
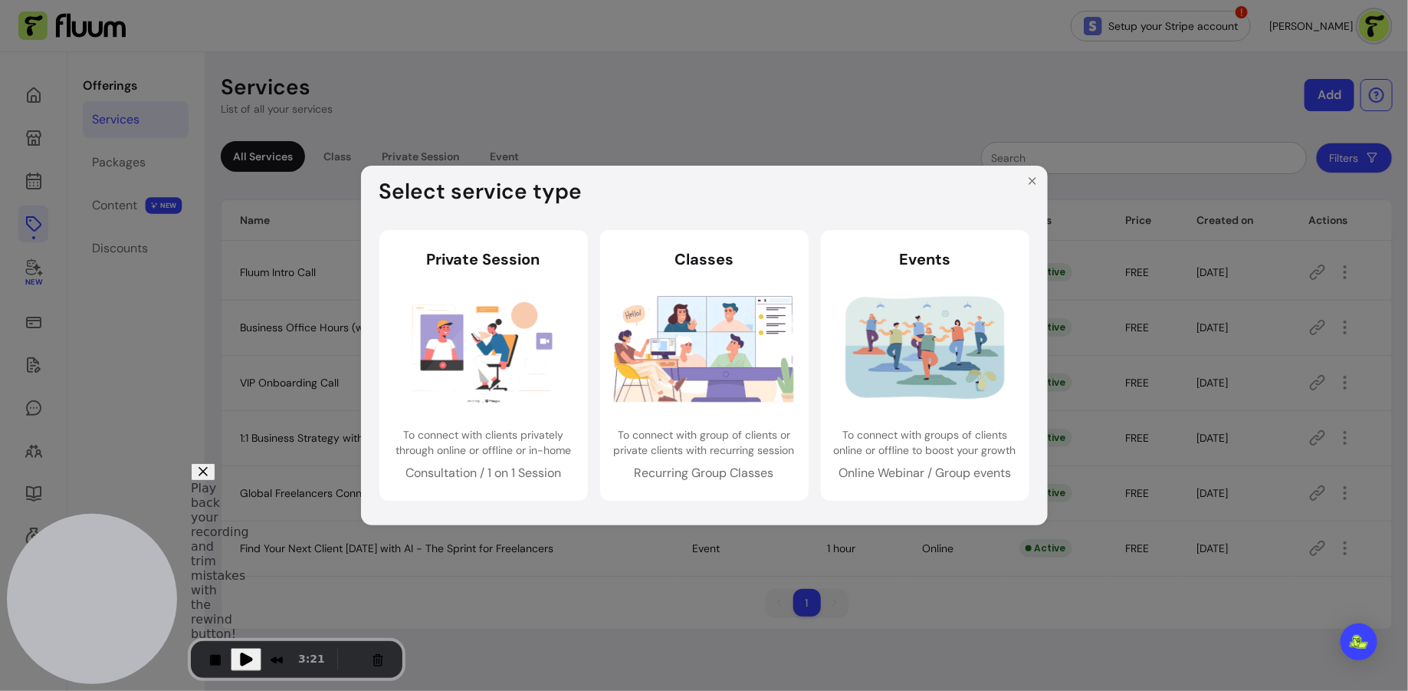
click at [1029, 183] on icon "Close" at bounding box center [1032, 181] width 12 height 12
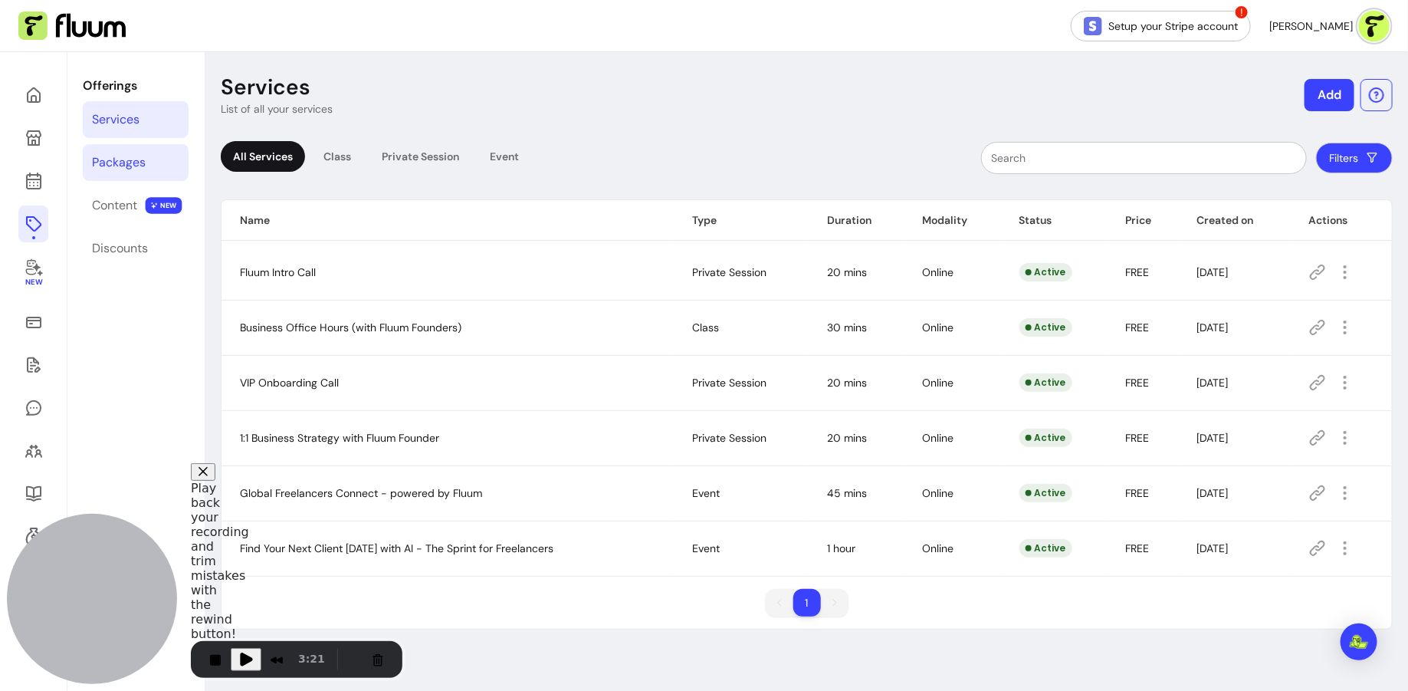
click at [163, 157] on link "Packages" at bounding box center [136, 162] width 106 height 37
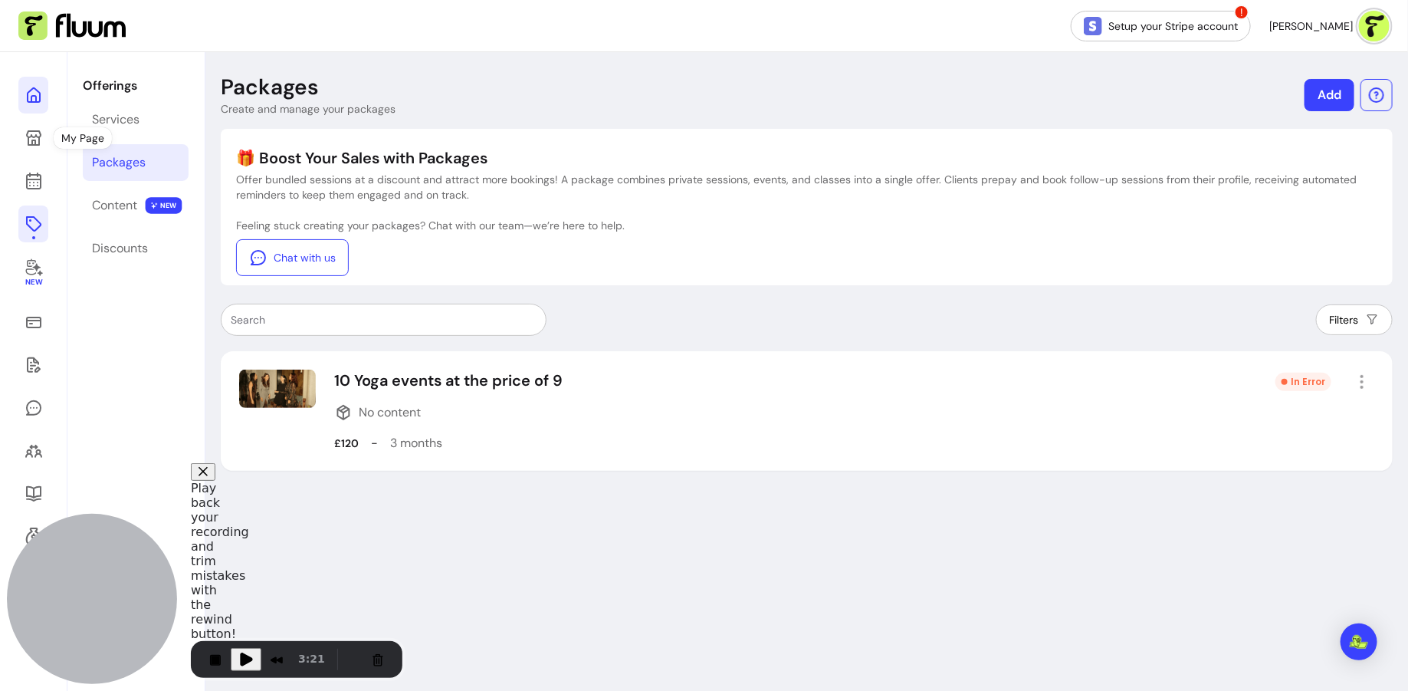
click at [42, 88] on icon at bounding box center [34, 95] width 18 height 18
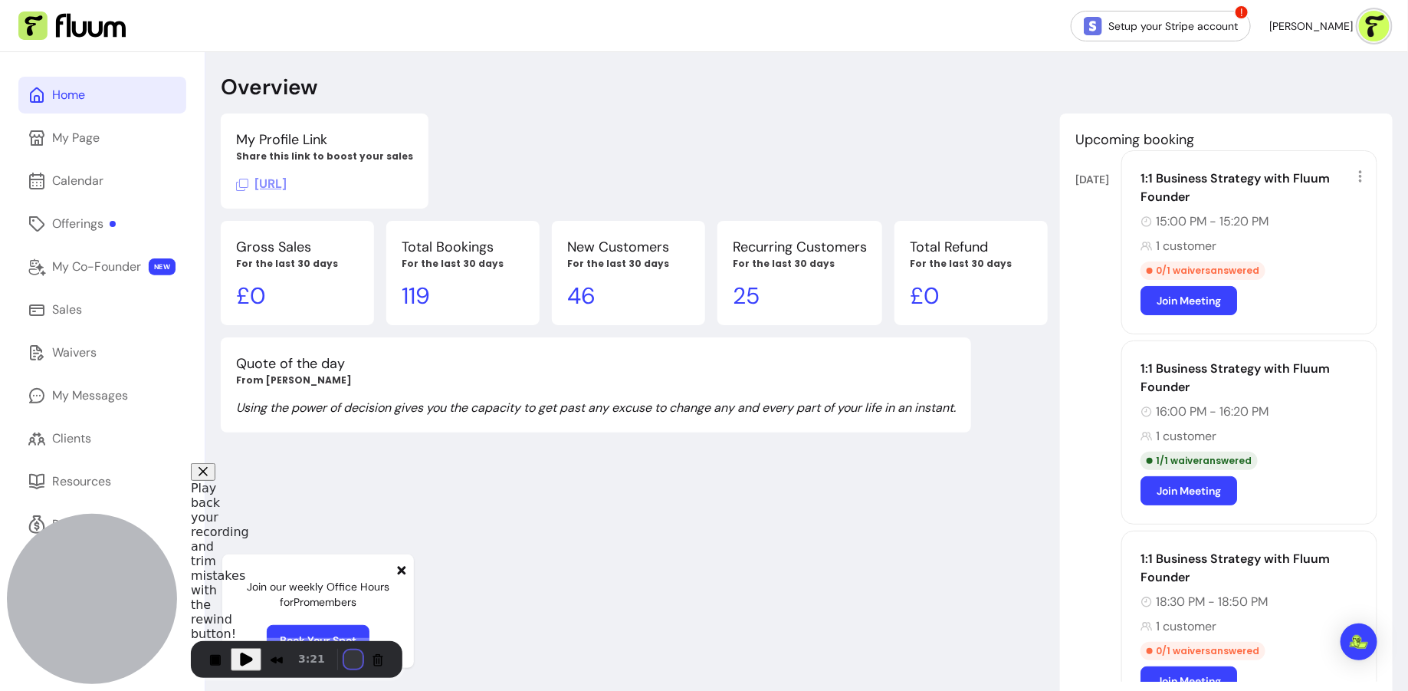
click at [352, 661] on button "Restart Recording" at bounding box center [353, 659] width 18 height 18
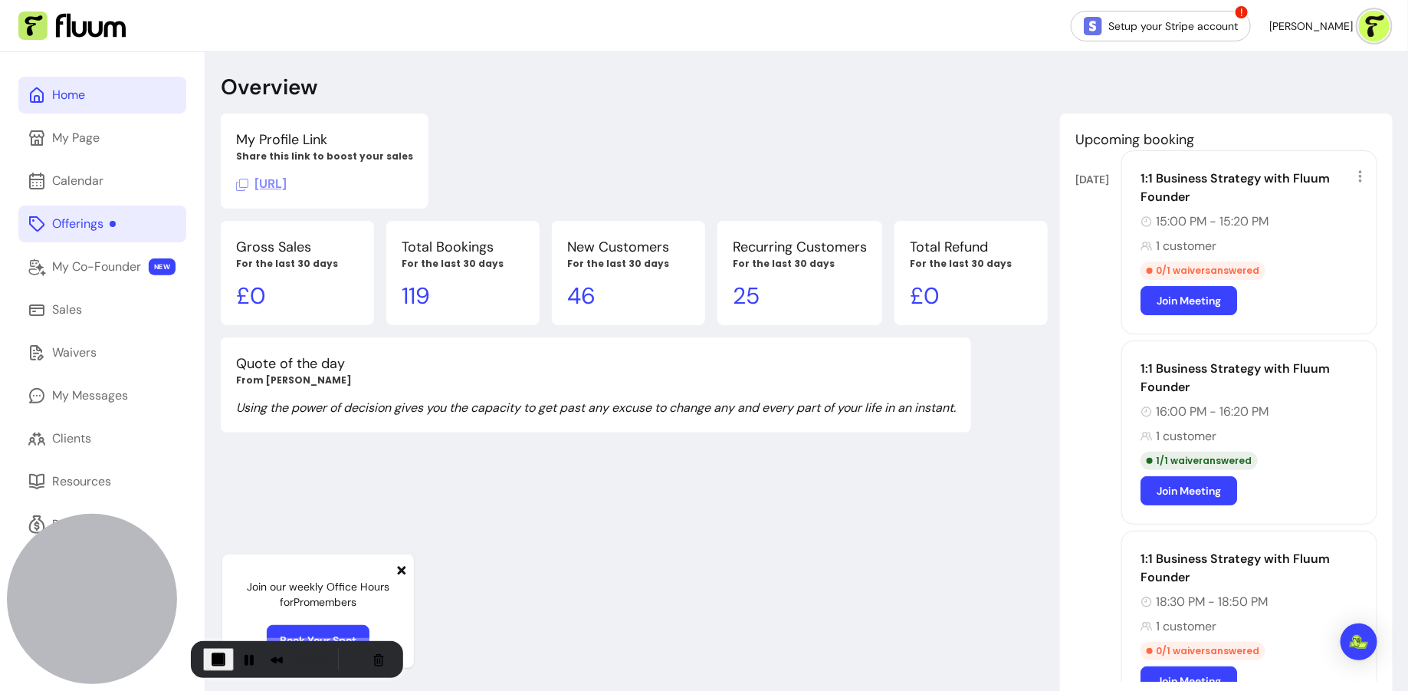
click at [81, 224] on div "Offerings" at bounding box center [84, 224] width 64 height 18
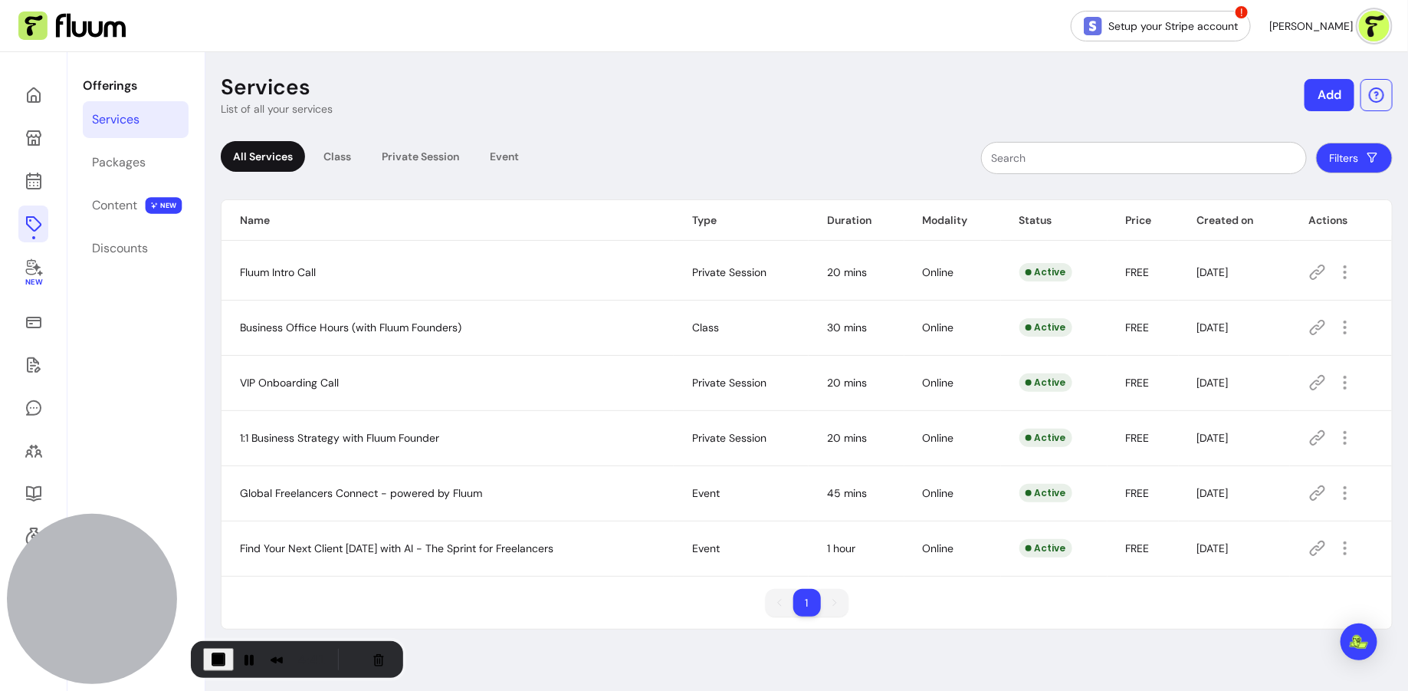
click at [154, 119] on link "Services" at bounding box center [136, 119] width 106 height 37
click at [1324, 97] on button "Add" at bounding box center [1330, 95] width 50 height 32
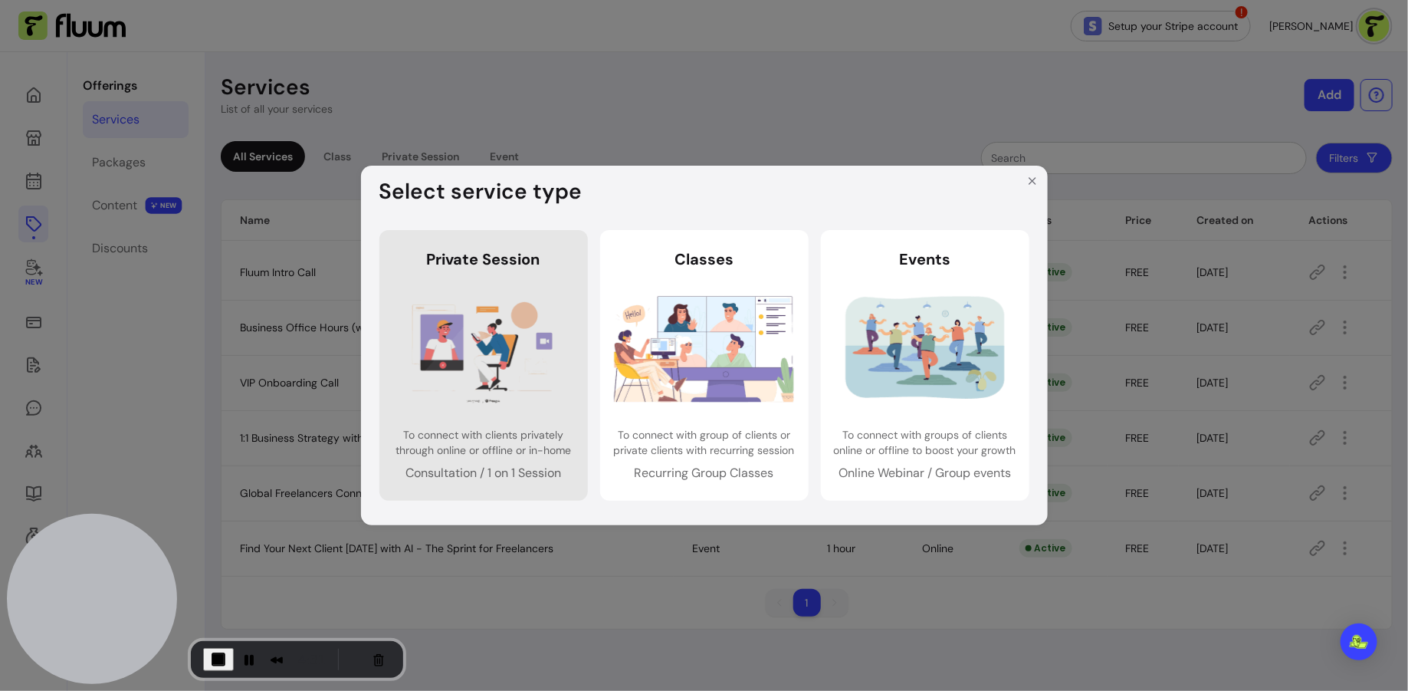
click at [504, 353] on img at bounding box center [483, 348] width 180 height 120
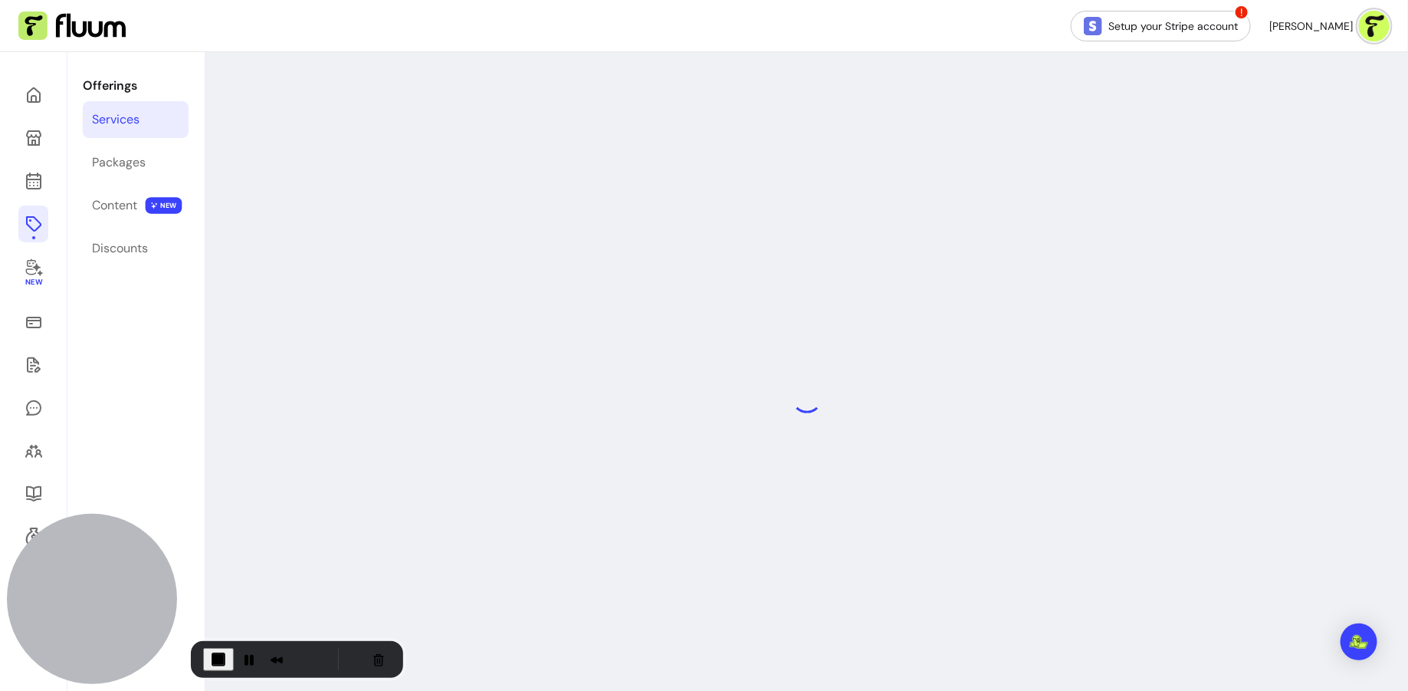
select select "***"
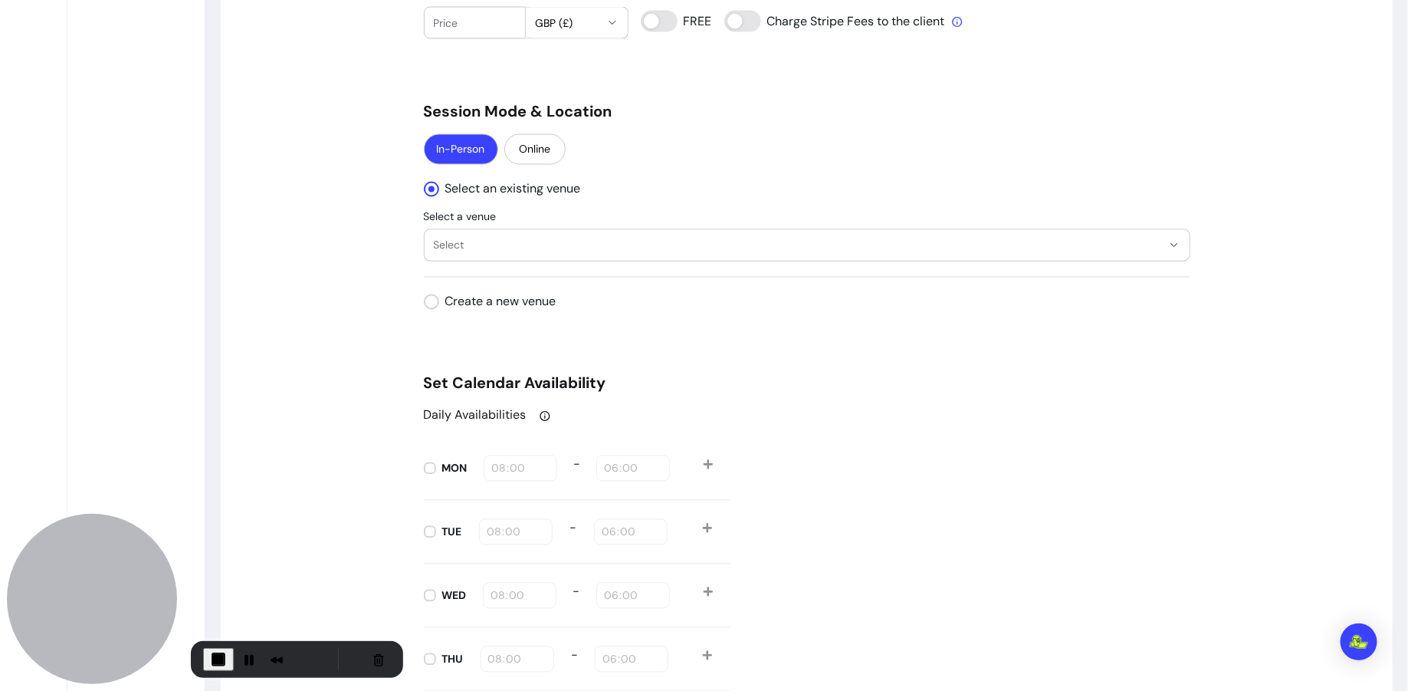
scroll to position [1290, 0]
click at [572, 29] on button "GBP (£)" at bounding box center [577, 22] width 102 height 31
click at [654, 133] on div "In-Person Online" at bounding box center [807, 150] width 767 height 34
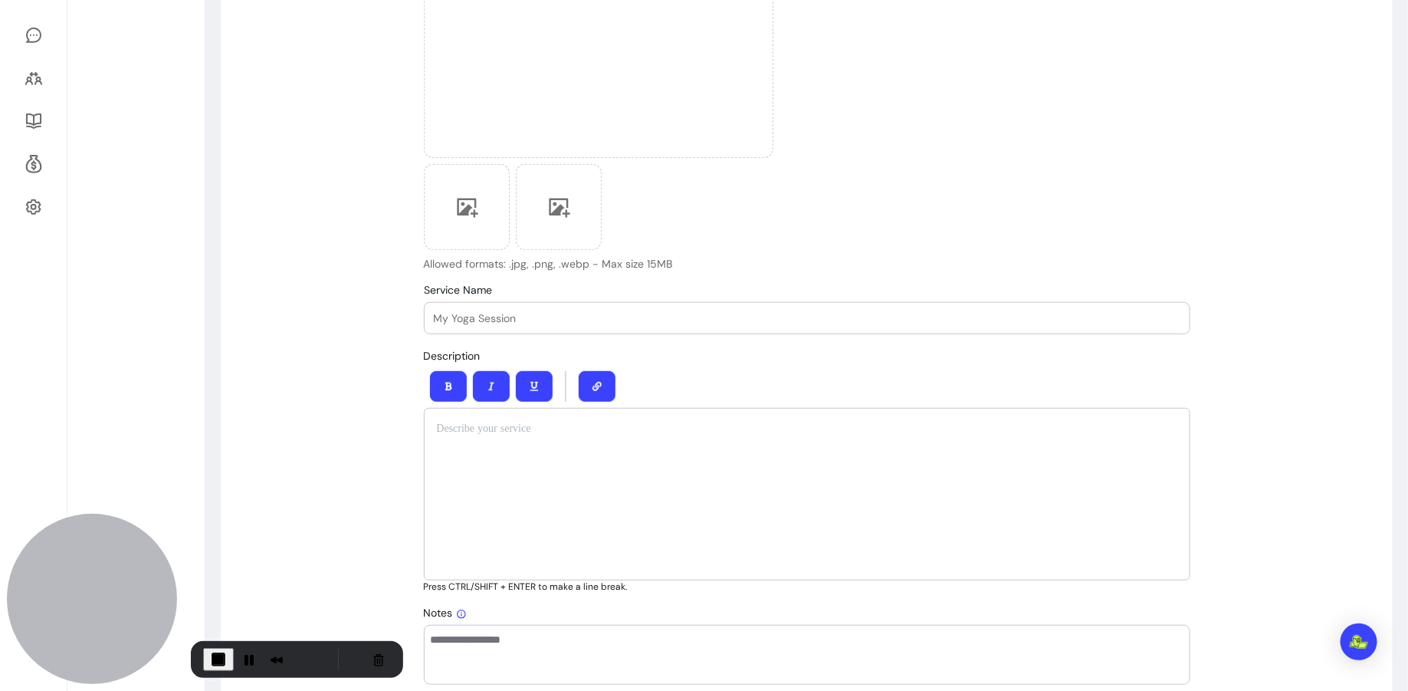
scroll to position [0, 0]
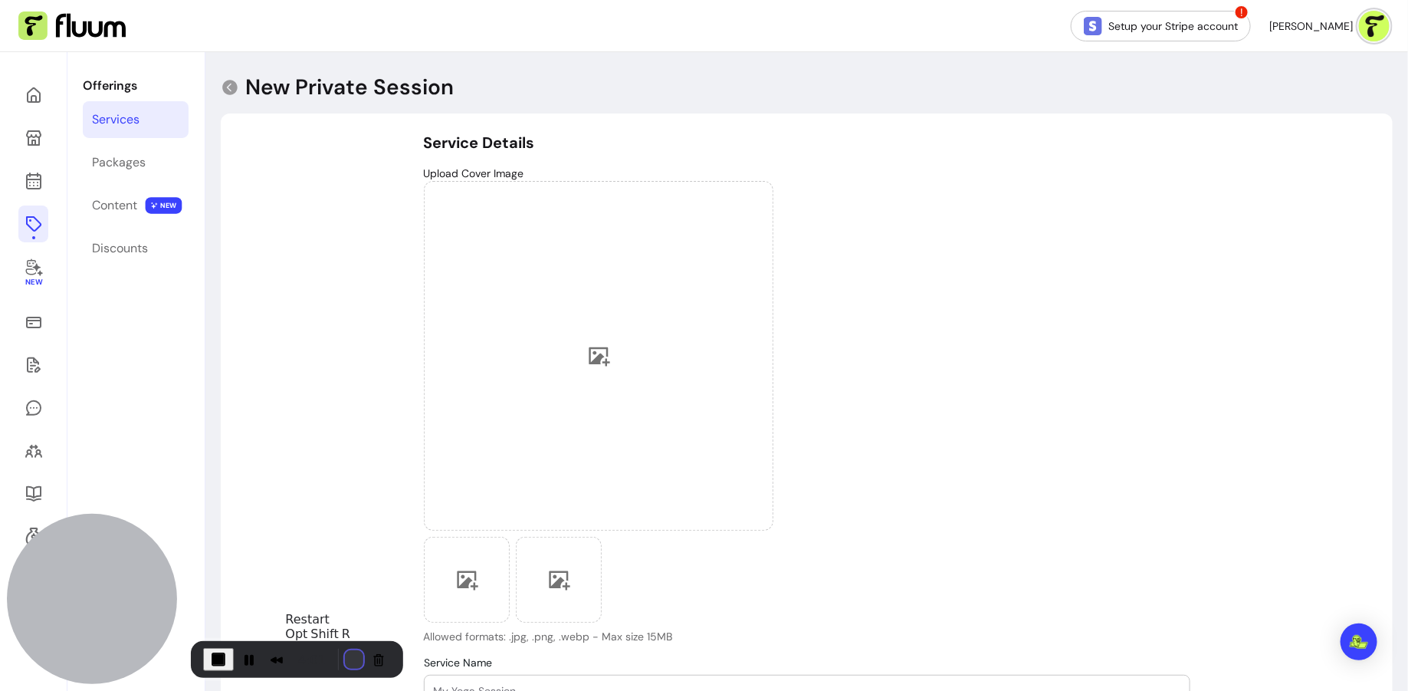
click at [352, 659] on button "Restart Recording" at bounding box center [354, 659] width 18 height 18
click at [38, 87] on icon at bounding box center [34, 95] width 18 height 18
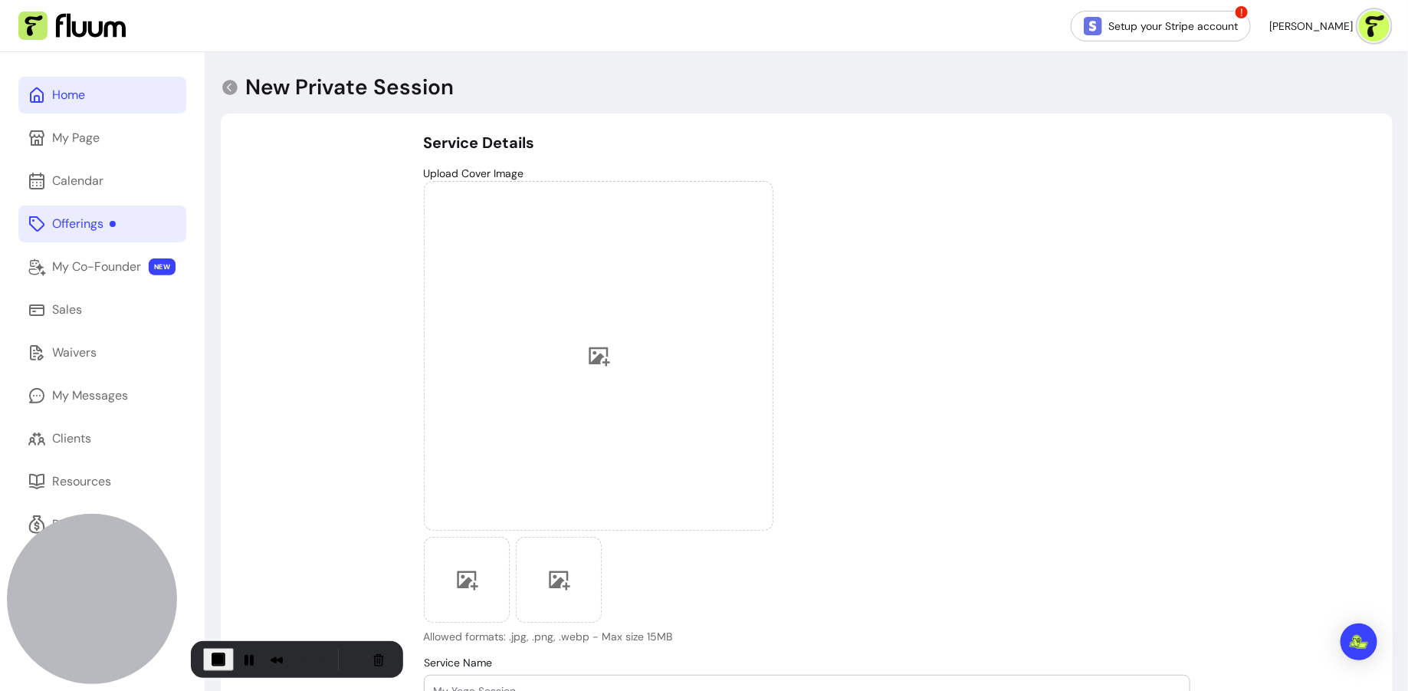
click at [112, 94] on link "Home" at bounding box center [102, 95] width 168 height 37
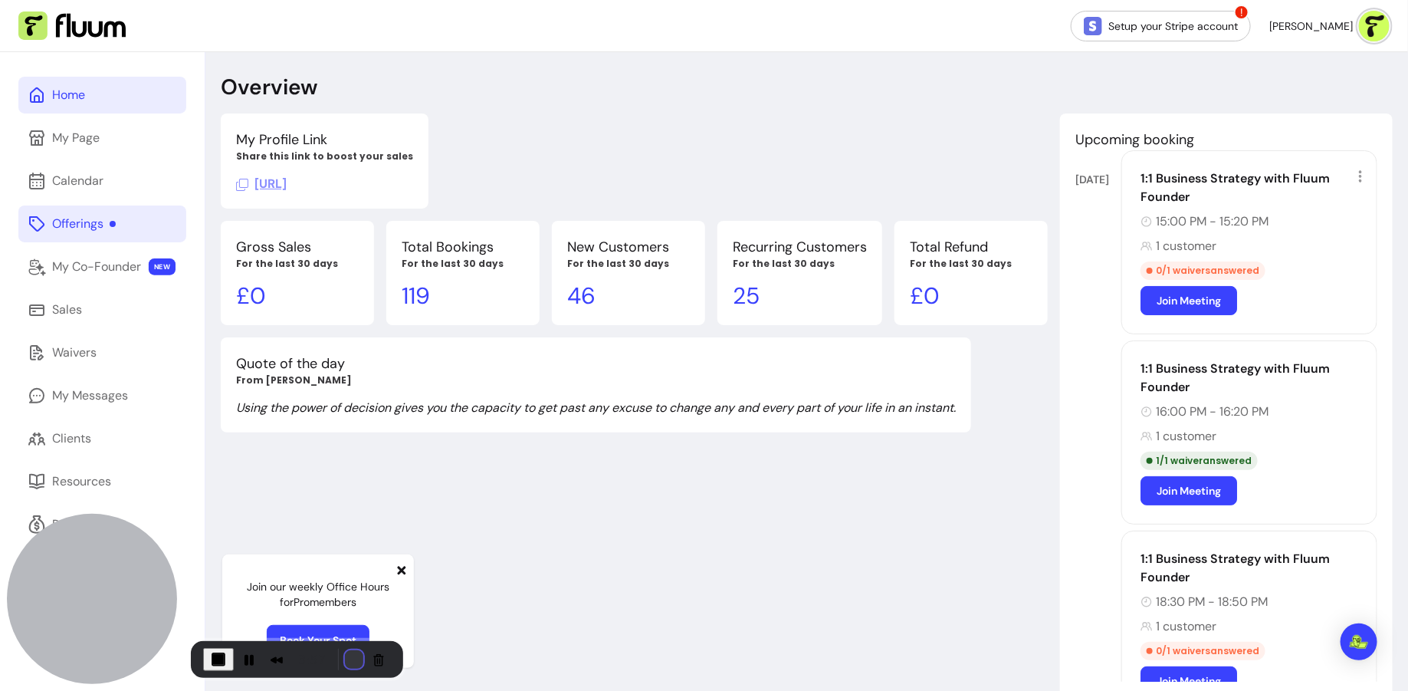
click at [350, 654] on button "Restart Recording" at bounding box center [354, 659] width 18 height 18
click at [85, 230] on div "Offerings" at bounding box center [84, 224] width 64 height 18
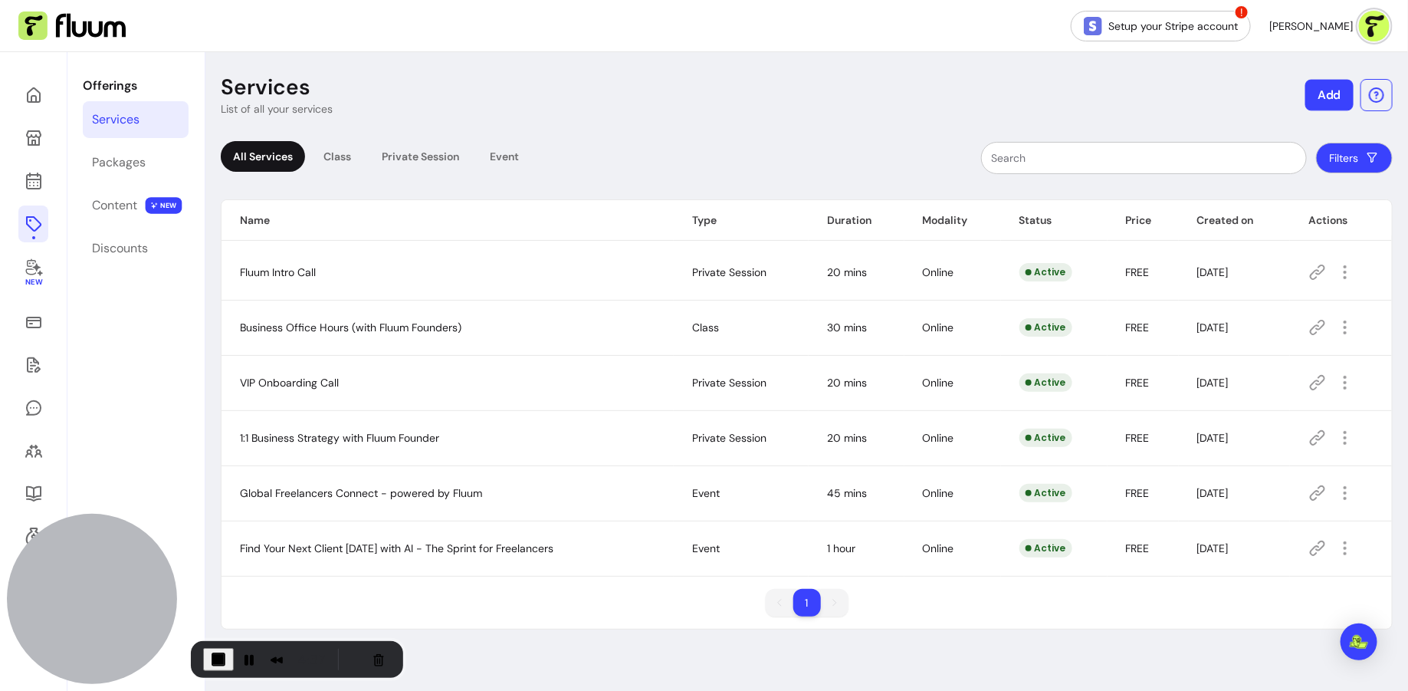
click at [1324, 102] on button "Add" at bounding box center [1330, 95] width 48 height 31
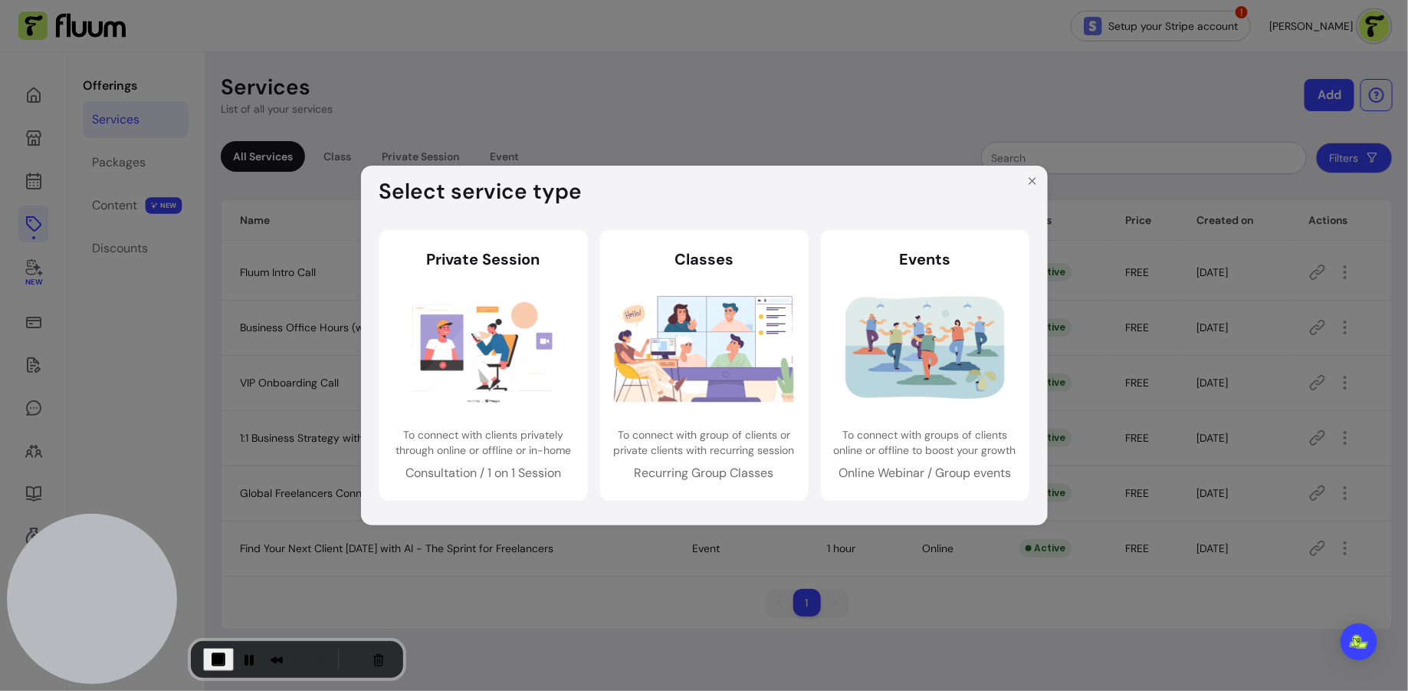
click at [1030, 178] on icon "Close" at bounding box center [1032, 181] width 12 height 12
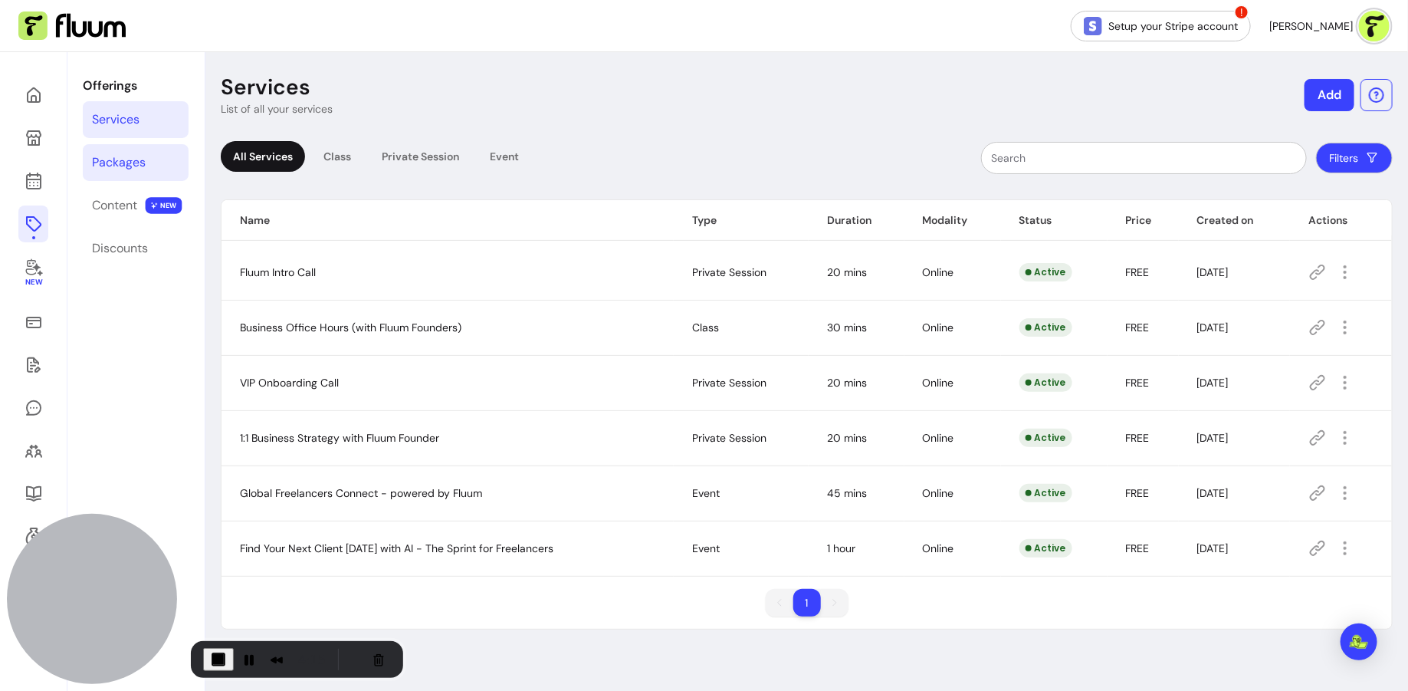
click at [153, 160] on link "Packages" at bounding box center [136, 162] width 106 height 37
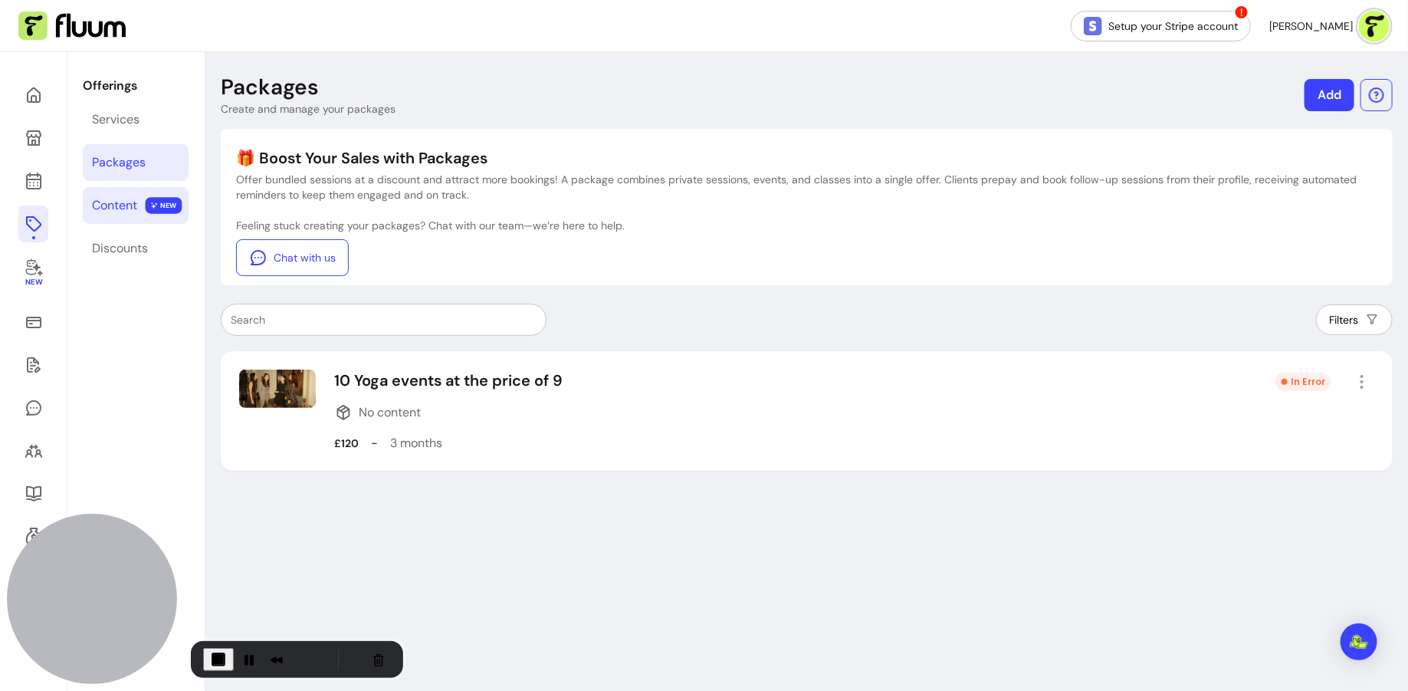
click at [135, 210] on div "Content" at bounding box center [114, 205] width 45 height 18
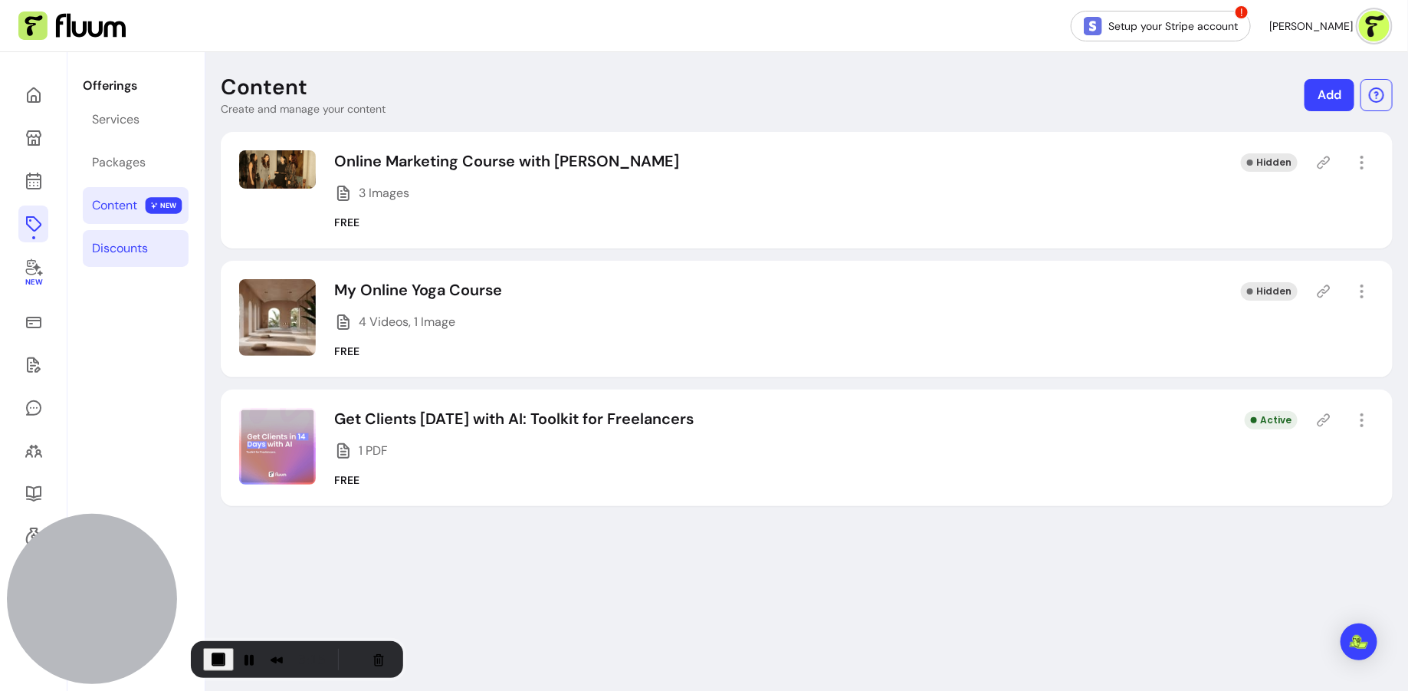
click at [161, 254] on link "Discounts" at bounding box center [136, 248] width 106 height 37
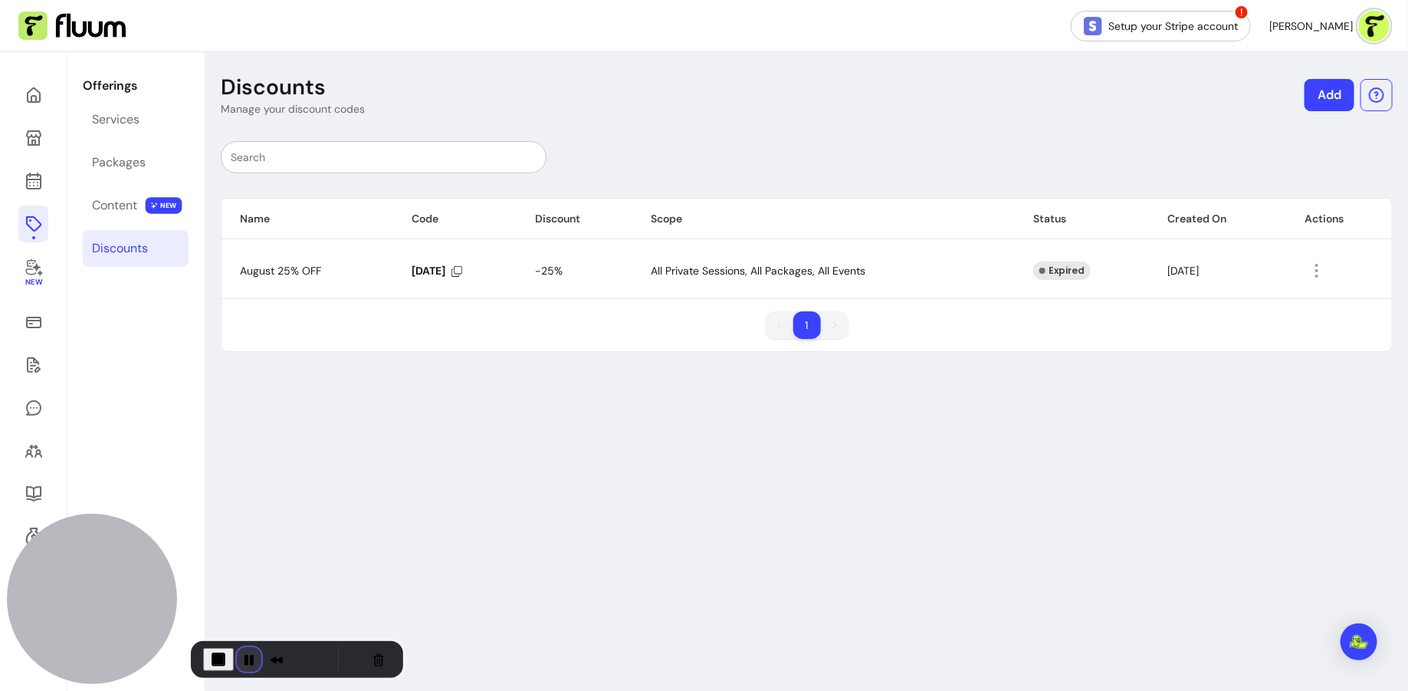
click at [240, 649] on button "Pause Recording" at bounding box center [249, 659] width 25 height 25
click at [208, 659] on button "End Recording" at bounding box center [215, 659] width 25 height 25
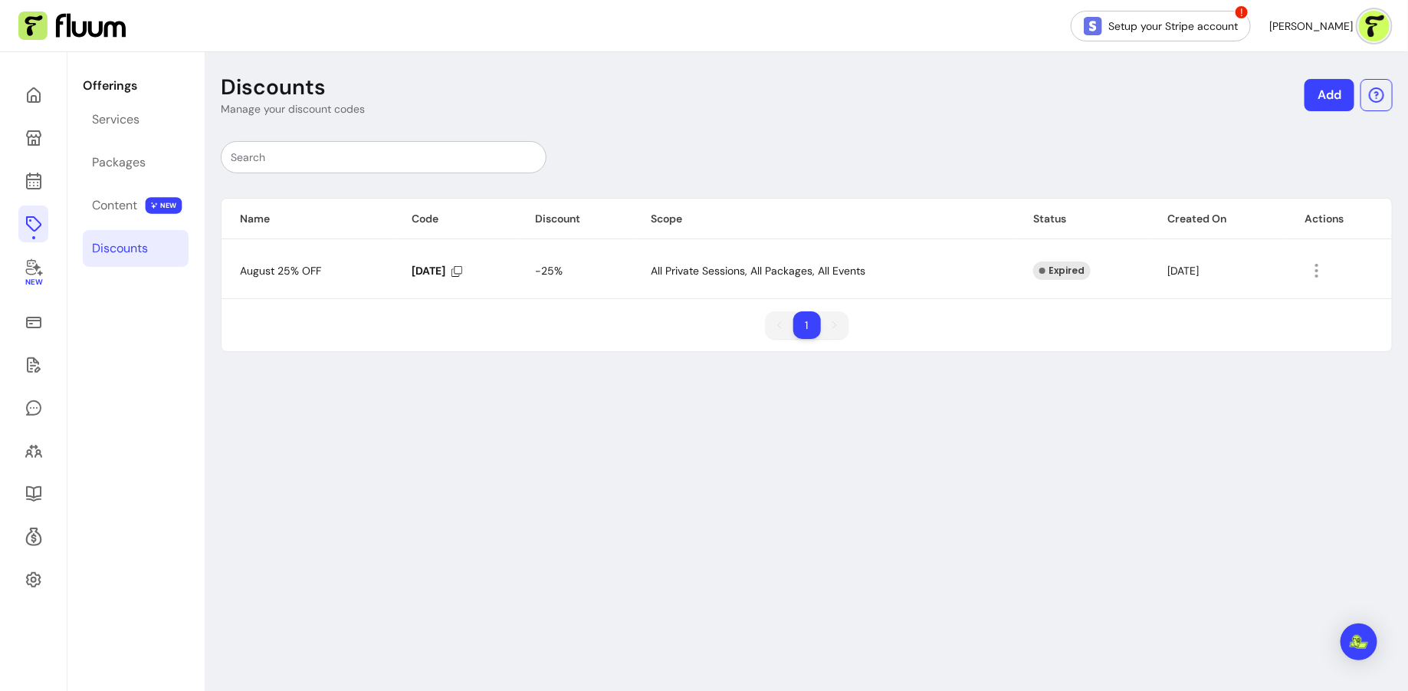
click at [16, 95] on div "New" at bounding box center [33, 397] width 67 height 691
click at [29, 90] on icon at bounding box center [155, 75] width 260 height 218
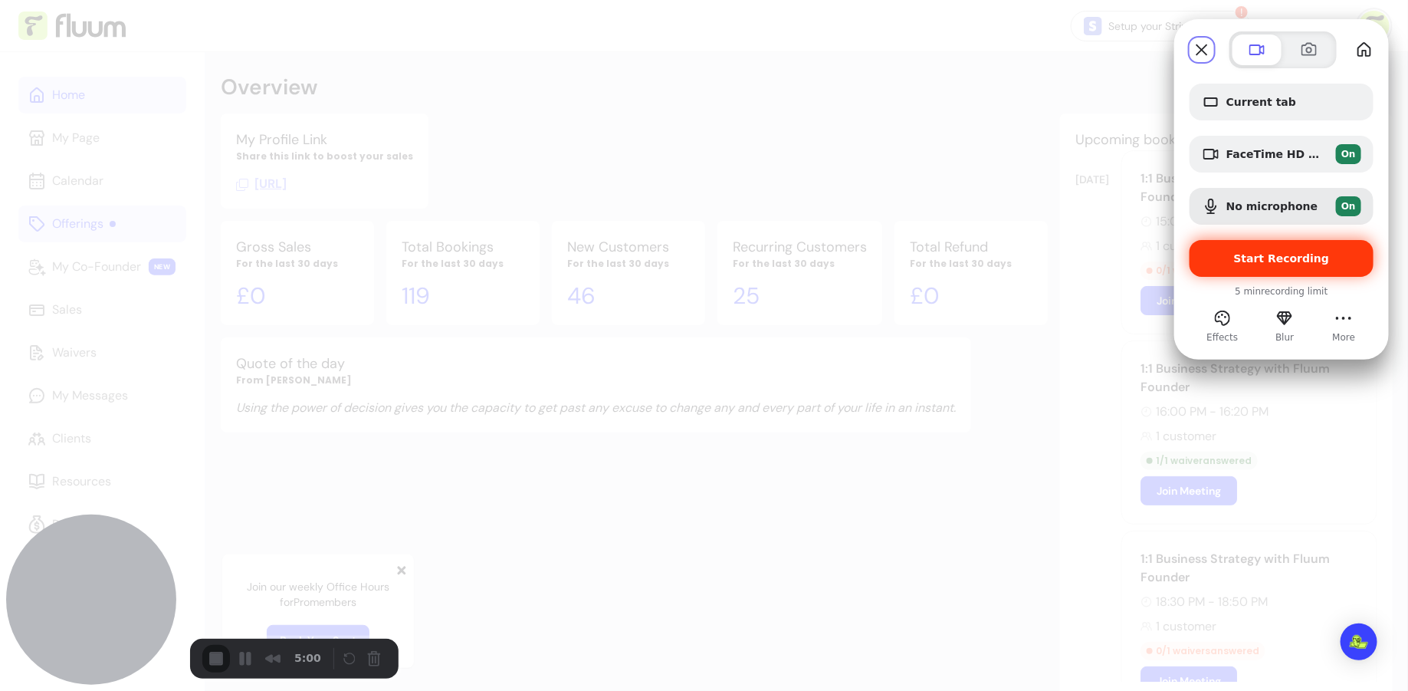
click at [1302, 267] on div "Start Recording" at bounding box center [1282, 258] width 184 height 37
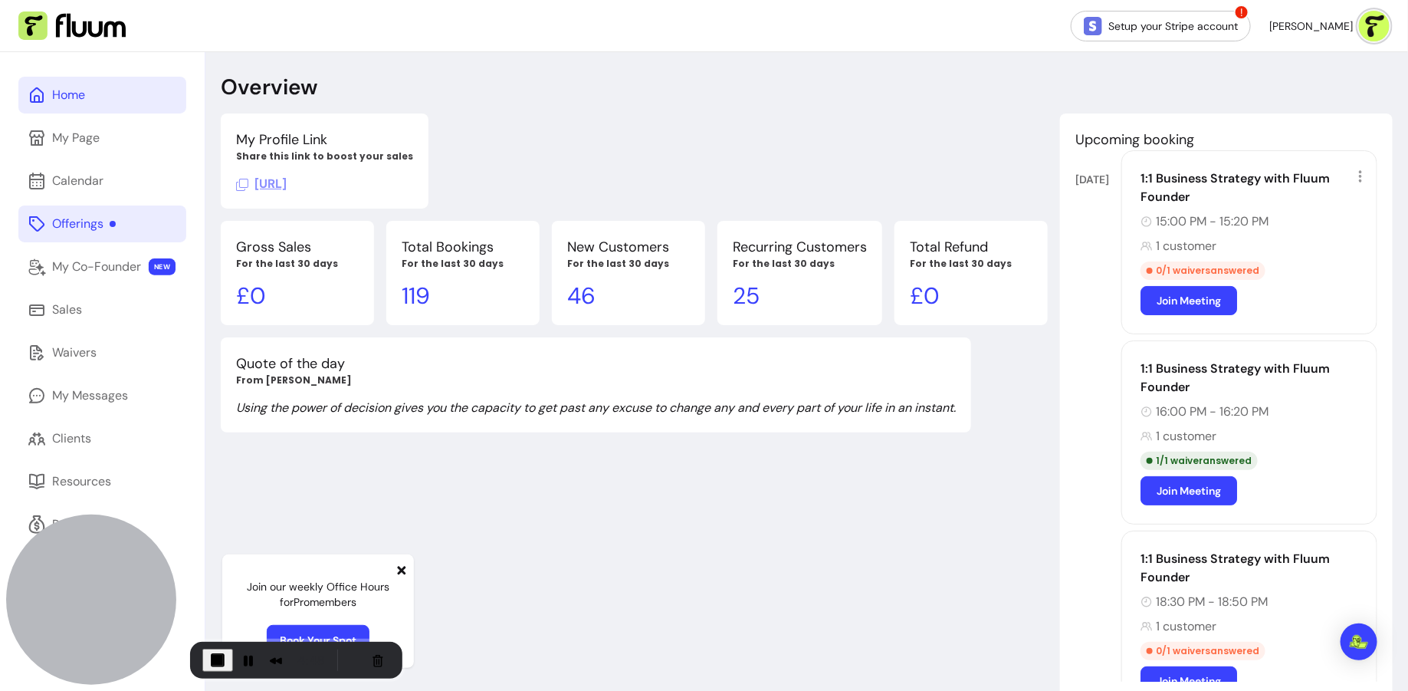
click at [80, 210] on link "Offerings" at bounding box center [102, 223] width 168 height 37
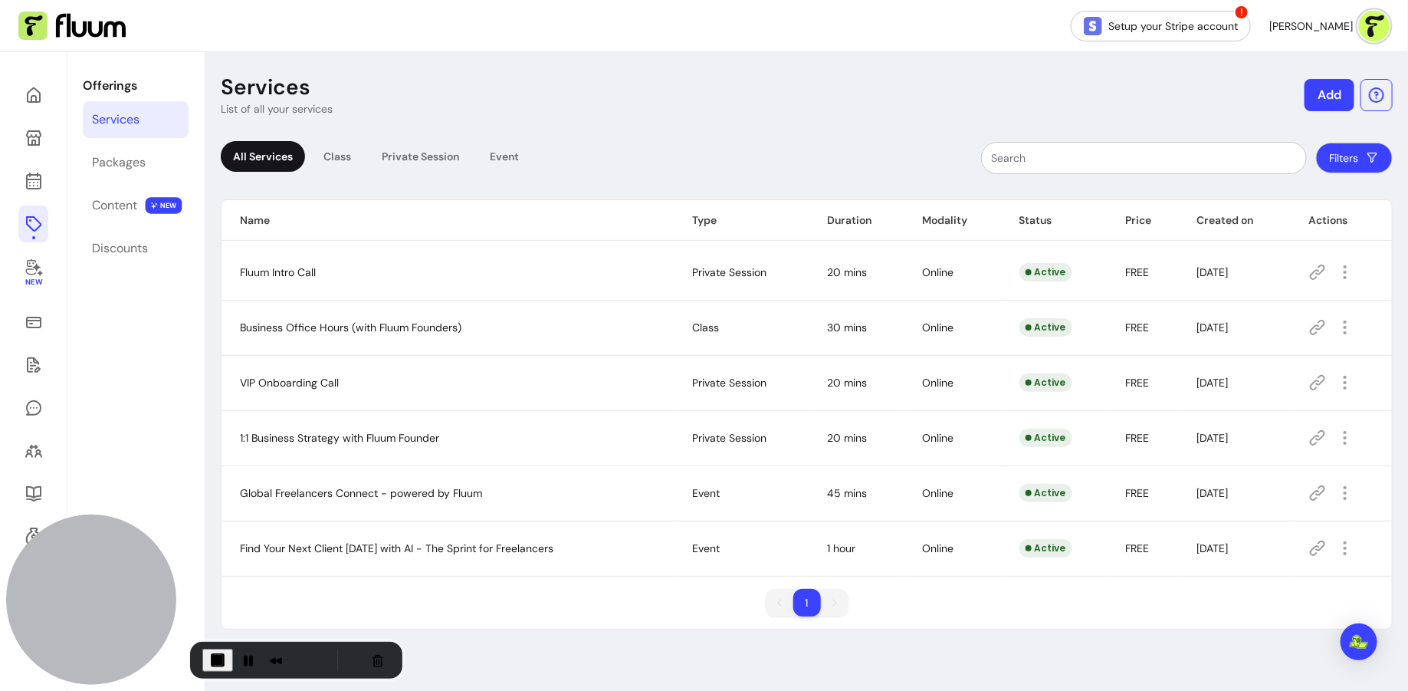
click at [1323, 90] on button "Add" at bounding box center [1330, 95] width 50 height 32
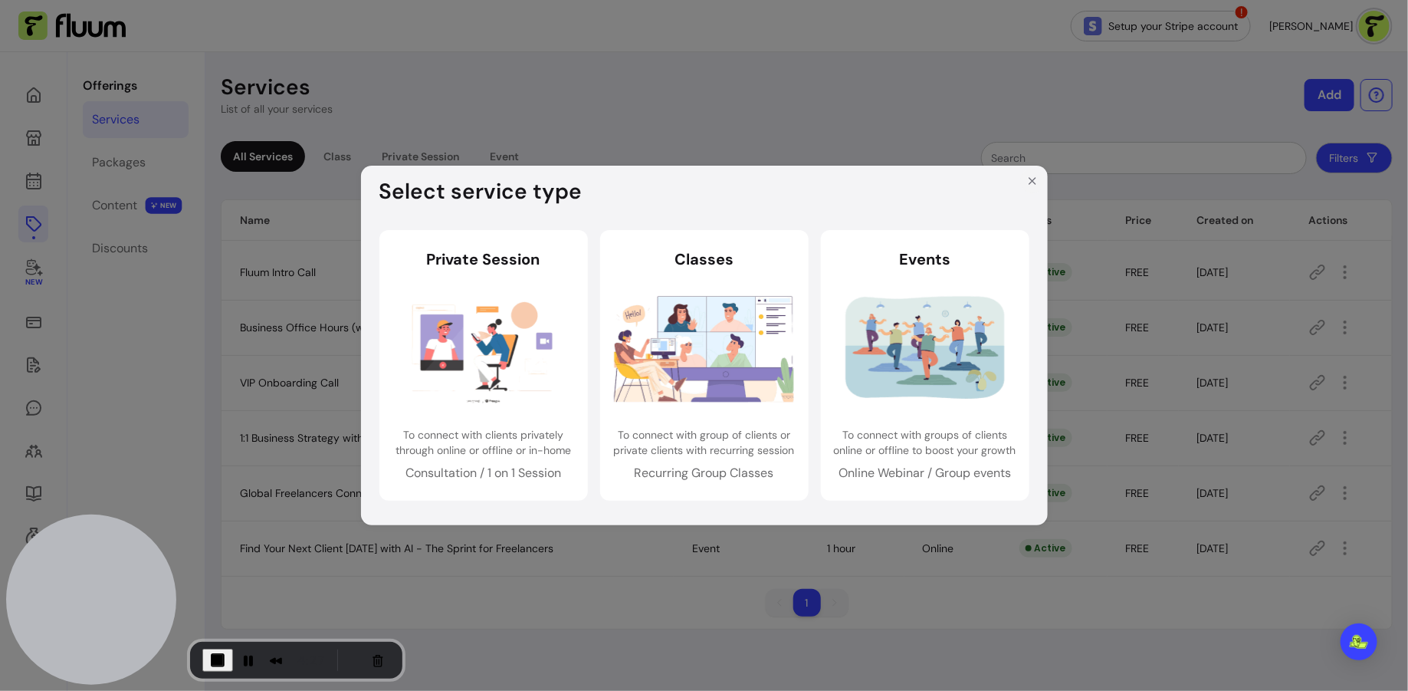
click at [1032, 179] on icon "Close" at bounding box center [1032, 181] width 12 height 12
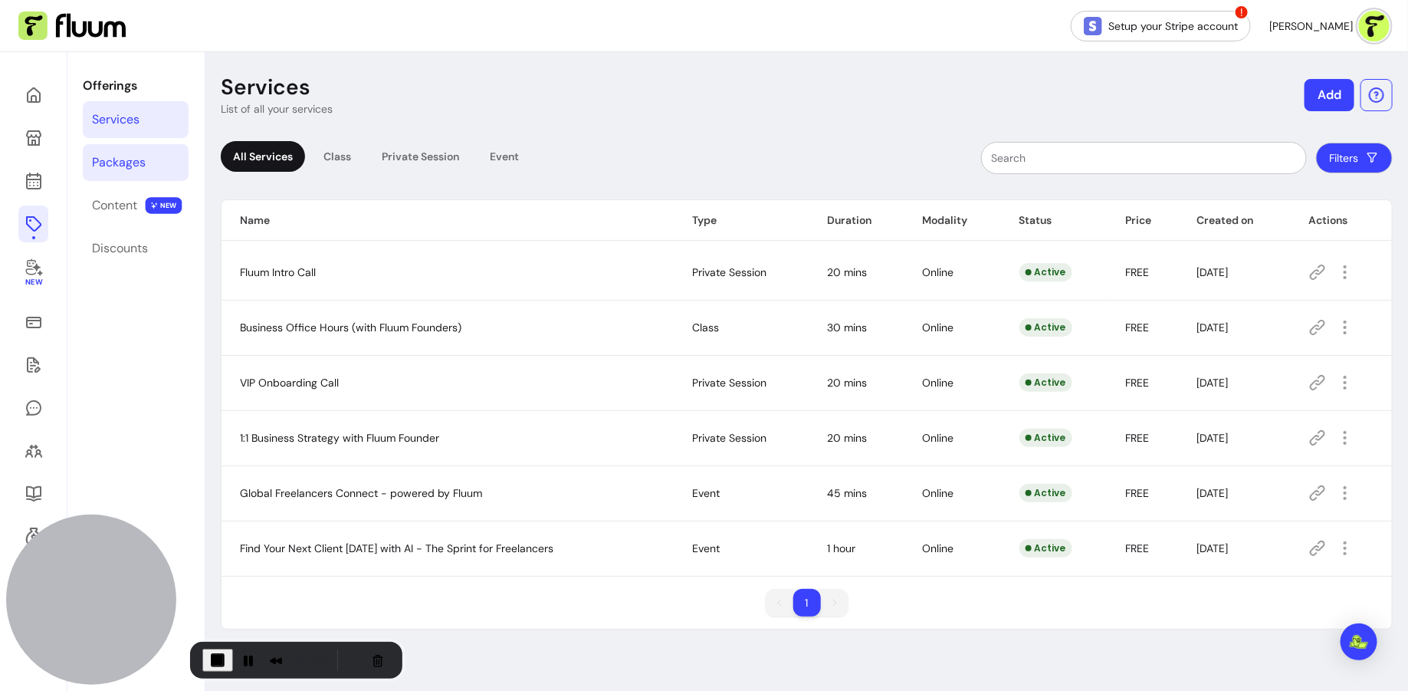
click at [101, 161] on div "Packages" at bounding box center [119, 162] width 54 height 18
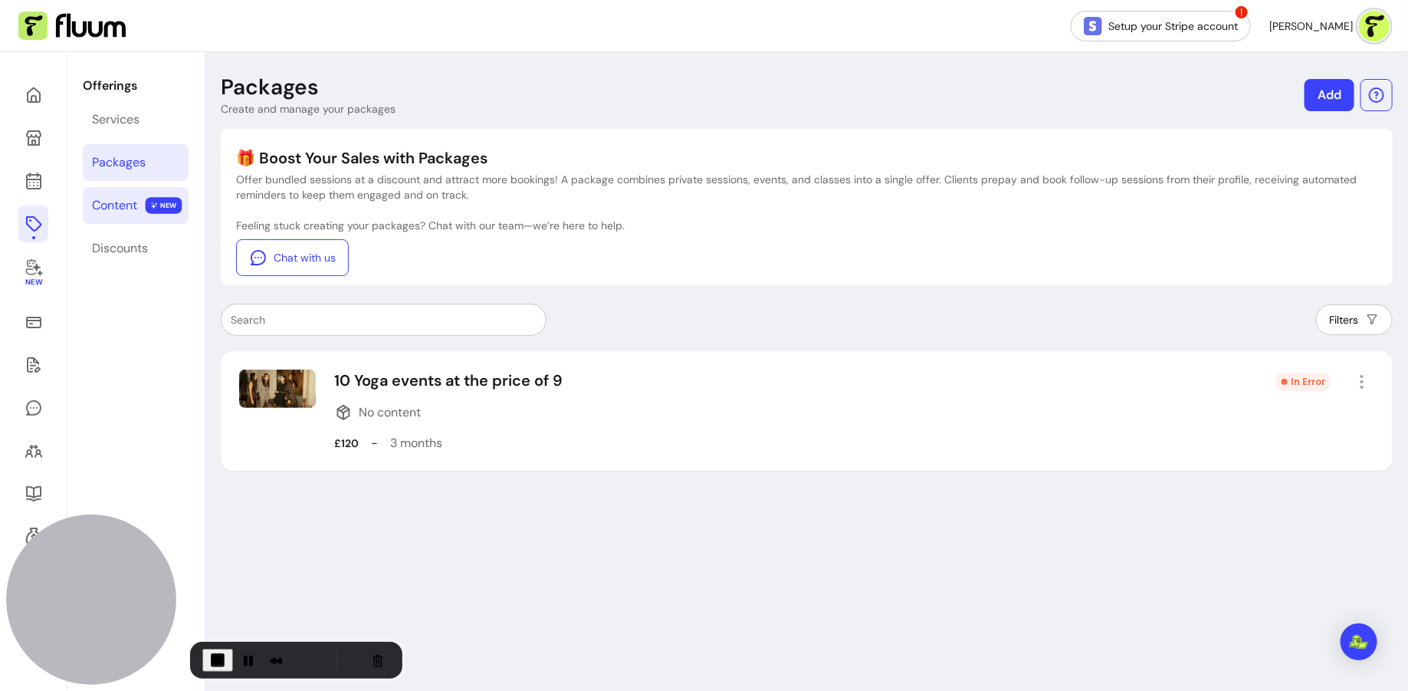
click at [142, 209] on link "Content NEW" at bounding box center [136, 205] width 106 height 37
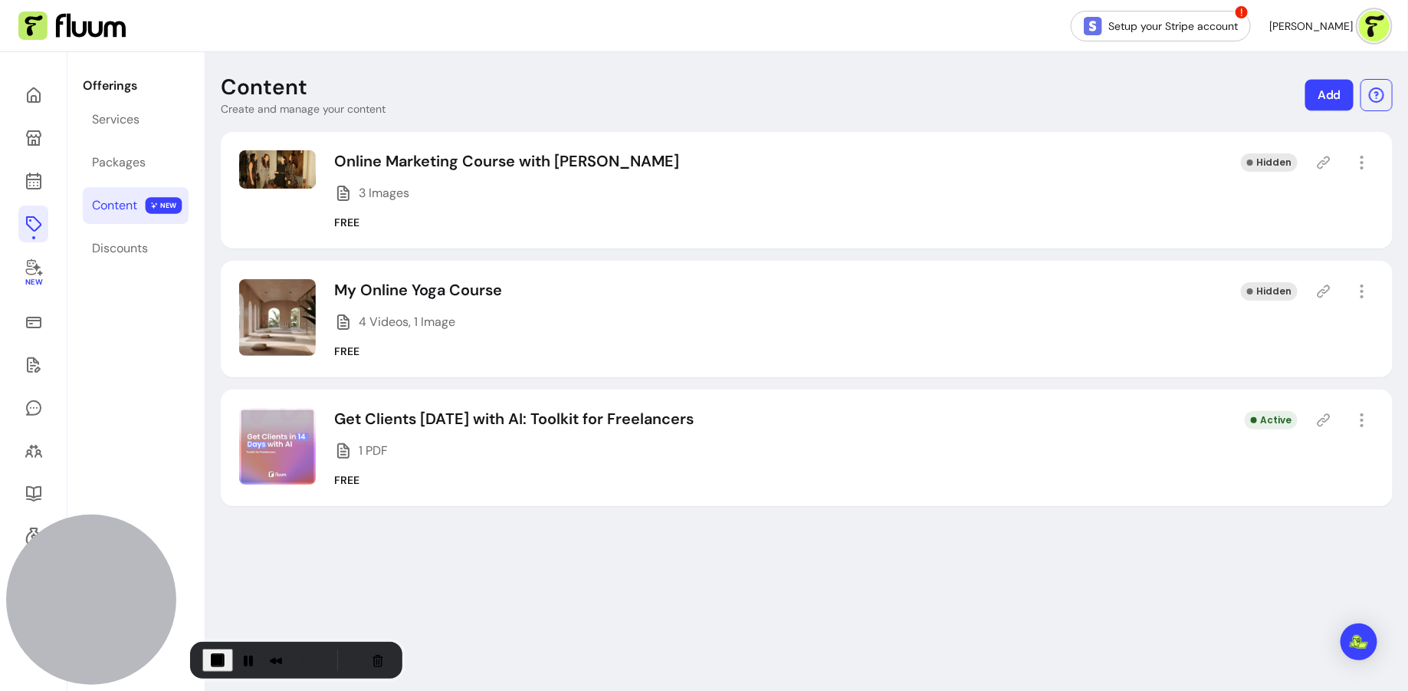
click at [1322, 90] on link "Add" at bounding box center [1330, 95] width 48 height 31
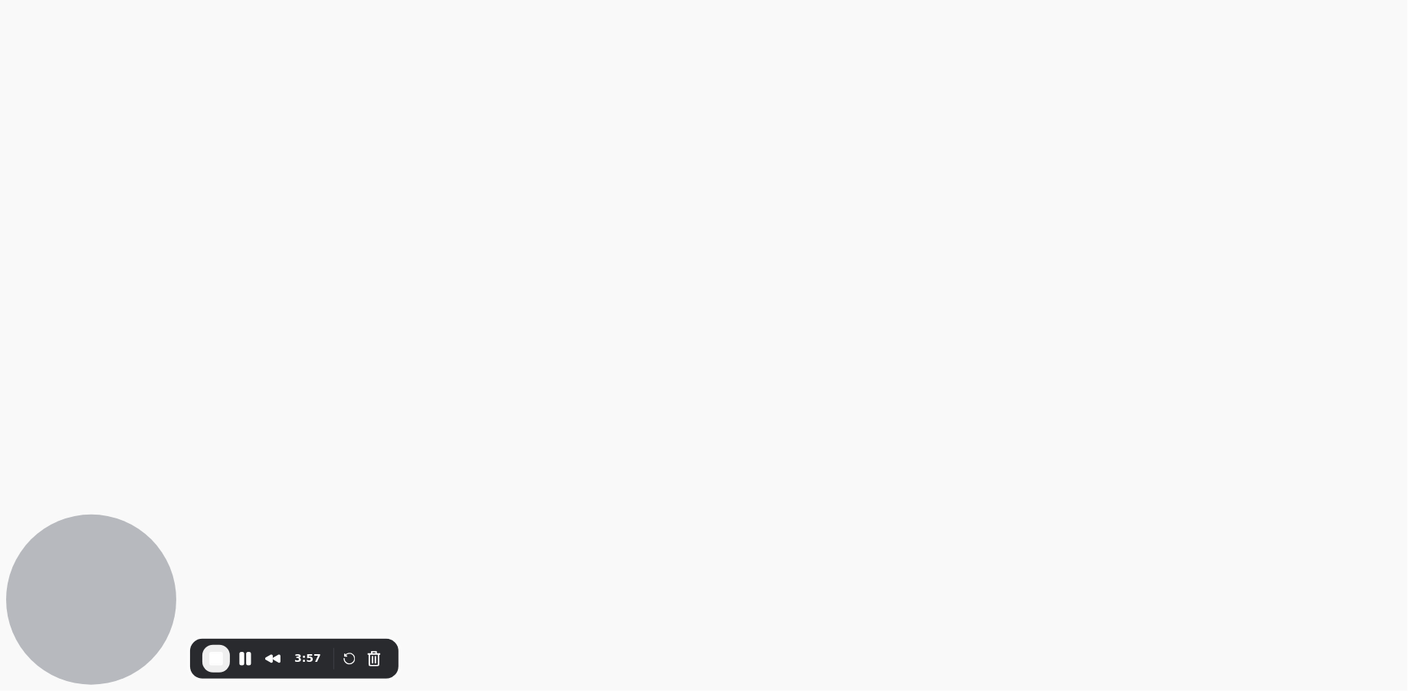
select select "***"
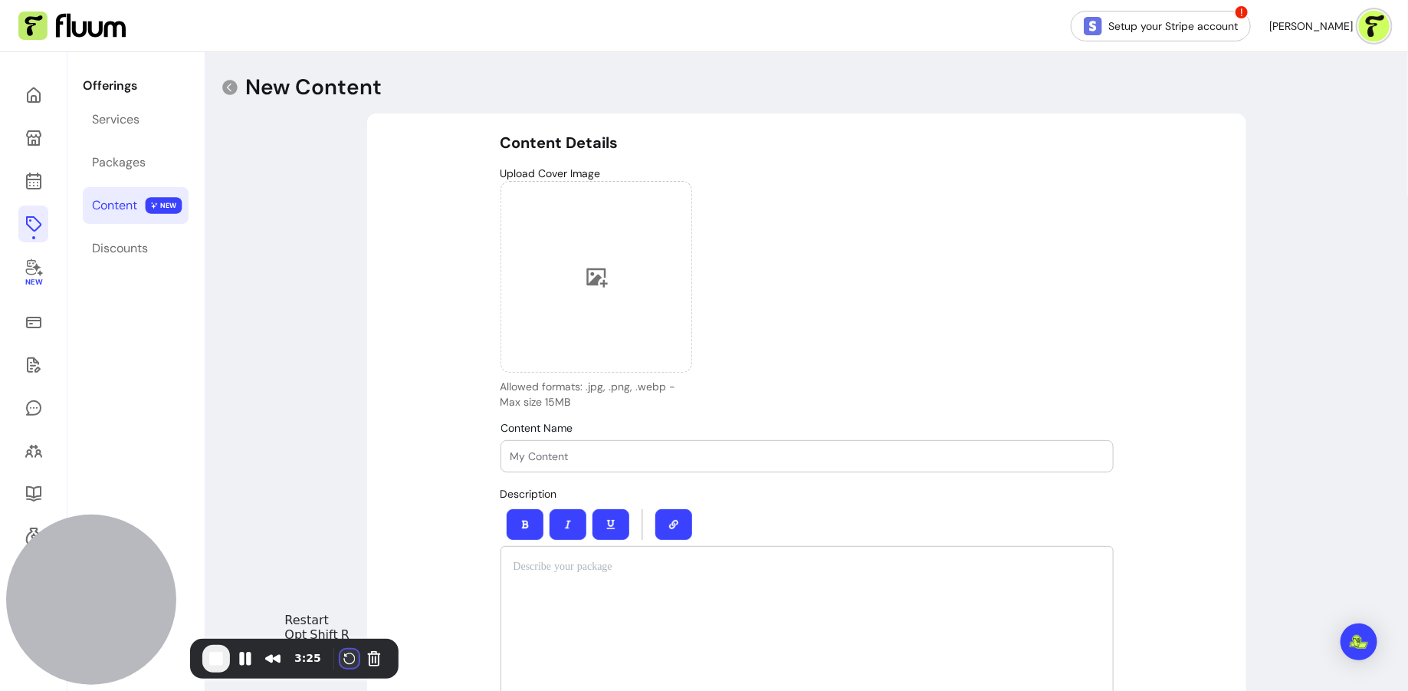
click at [353, 665] on button "Restart Recording" at bounding box center [349, 658] width 18 height 18
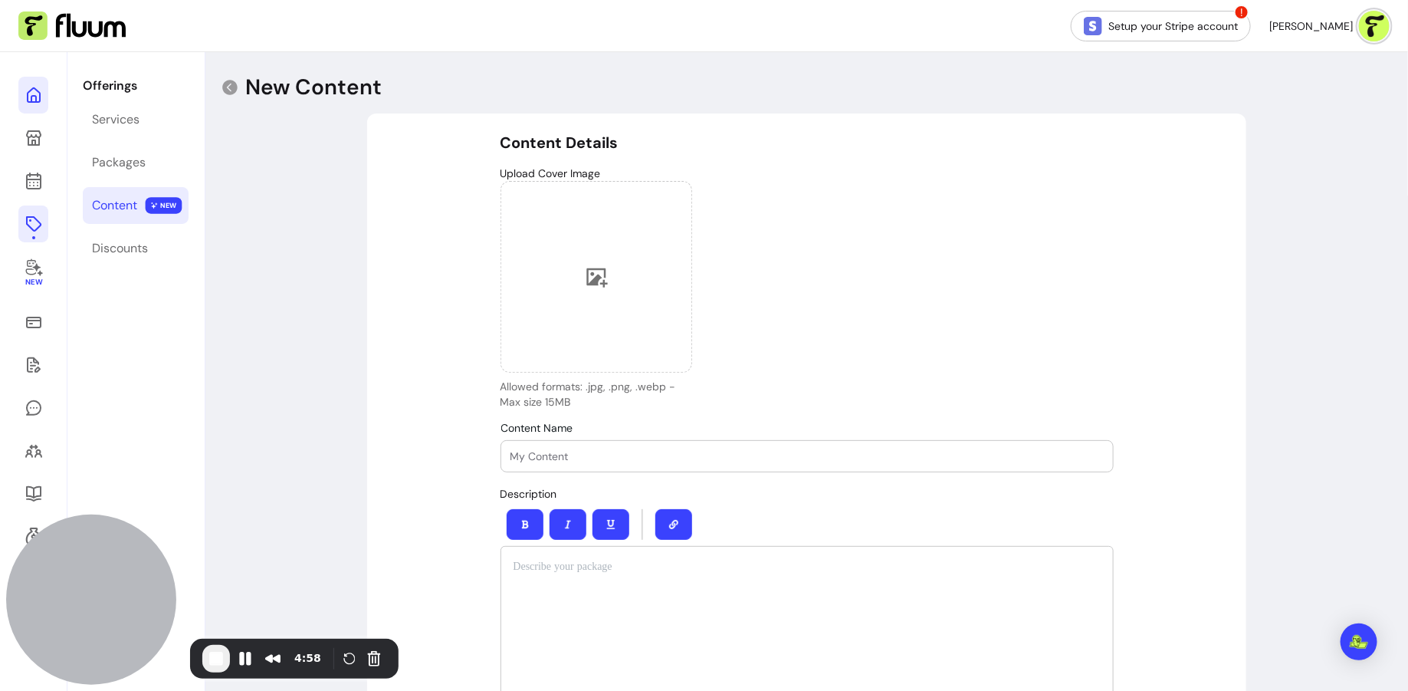
click at [28, 98] on icon at bounding box center [34, 95] width 18 height 18
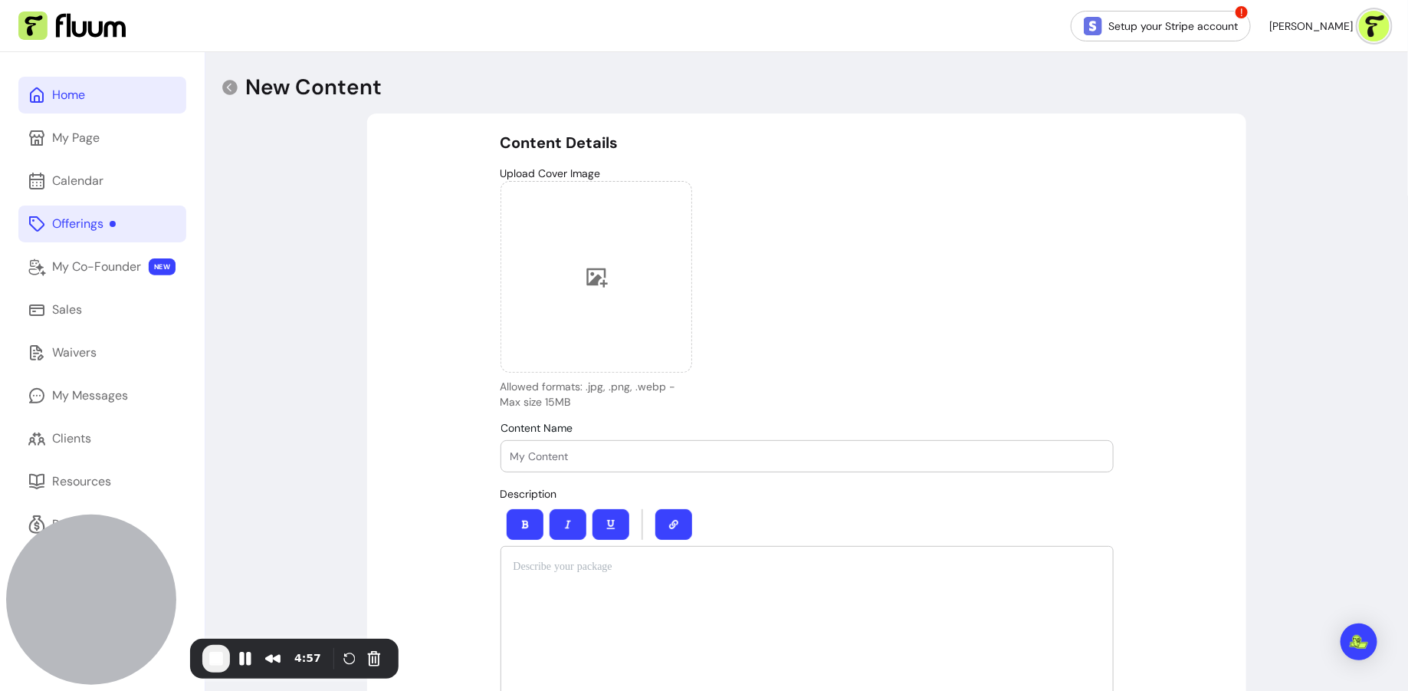
click at [138, 94] on link "Home" at bounding box center [102, 95] width 168 height 37
click at [140, 94] on link "Home" at bounding box center [102, 95] width 168 height 37
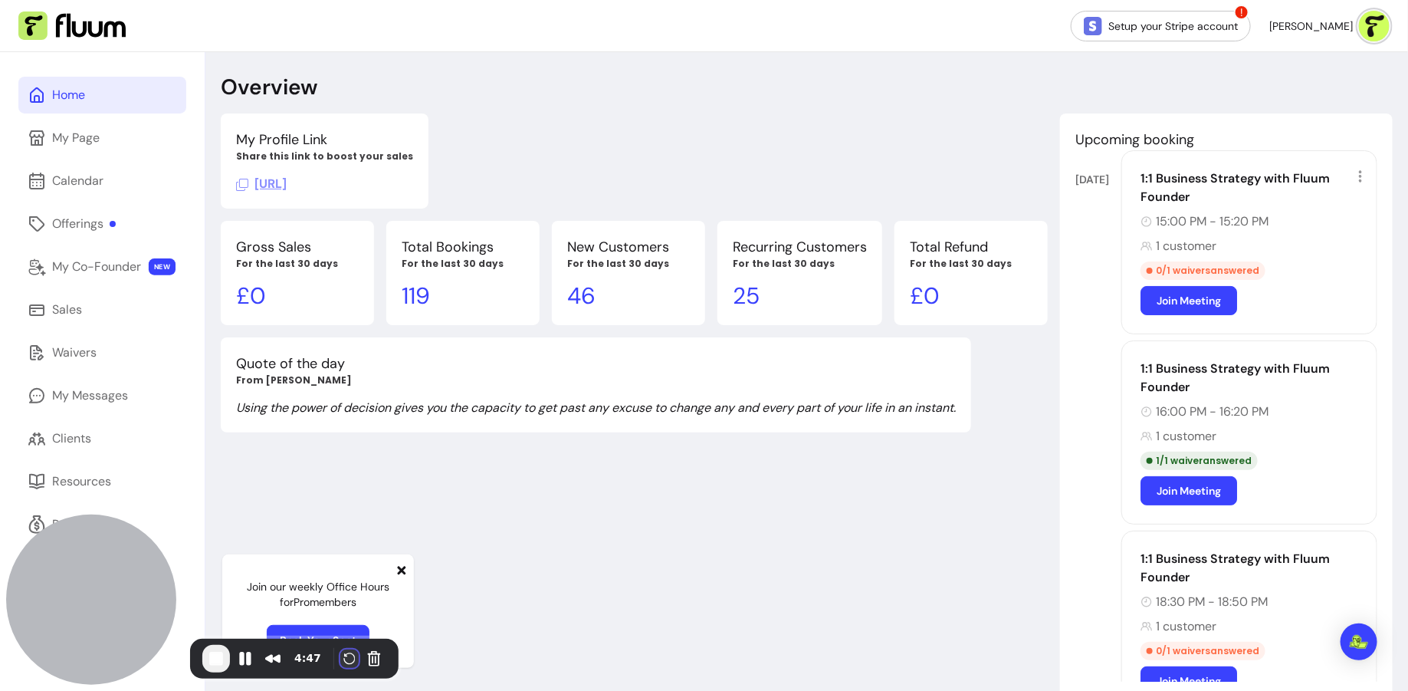
click at [345, 652] on button "Restart Recording" at bounding box center [349, 658] width 18 height 18
click at [77, 214] on link "Offerings" at bounding box center [102, 223] width 168 height 37
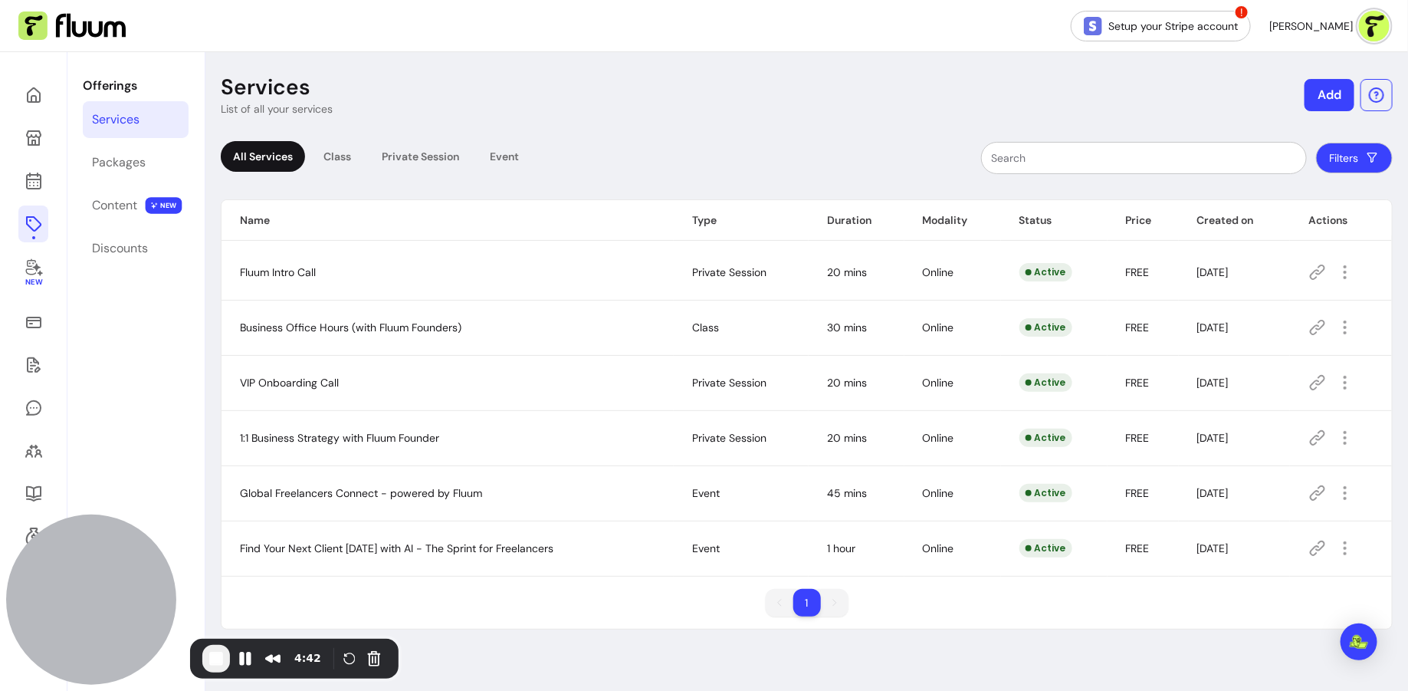
click at [1327, 106] on button "Add" at bounding box center [1330, 95] width 50 height 32
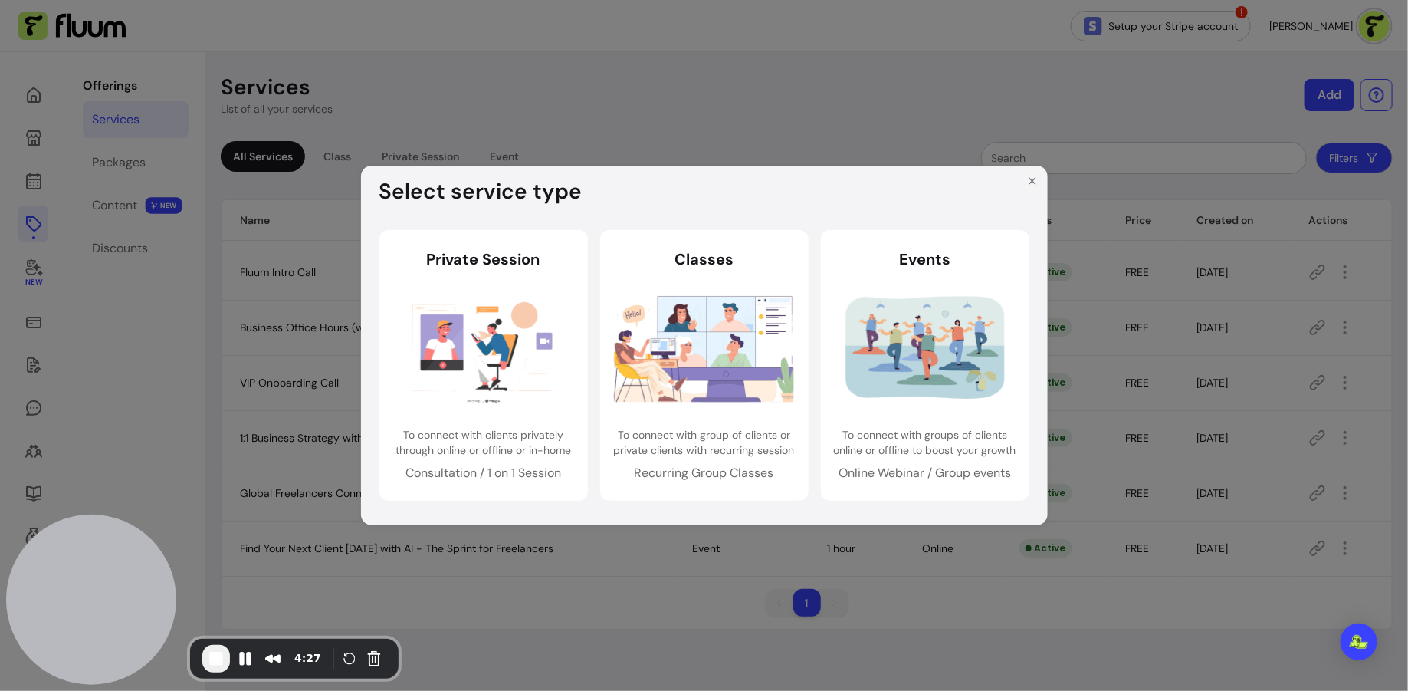
click at [1036, 188] on button "Close" at bounding box center [1032, 181] width 25 height 25
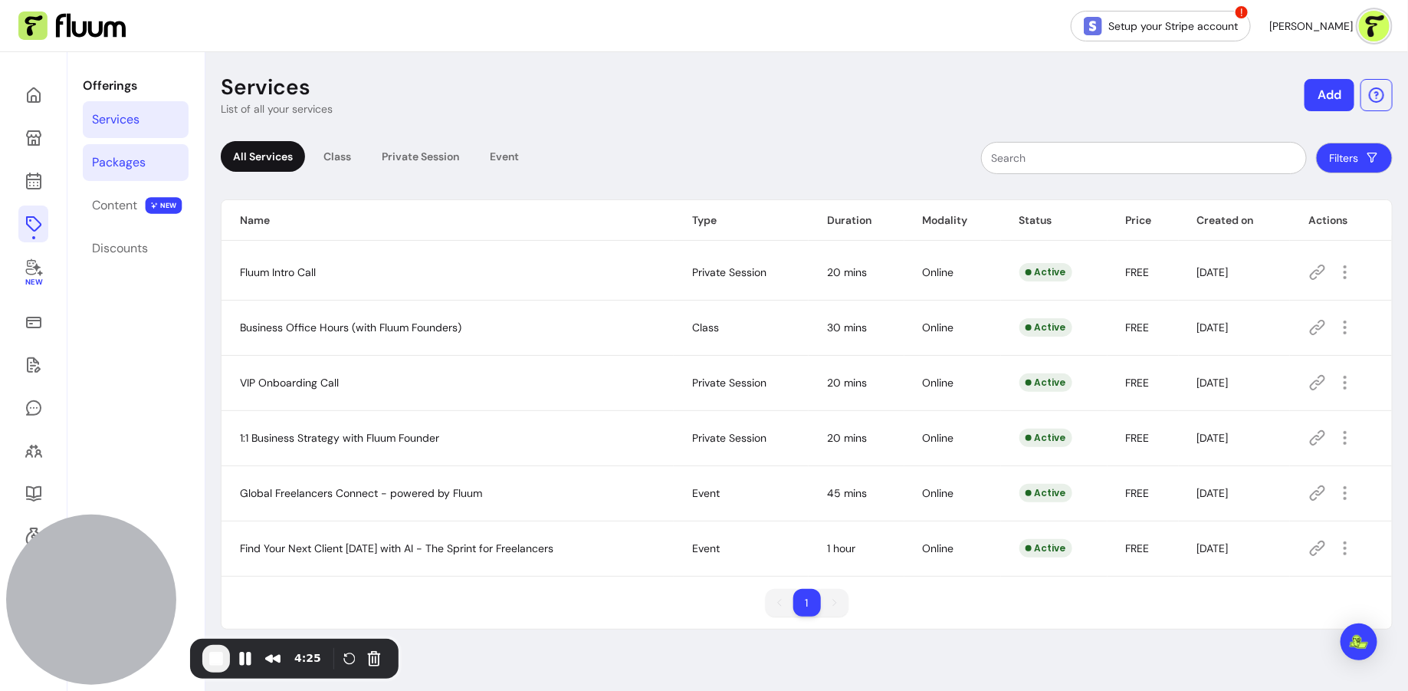
click at [115, 158] on div "Packages" at bounding box center [119, 162] width 54 height 18
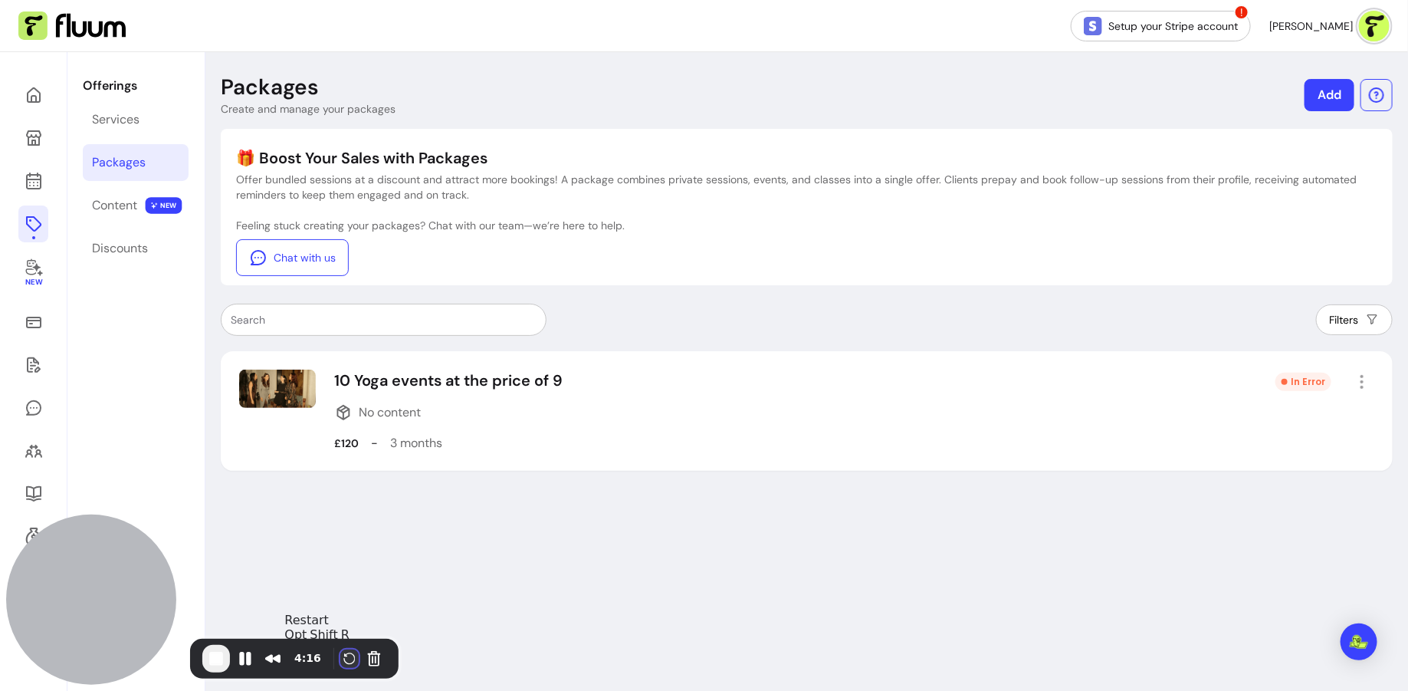
click at [353, 662] on button "Restart Recording" at bounding box center [349, 658] width 18 height 18
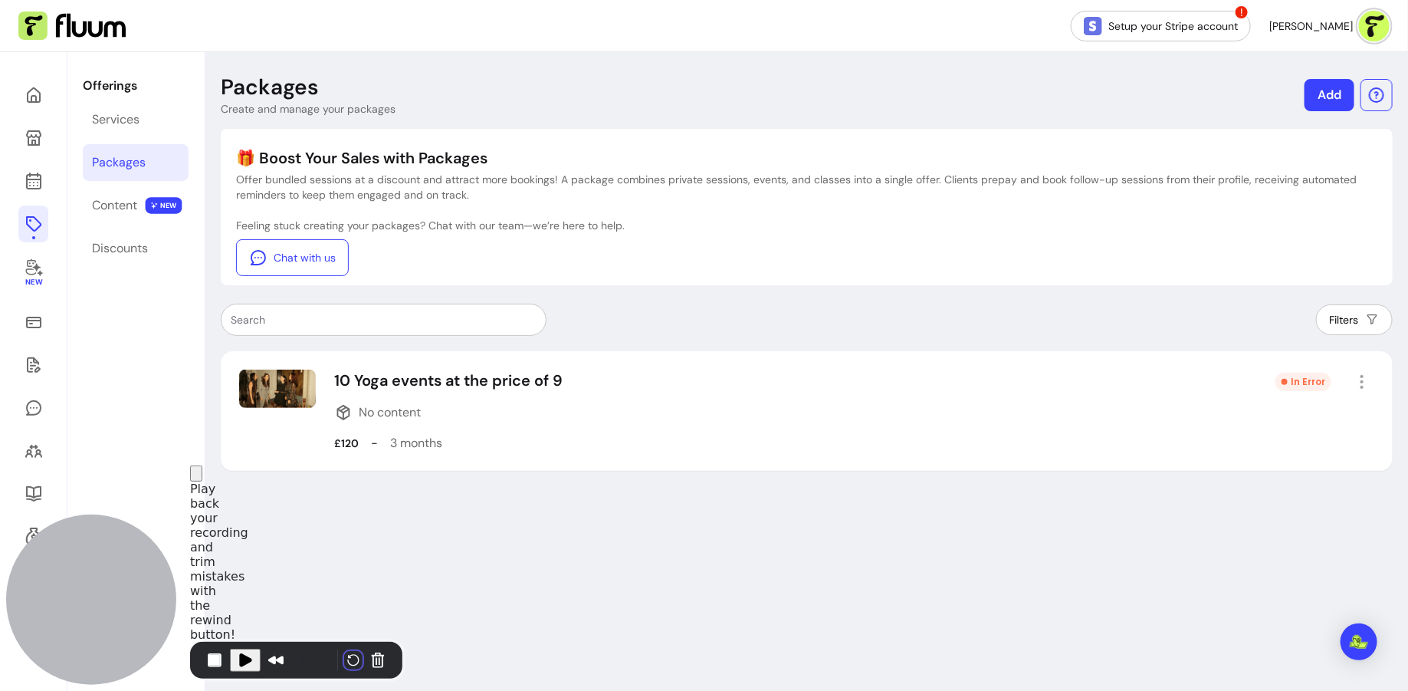
click at [31, 87] on icon at bounding box center [34, 95] width 18 height 18
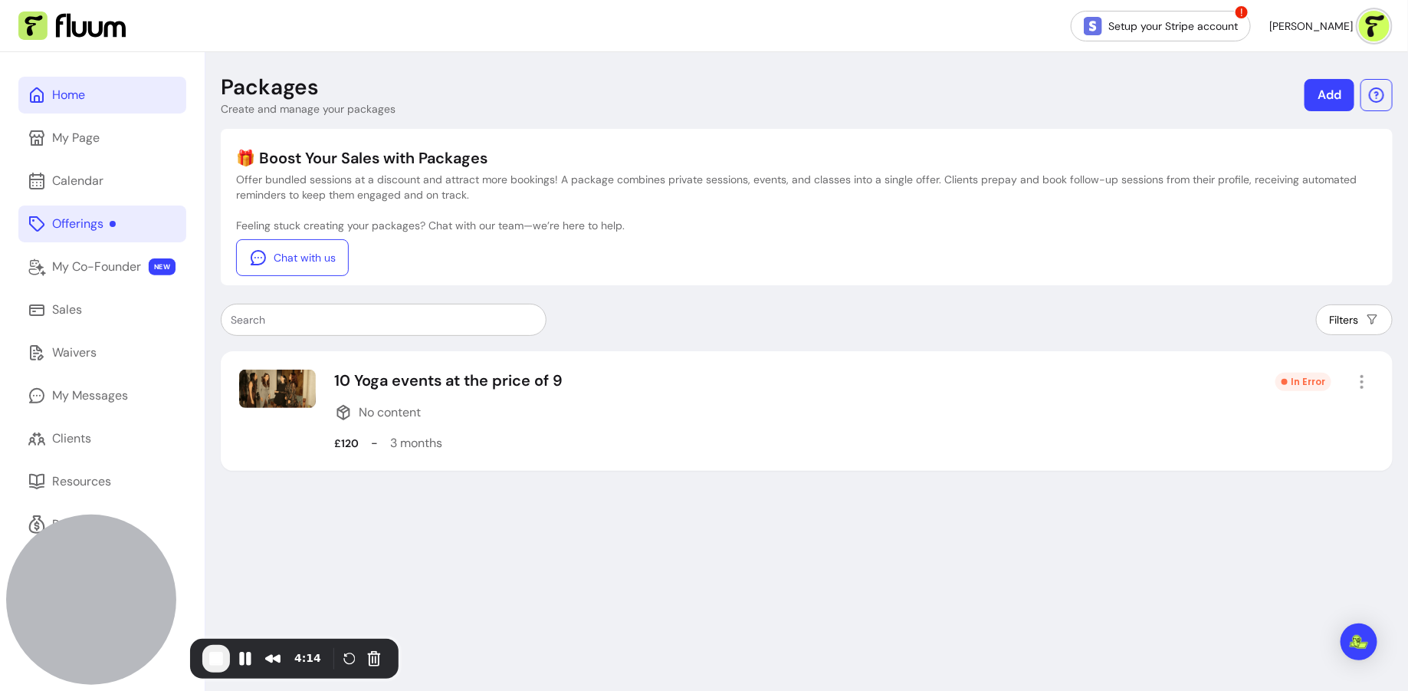
click at [121, 96] on link "Home" at bounding box center [102, 95] width 168 height 37
click at [133, 94] on link "Home" at bounding box center [102, 95] width 168 height 37
click at [132, 94] on link "Home" at bounding box center [102, 95] width 168 height 37
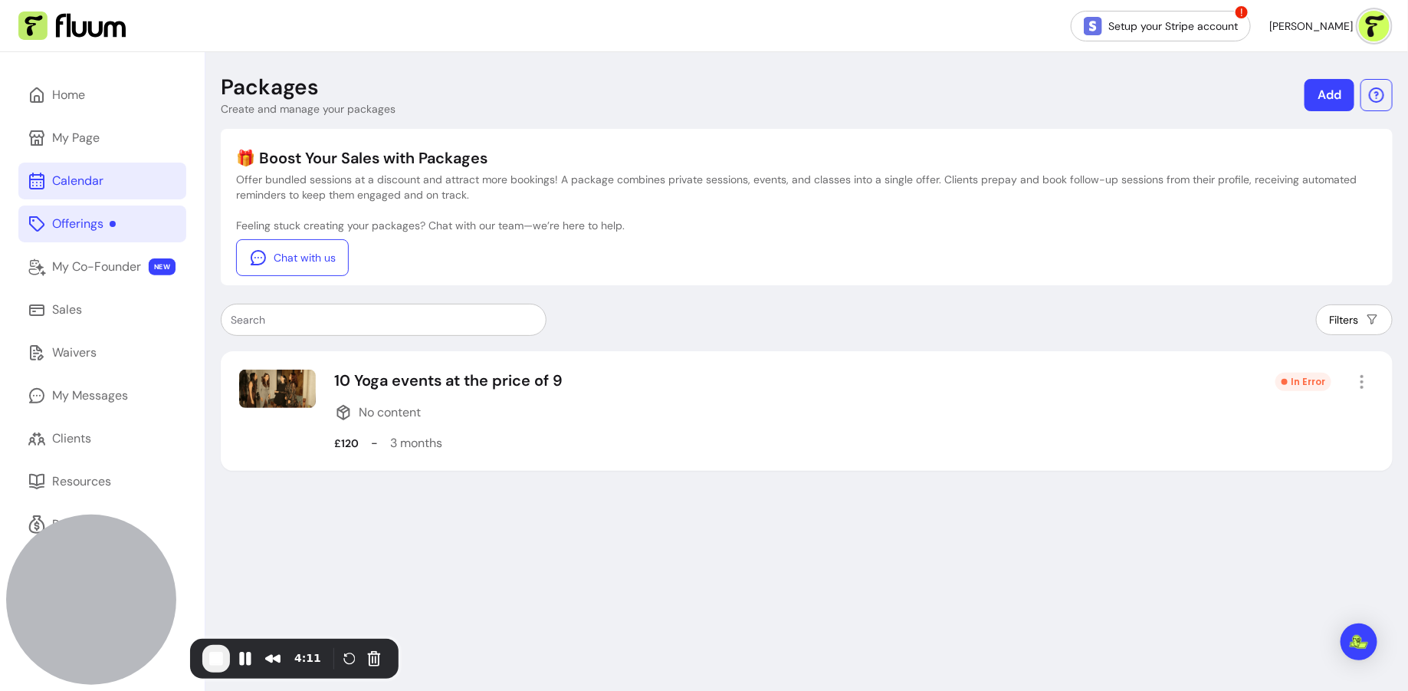
click at [104, 192] on link "Calendar" at bounding box center [102, 181] width 168 height 37
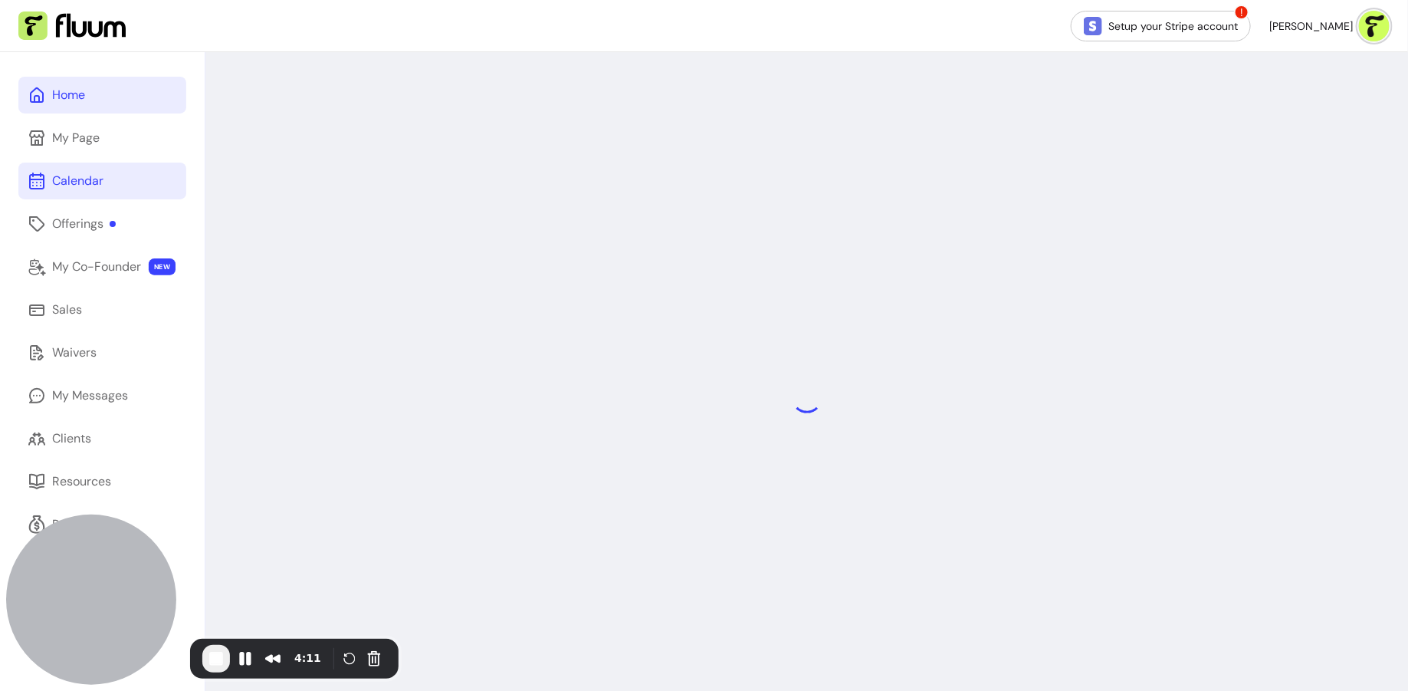
click at [109, 104] on link "Home" at bounding box center [102, 95] width 168 height 37
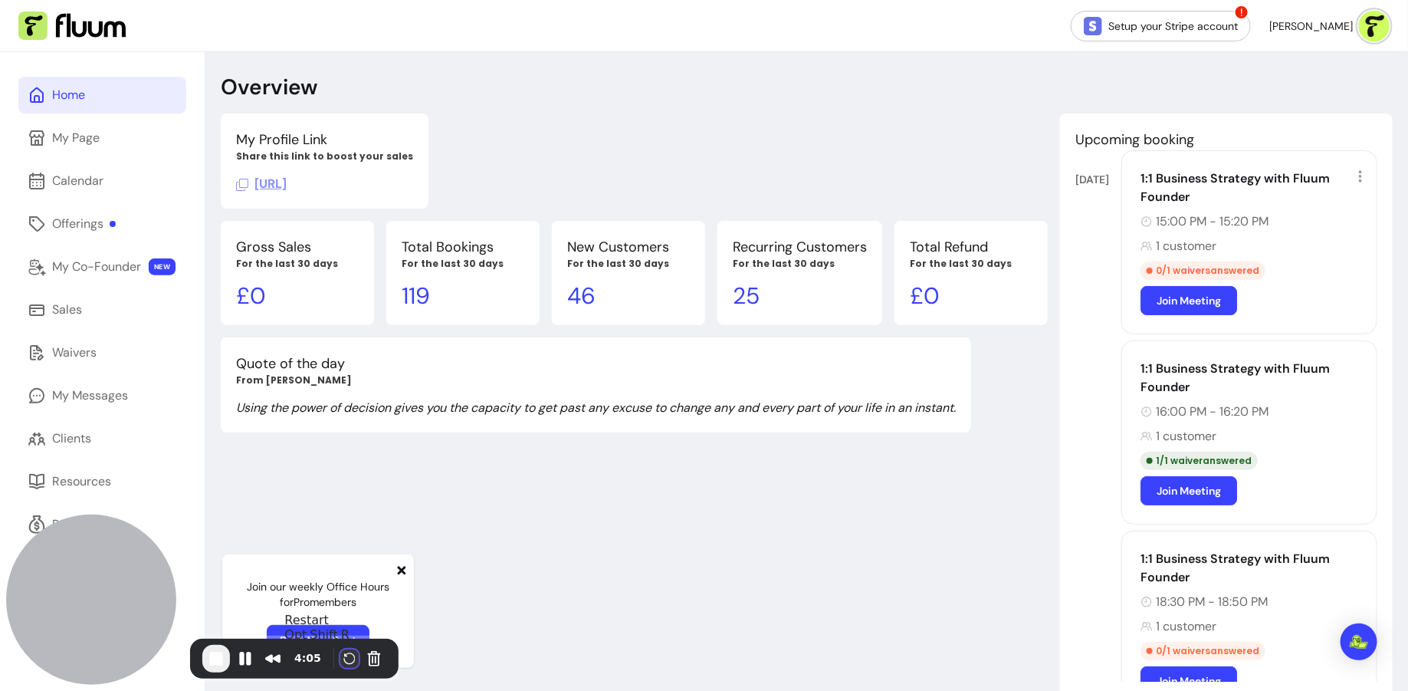
click at [347, 658] on button "Restart Recording" at bounding box center [349, 658] width 18 height 18
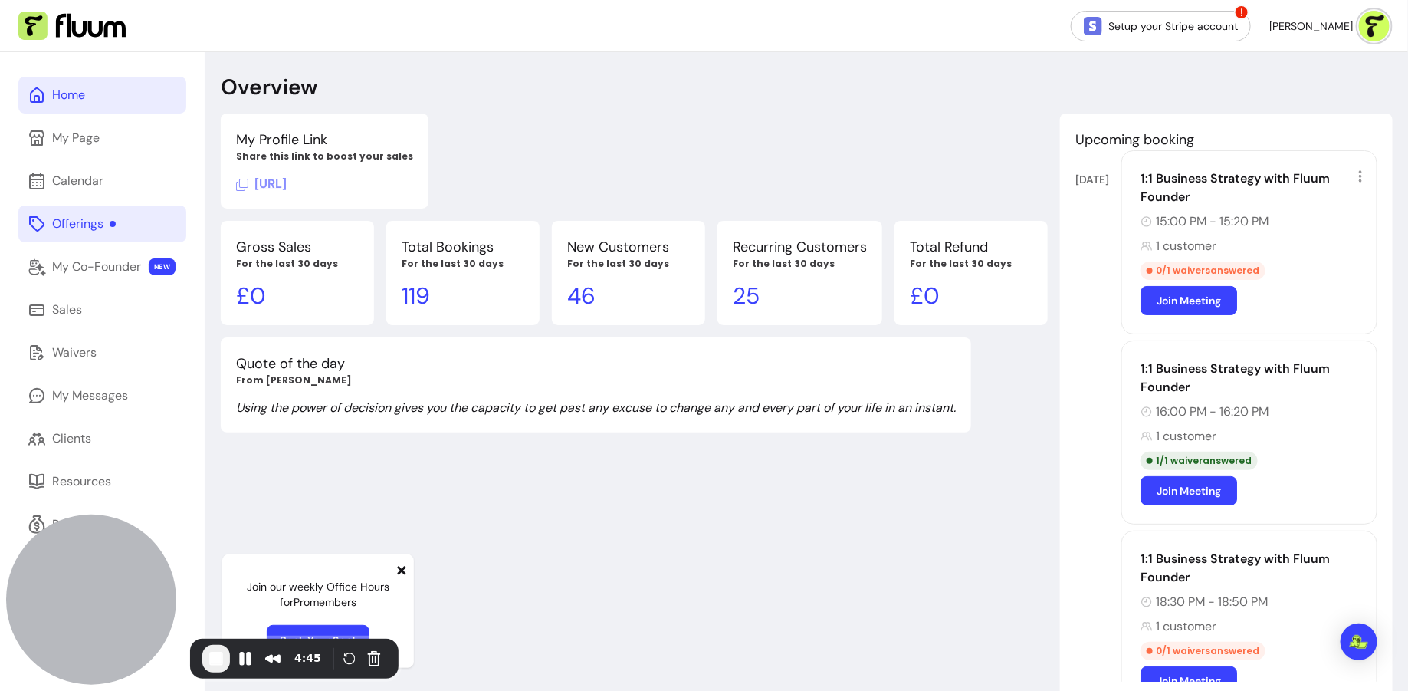
click at [73, 215] on div "Offerings" at bounding box center [84, 224] width 64 height 18
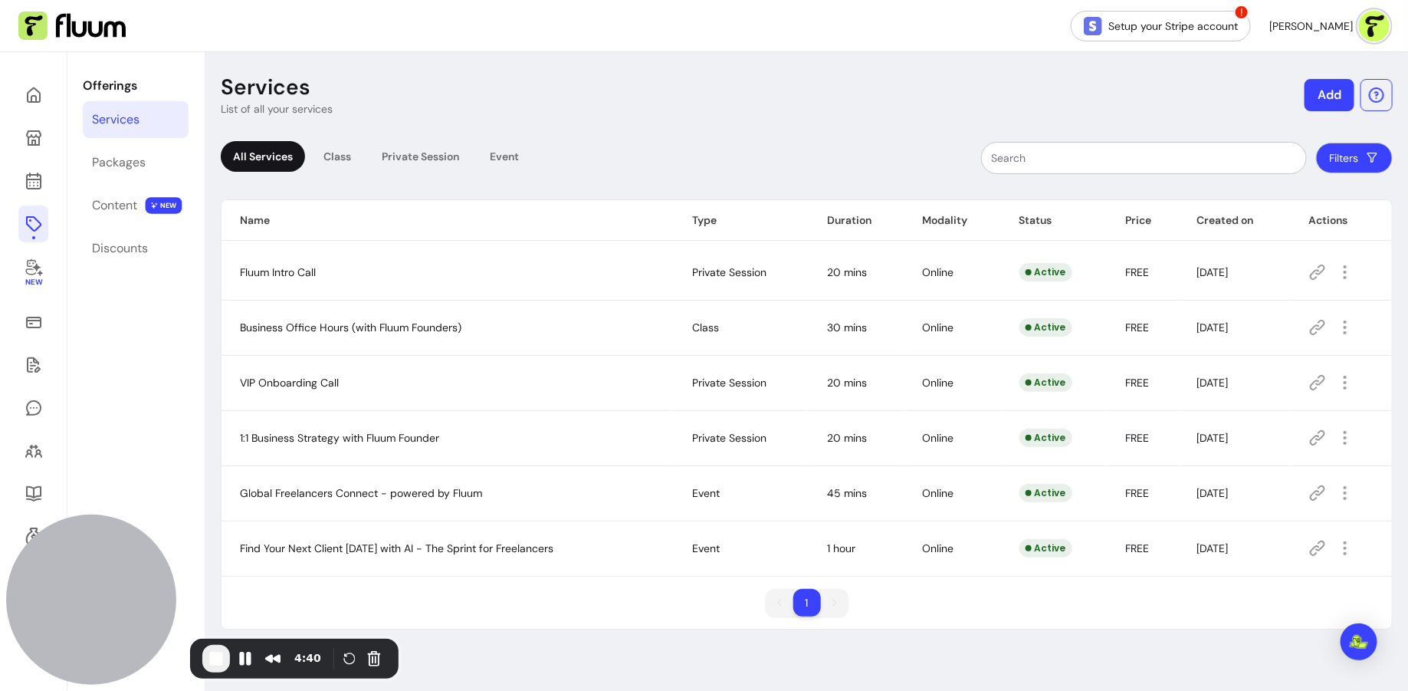
click at [1325, 97] on button "Add" at bounding box center [1330, 95] width 50 height 32
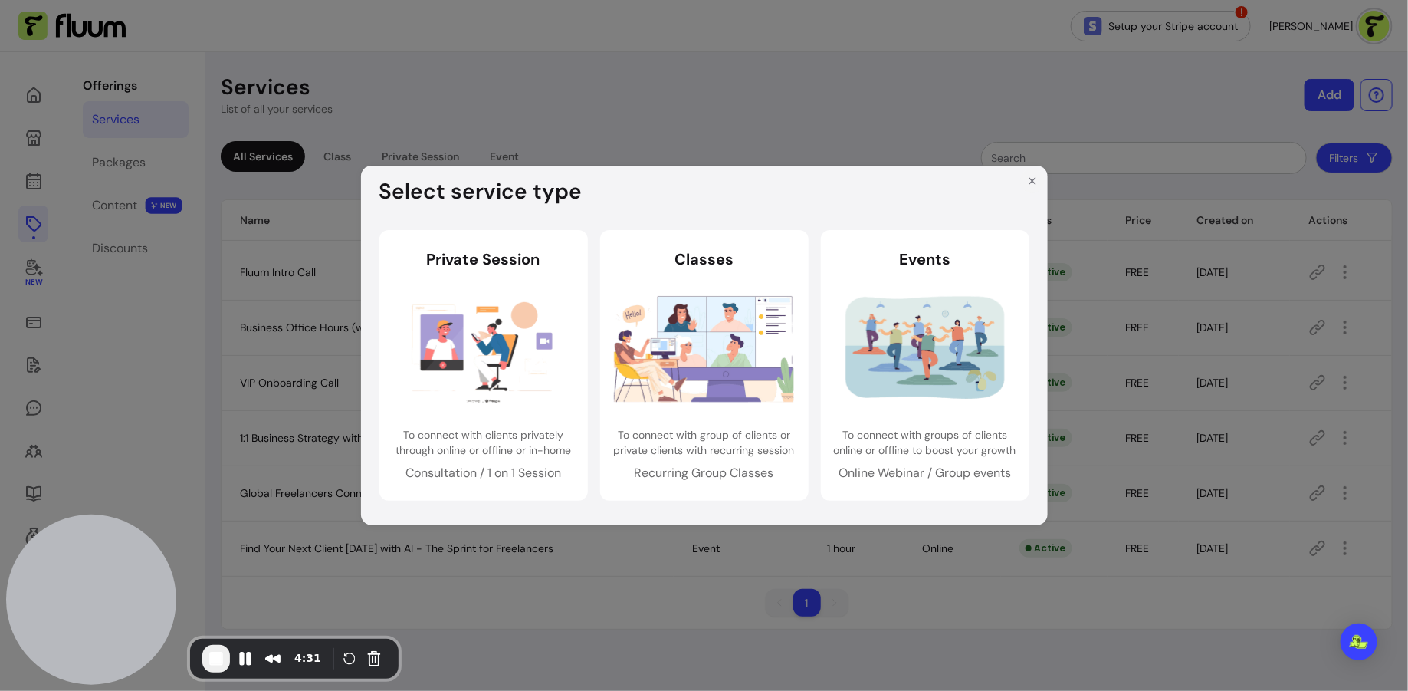
click at [1037, 178] on icon "Close" at bounding box center [1032, 181] width 12 height 12
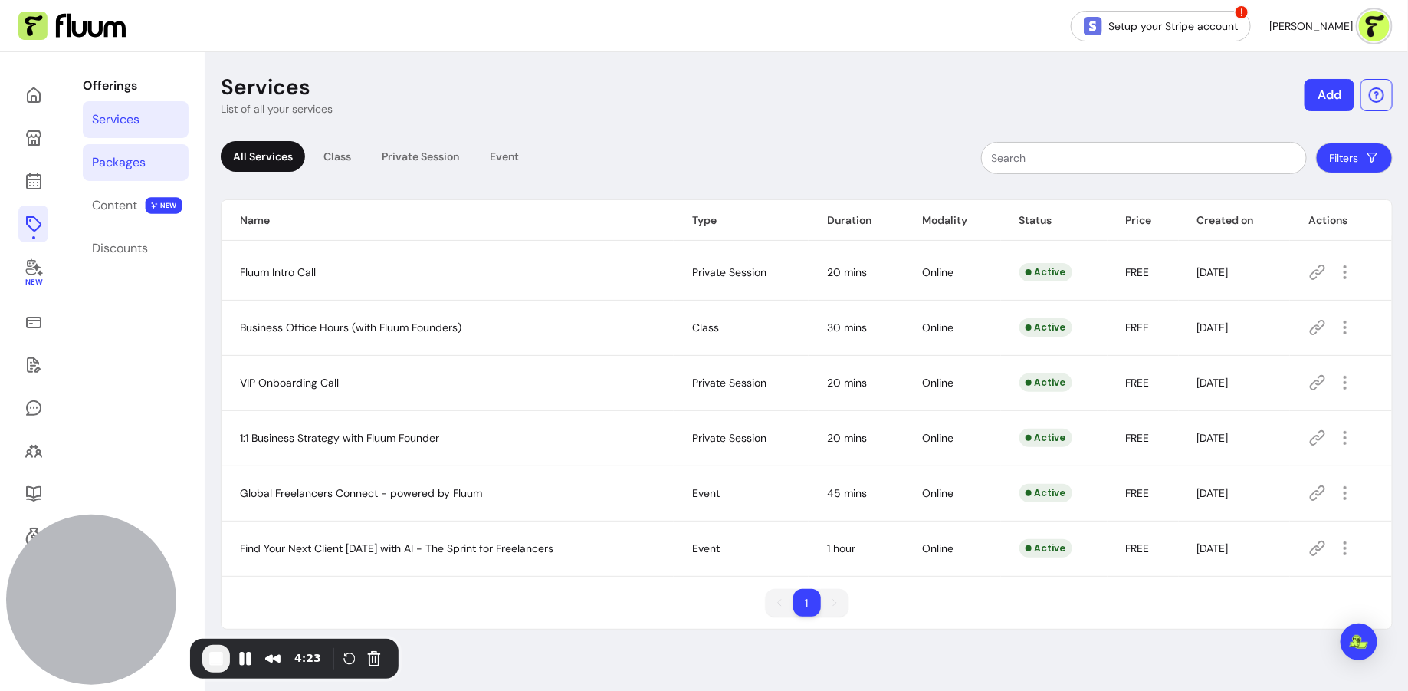
click at [161, 168] on link "Packages" at bounding box center [136, 162] width 106 height 37
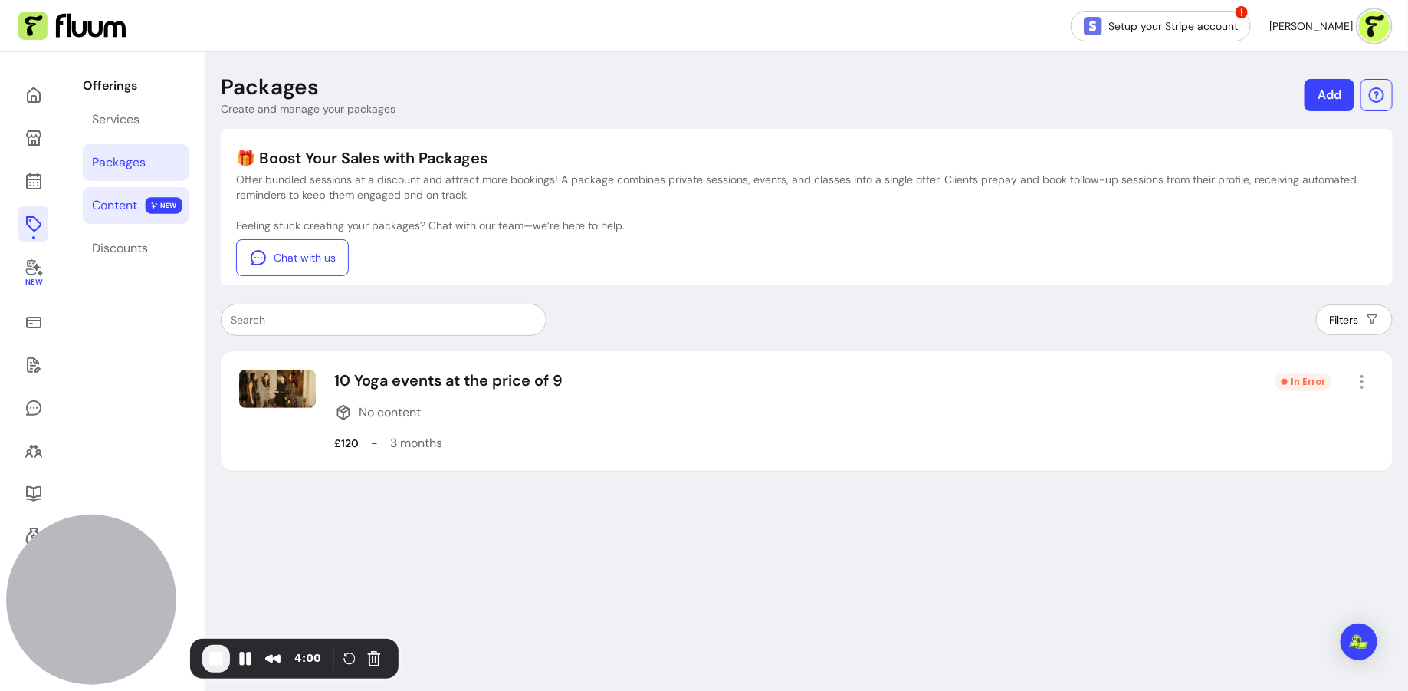
click at [129, 202] on div "Content" at bounding box center [114, 205] width 45 height 18
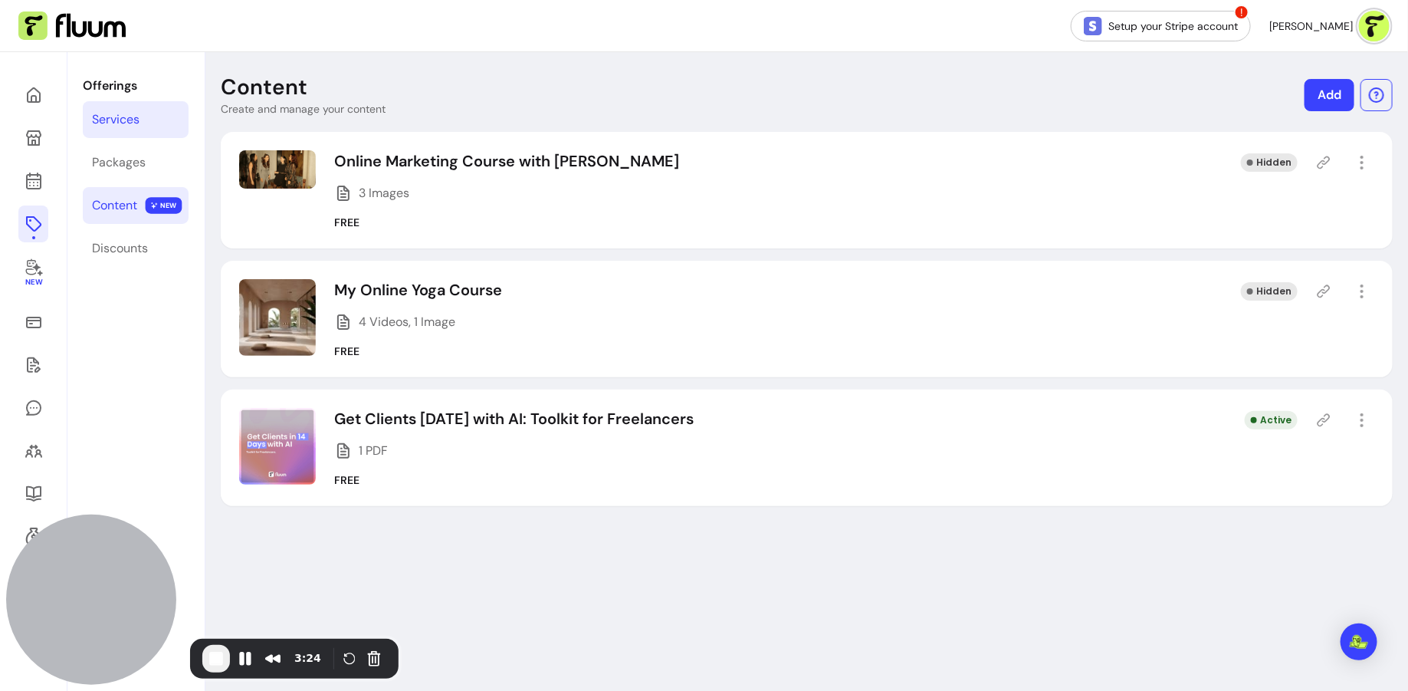
click at [166, 112] on link "Services" at bounding box center [136, 119] width 106 height 37
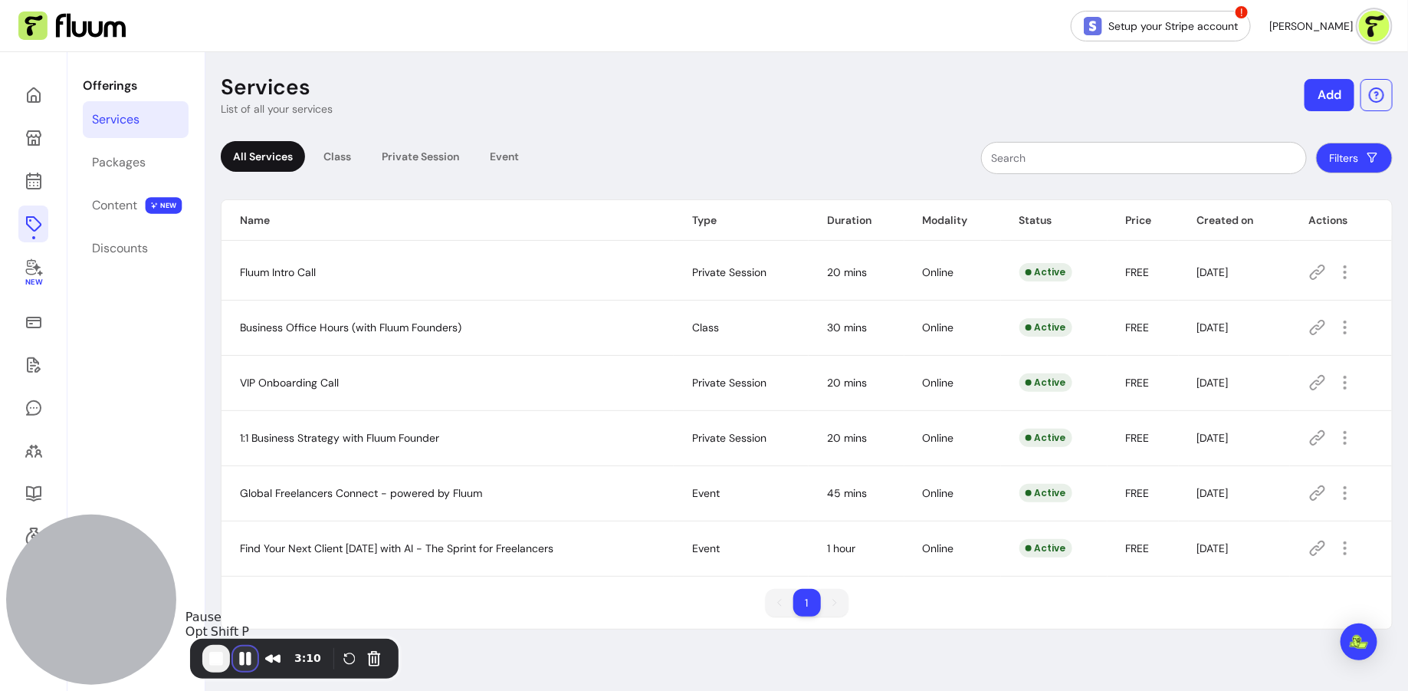
click at [245, 658] on button "Pause Recording" at bounding box center [245, 658] width 25 height 25
click at [207, 662] on button "End Recording" at bounding box center [214, 660] width 25 height 25
